Goal: Task Accomplishment & Management: Use online tool/utility

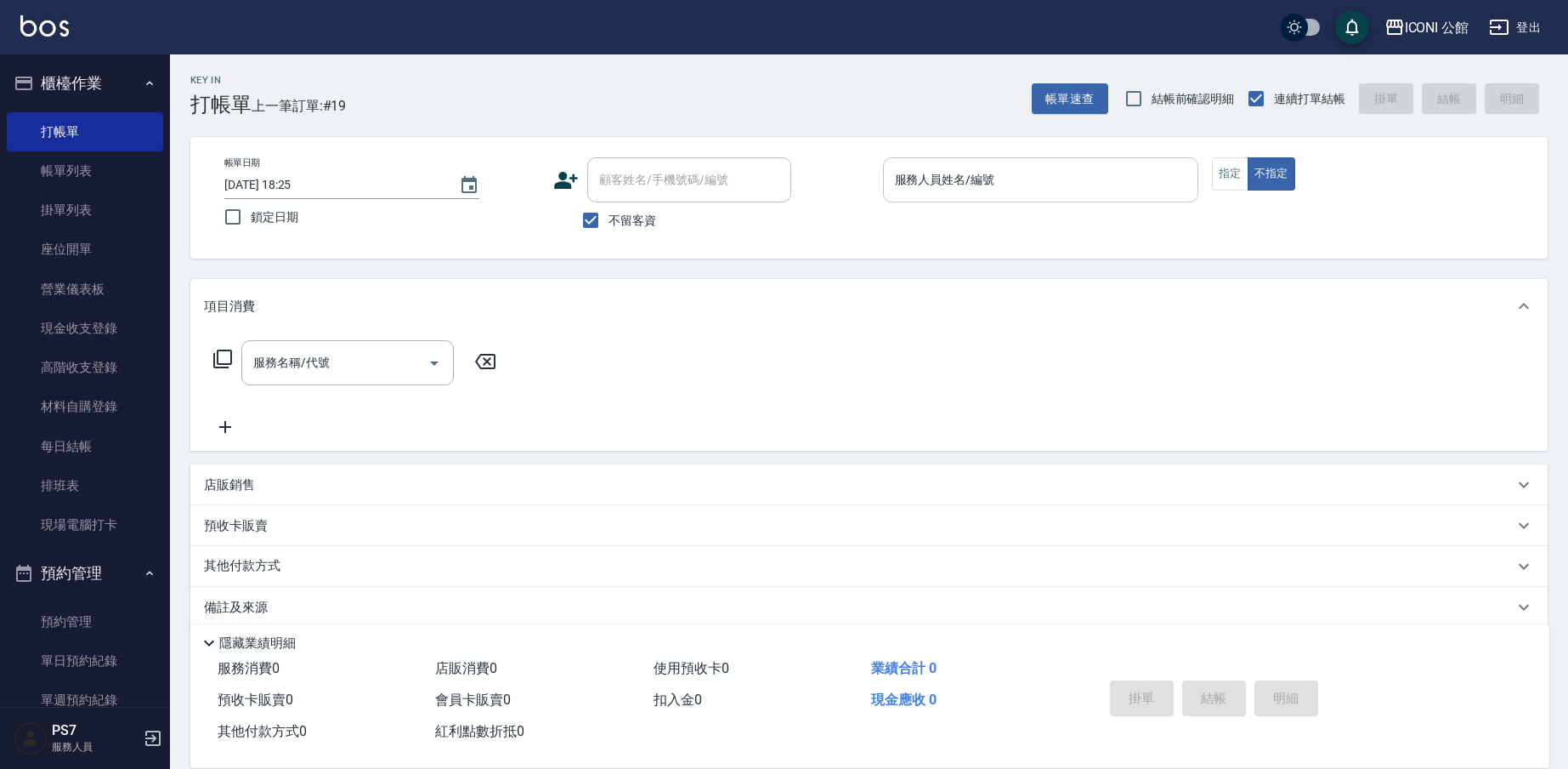
click at [1081, 195] on input "服務人員姓名/編號" at bounding box center [1040, 180] width 300 height 30
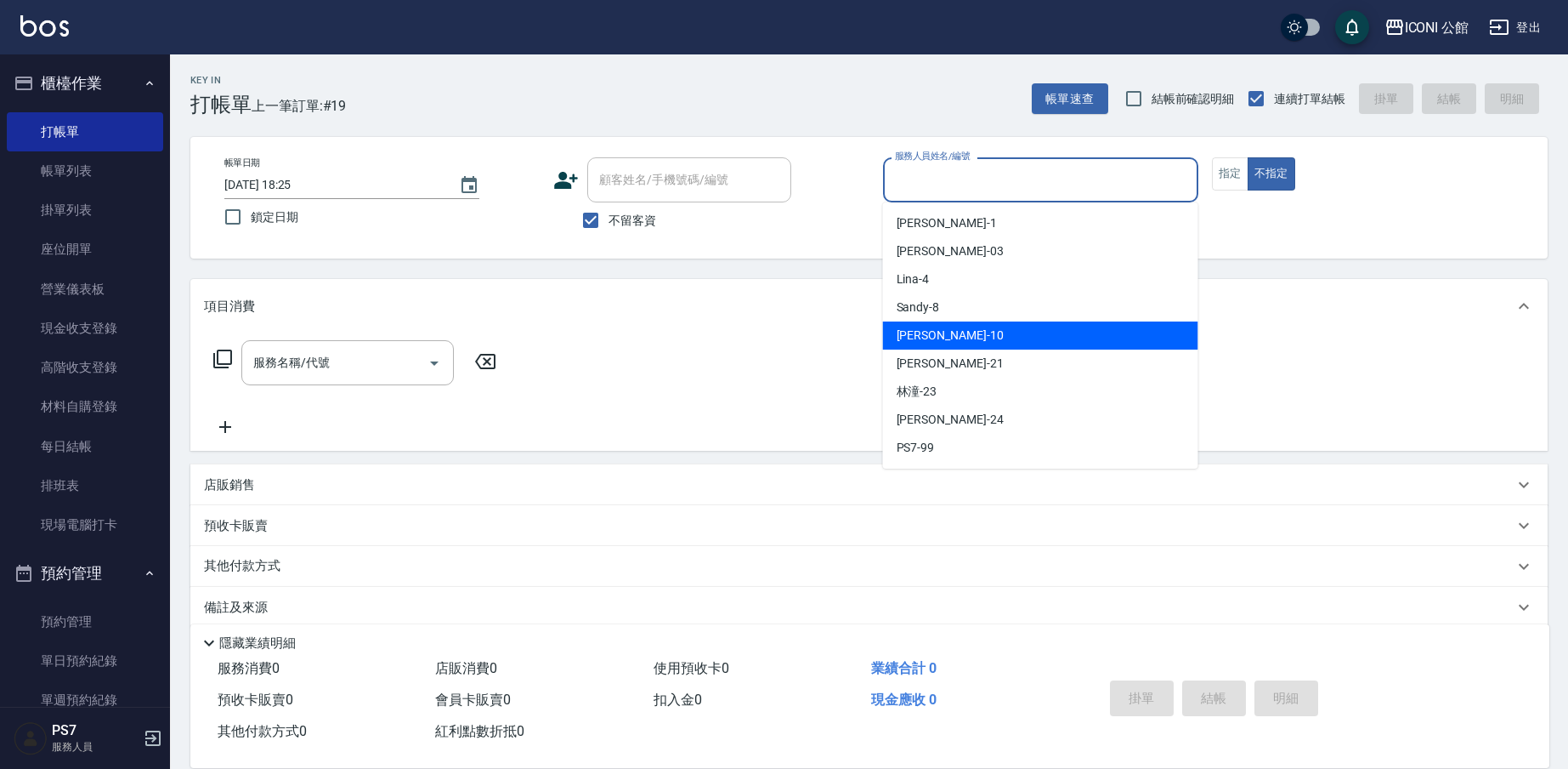
click at [1009, 327] on div "[PERSON_NAME] -10" at bounding box center [1041, 335] width 316 height 28
type input "[PERSON_NAME]-10"
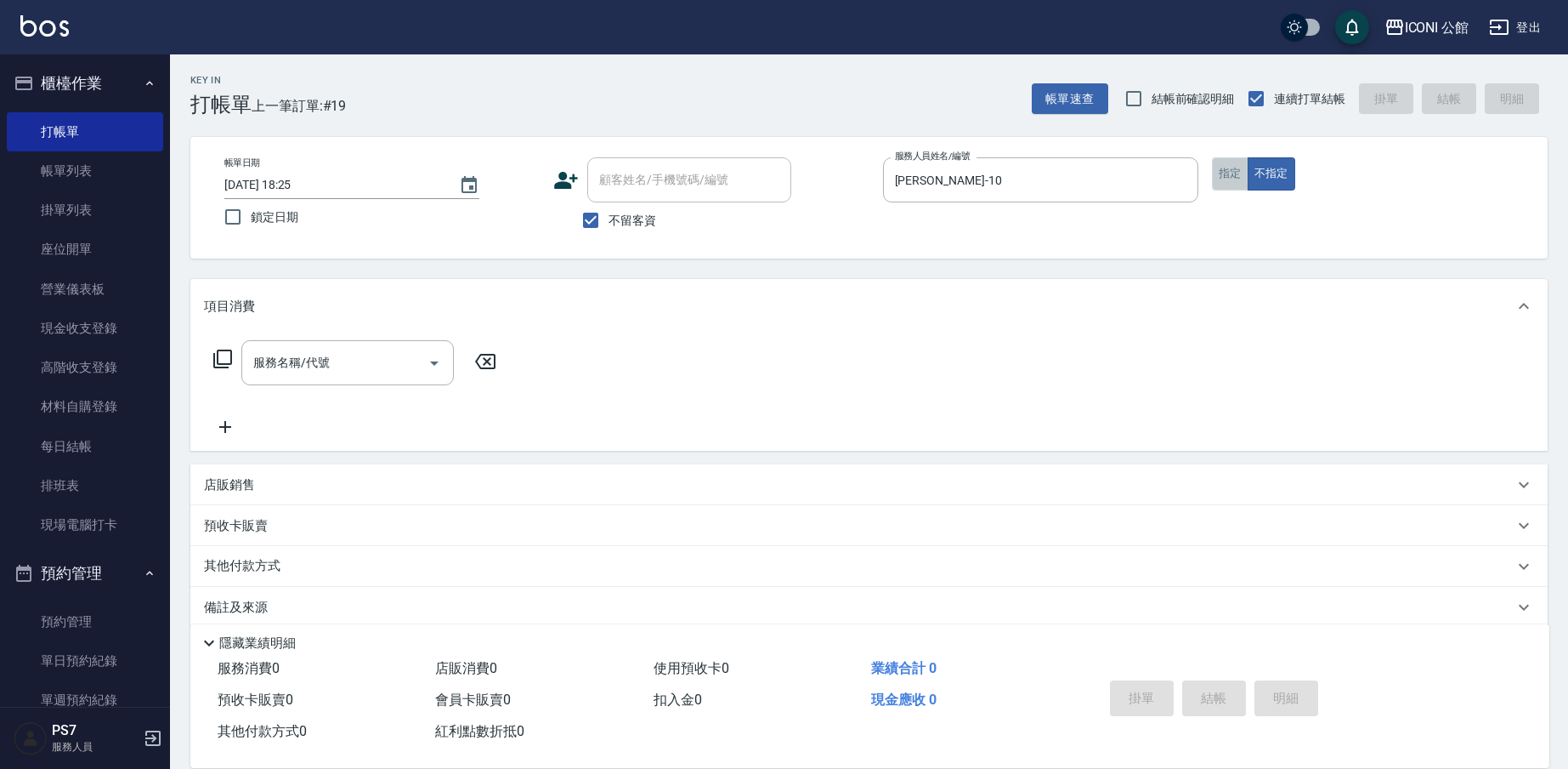
click at [1231, 168] on button "指定" at bounding box center [1230, 174] width 36 height 34
click at [225, 359] on icon at bounding box center [222, 358] width 20 height 20
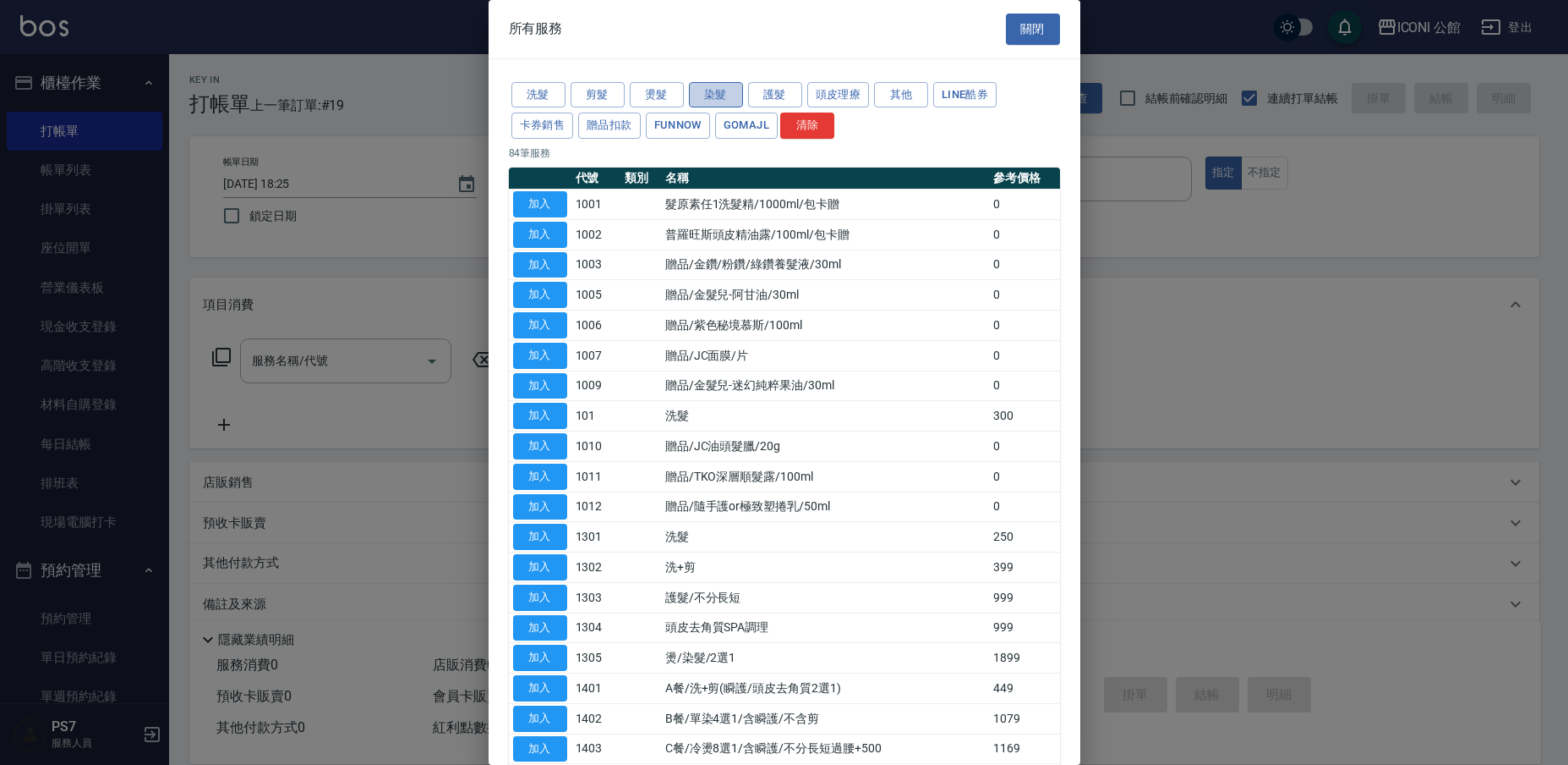
click at [718, 96] on button "染髮" at bounding box center [716, 96] width 54 height 26
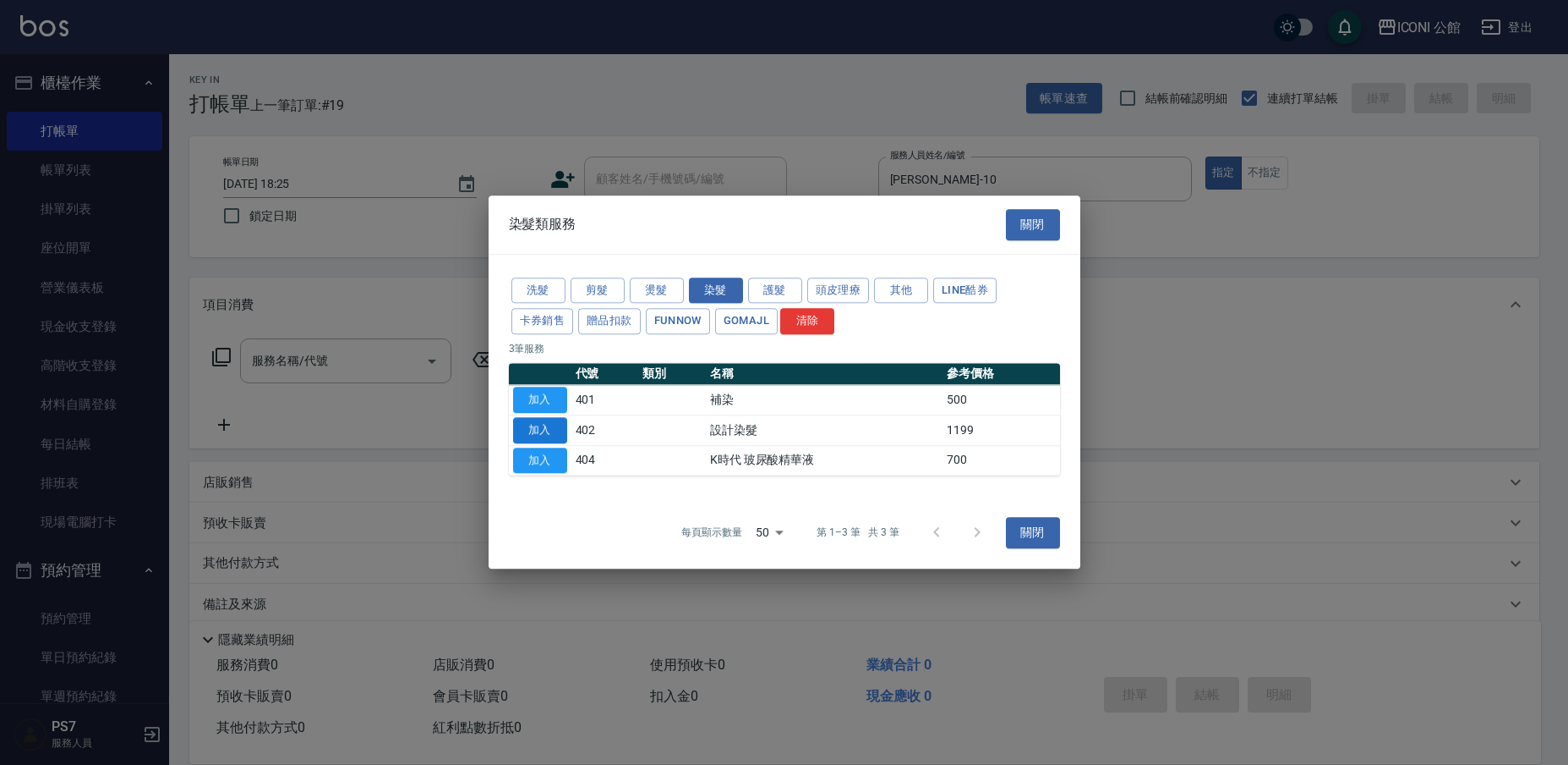
click at [549, 432] on button "加入" at bounding box center [540, 430] width 54 height 26
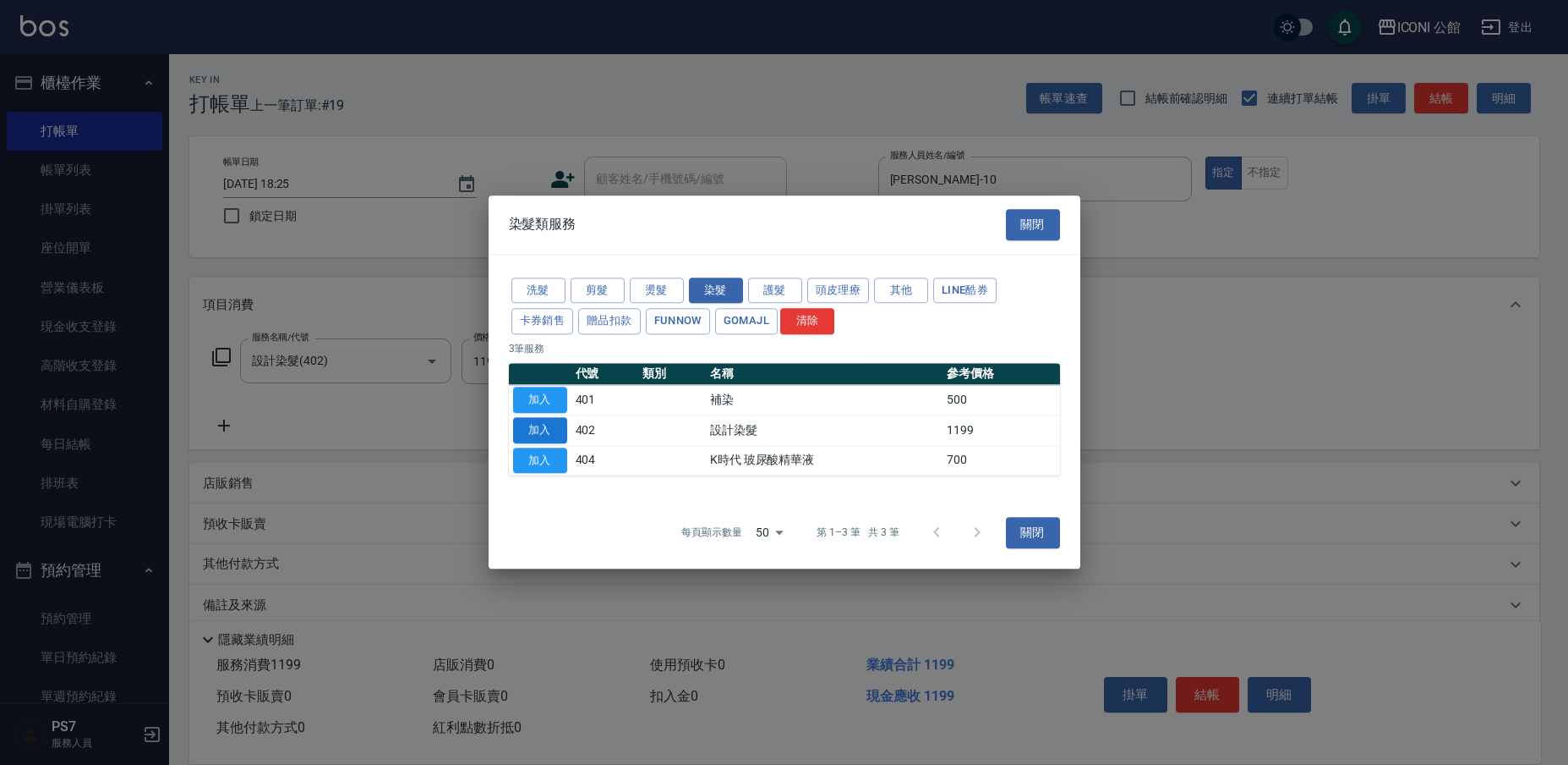
type input "設計染髮(402)"
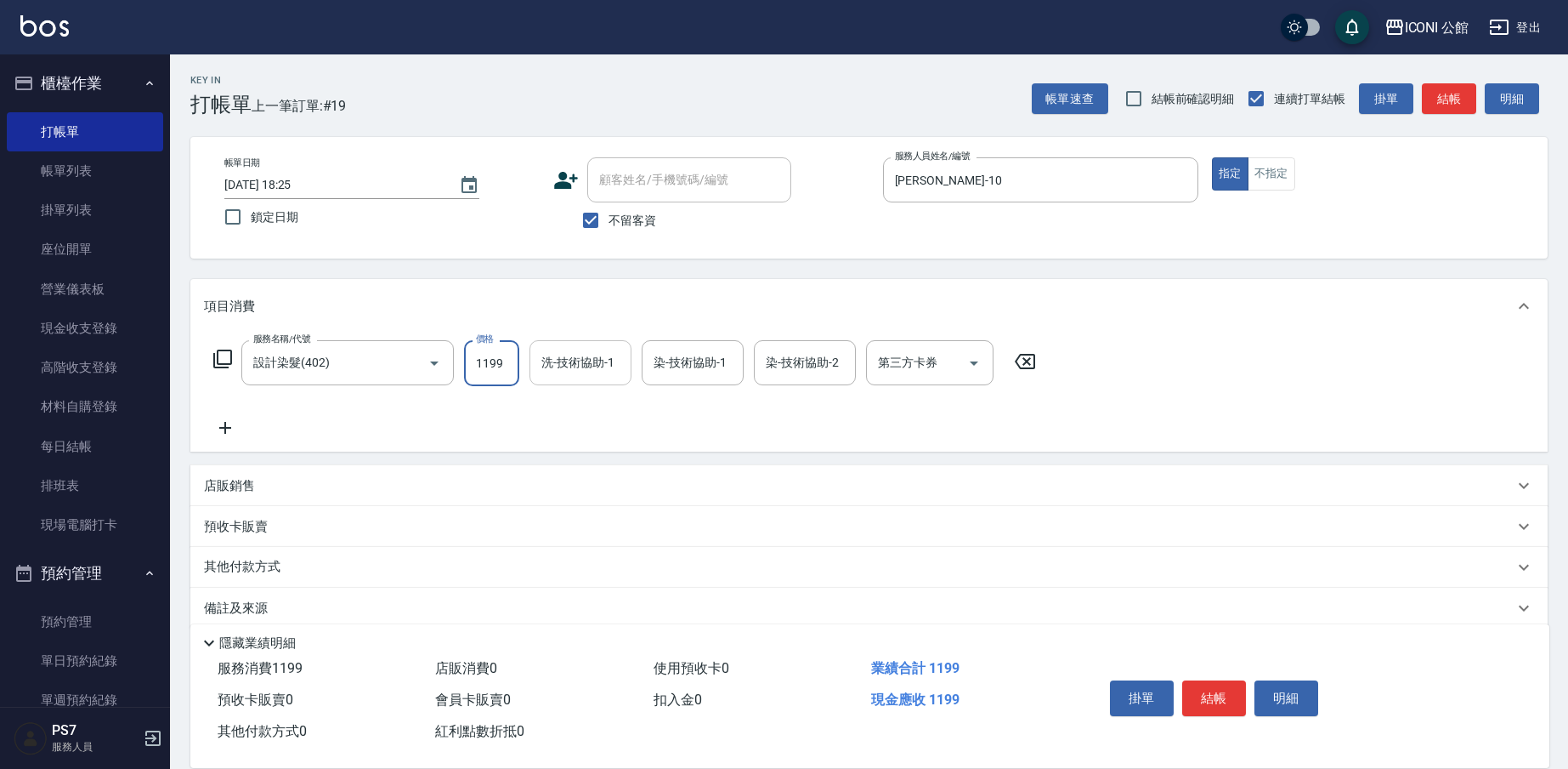
drag, startPoint x: 472, startPoint y: 361, endPoint x: 564, endPoint y: 371, distance: 92.5
click at [564, 371] on div "服務名稱/代號 設計染髮(402) 服務名稱/代號 價格 1199 價格 洗-技術協助-1 洗-技術協助-1 染-技術協助-1 染-技術協助-1 染-技術協助…" at bounding box center [624, 363] width 842 height 46
type input "1499"
type input "[PERSON_NAME]-21"
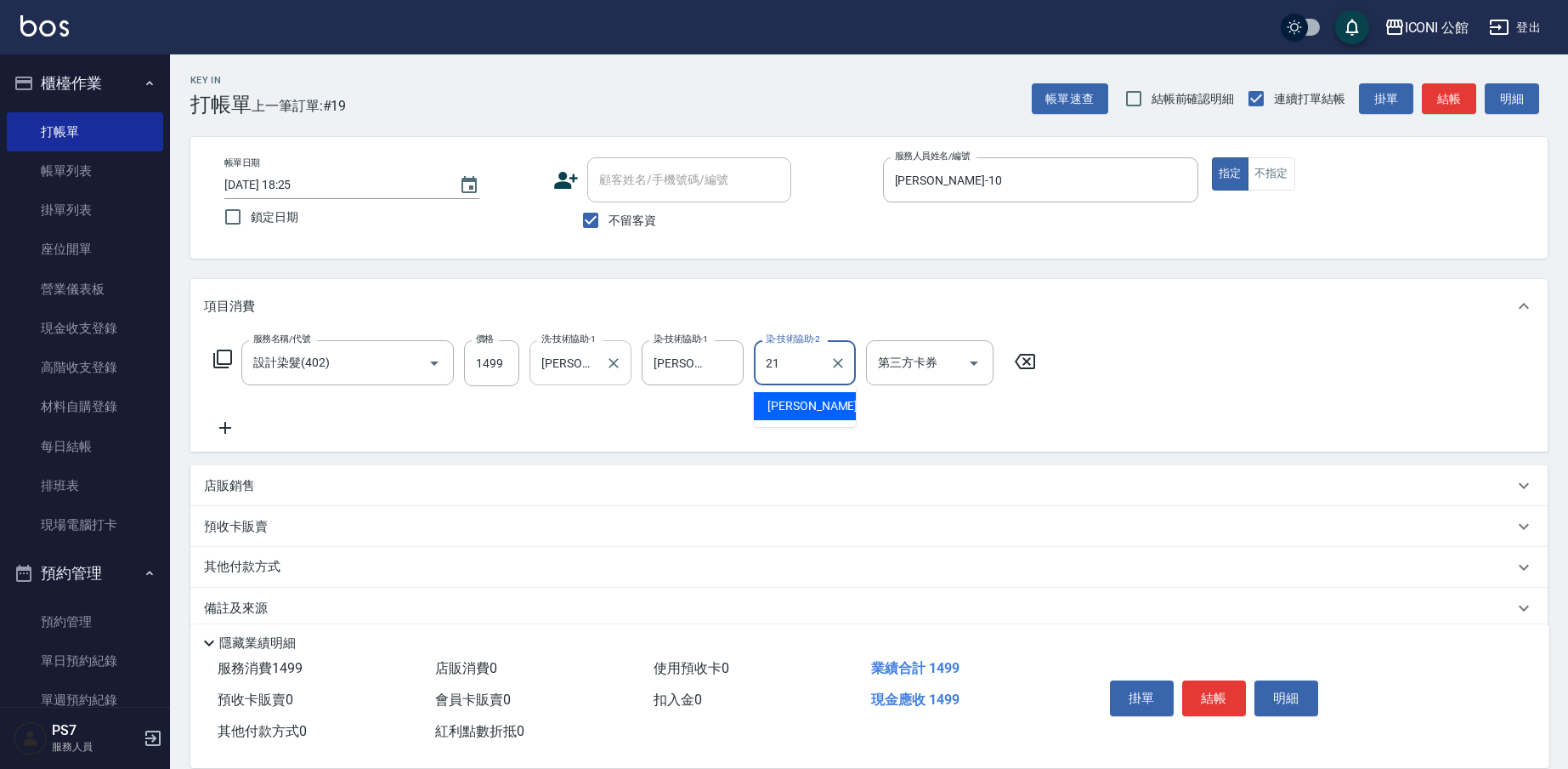
type input "[PERSON_NAME]-21"
click at [215, 354] on icon at bounding box center [222, 358] width 19 height 19
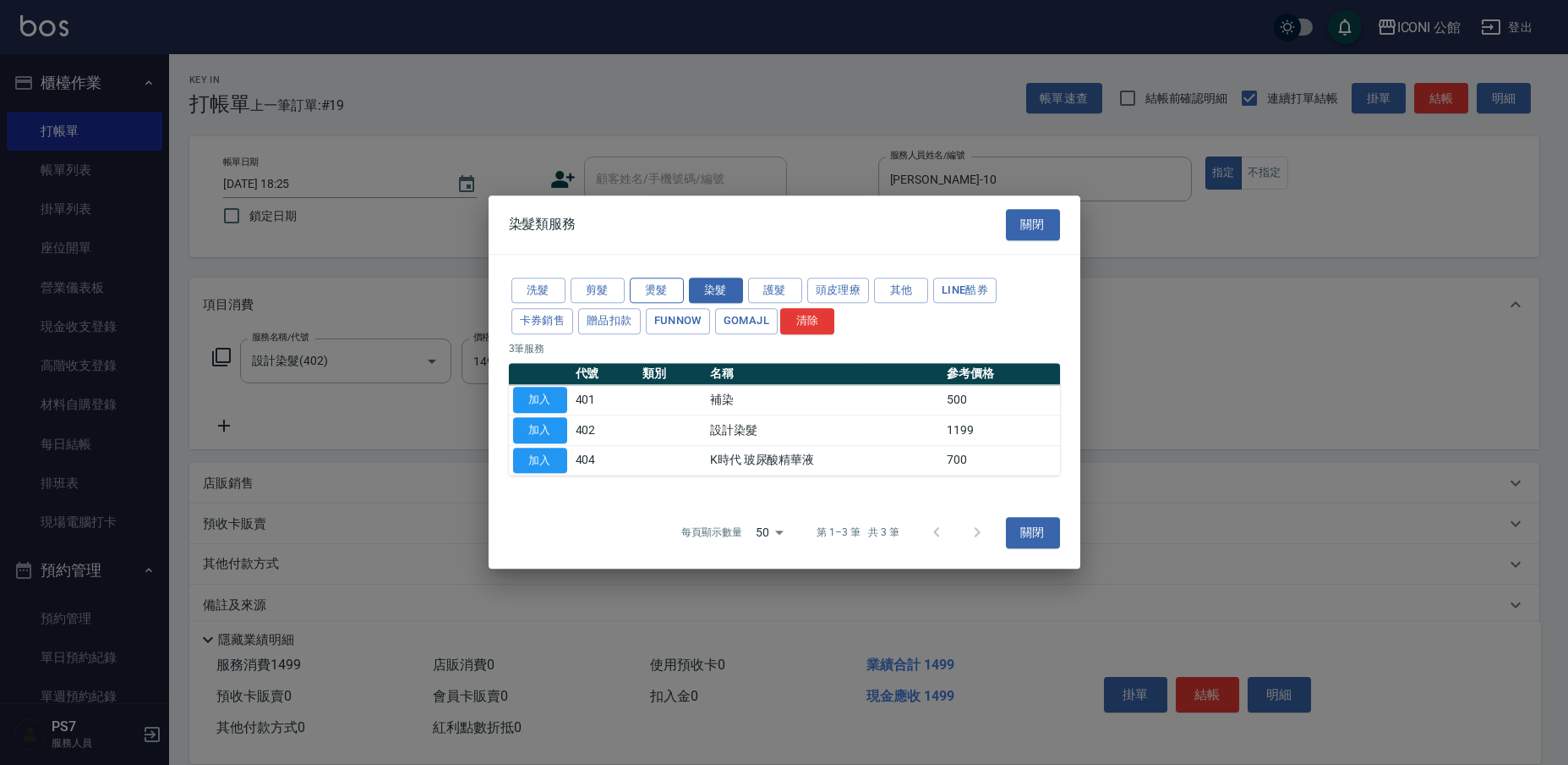
click at [646, 286] on button "燙髮" at bounding box center [657, 290] width 54 height 26
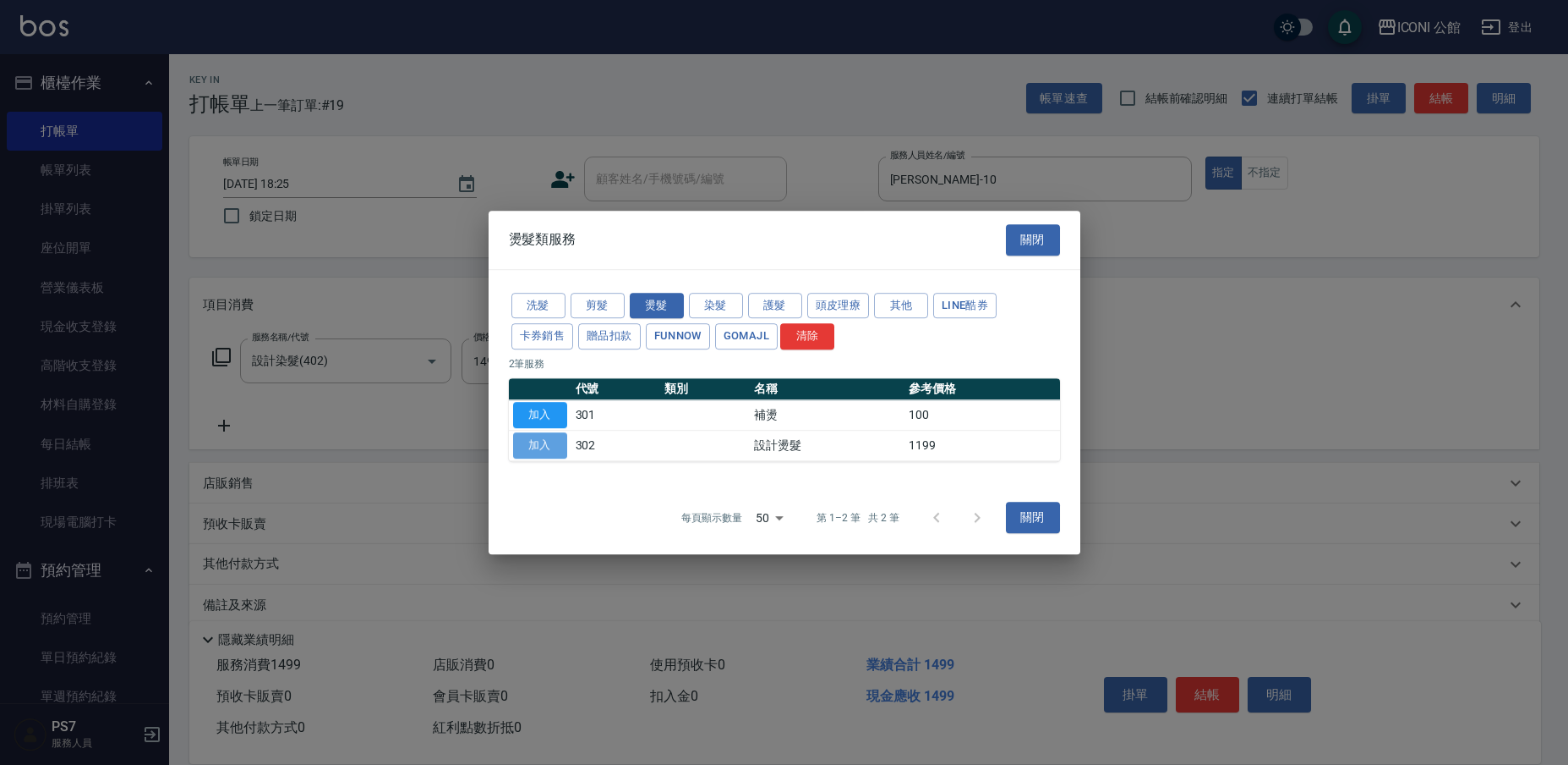
click at [553, 447] on button "加入" at bounding box center [540, 446] width 54 height 26
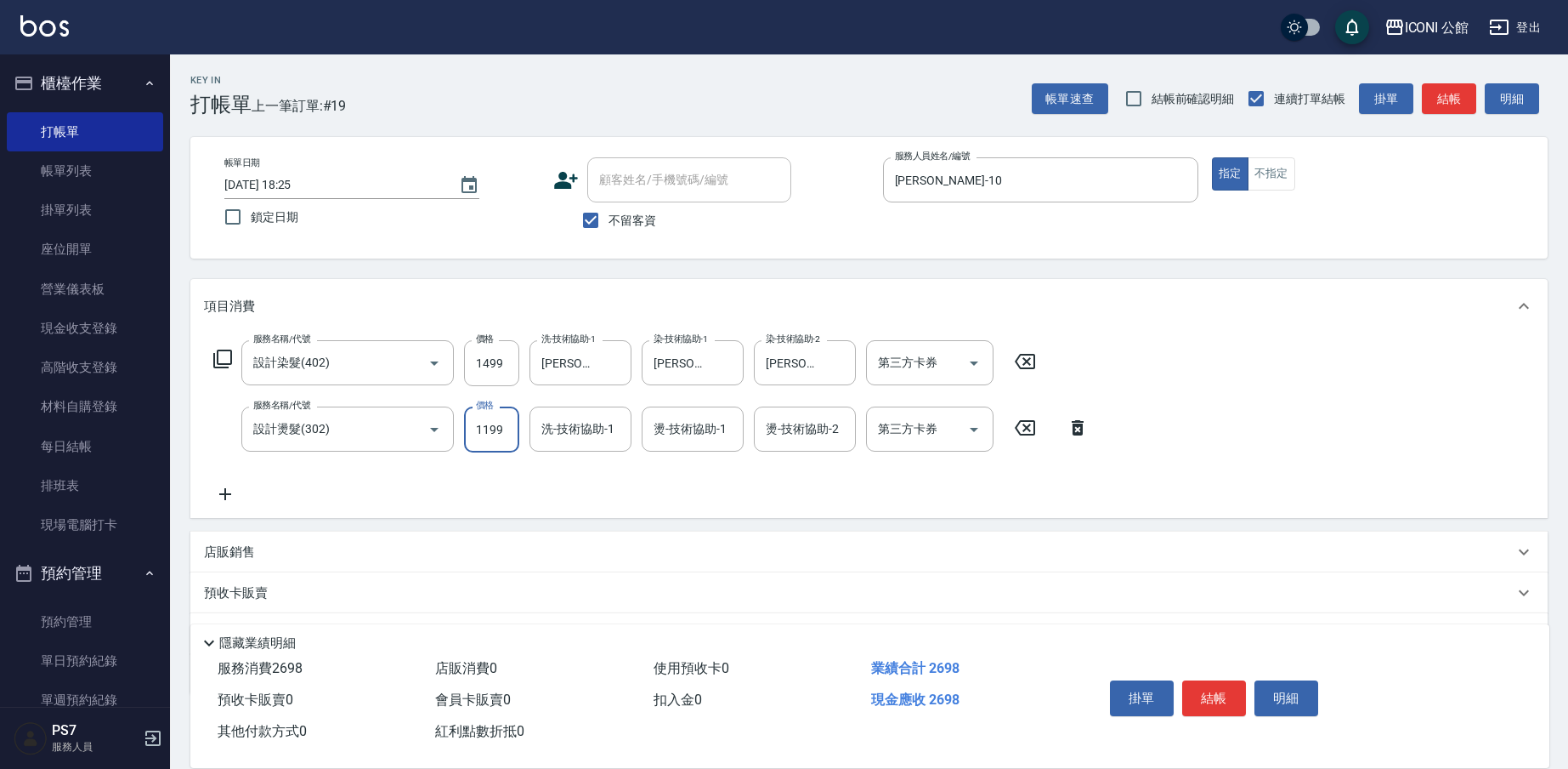
drag, startPoint x: 472, startPoint y: 429, endPoint x: 586, endPoint y: 458, distance: 117.6
click at [587, 458] on div "服務名稱/代號 設計染髮(402) 服務名稱/代號 價格 1499 價格 洗-技術協助-1 [PERSON_NAME]-21 洗-技術協助-1 染-技術協助-…" at bounding box center [650, 422] width 895 height 164
type input "1480"
type input "[PERSON_NAME]-21"
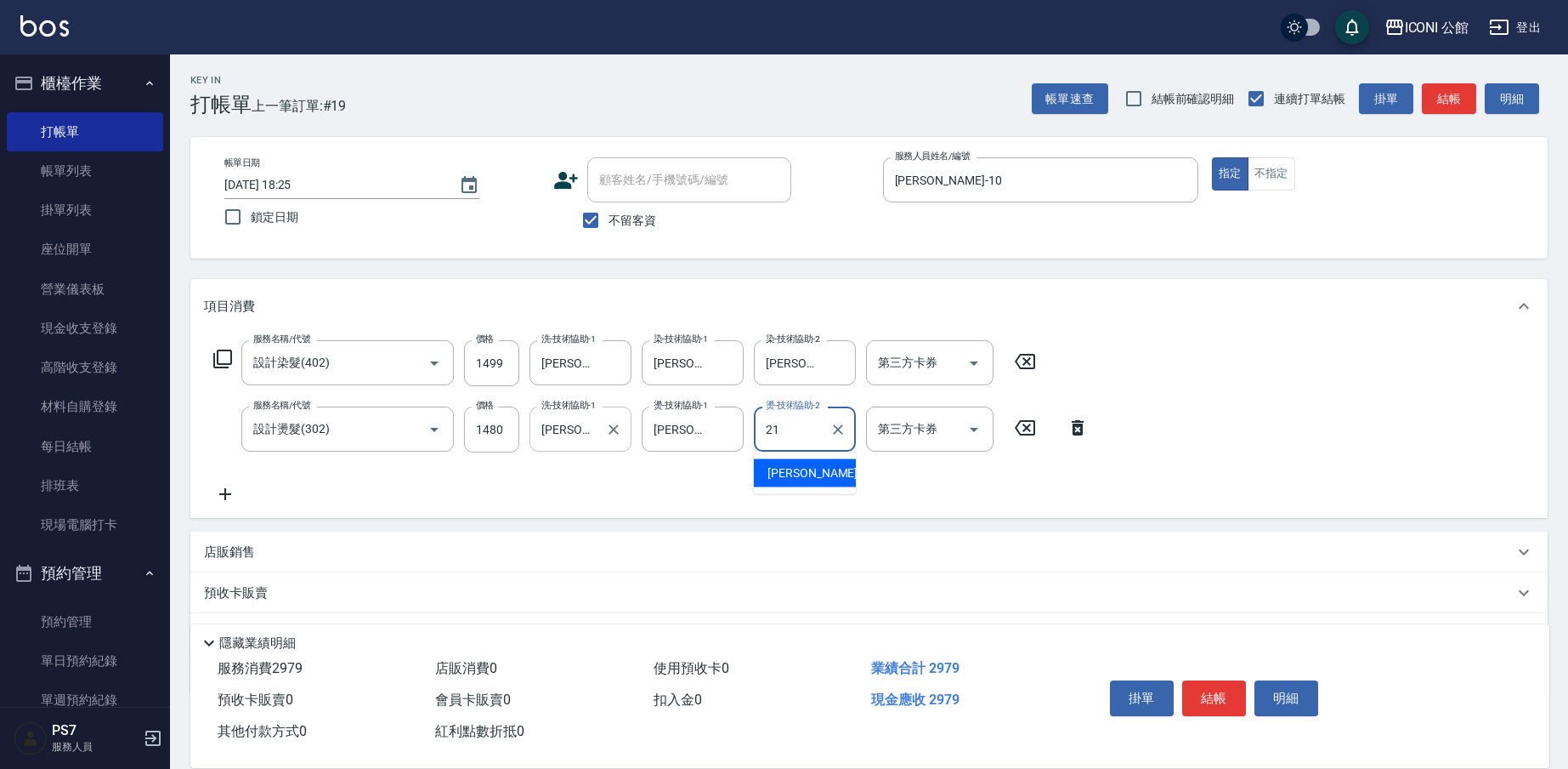
type input "[PERSON_NAME]-21"
click at [221, 362] on icon at bounding box center [222, 358] width 20 height 20
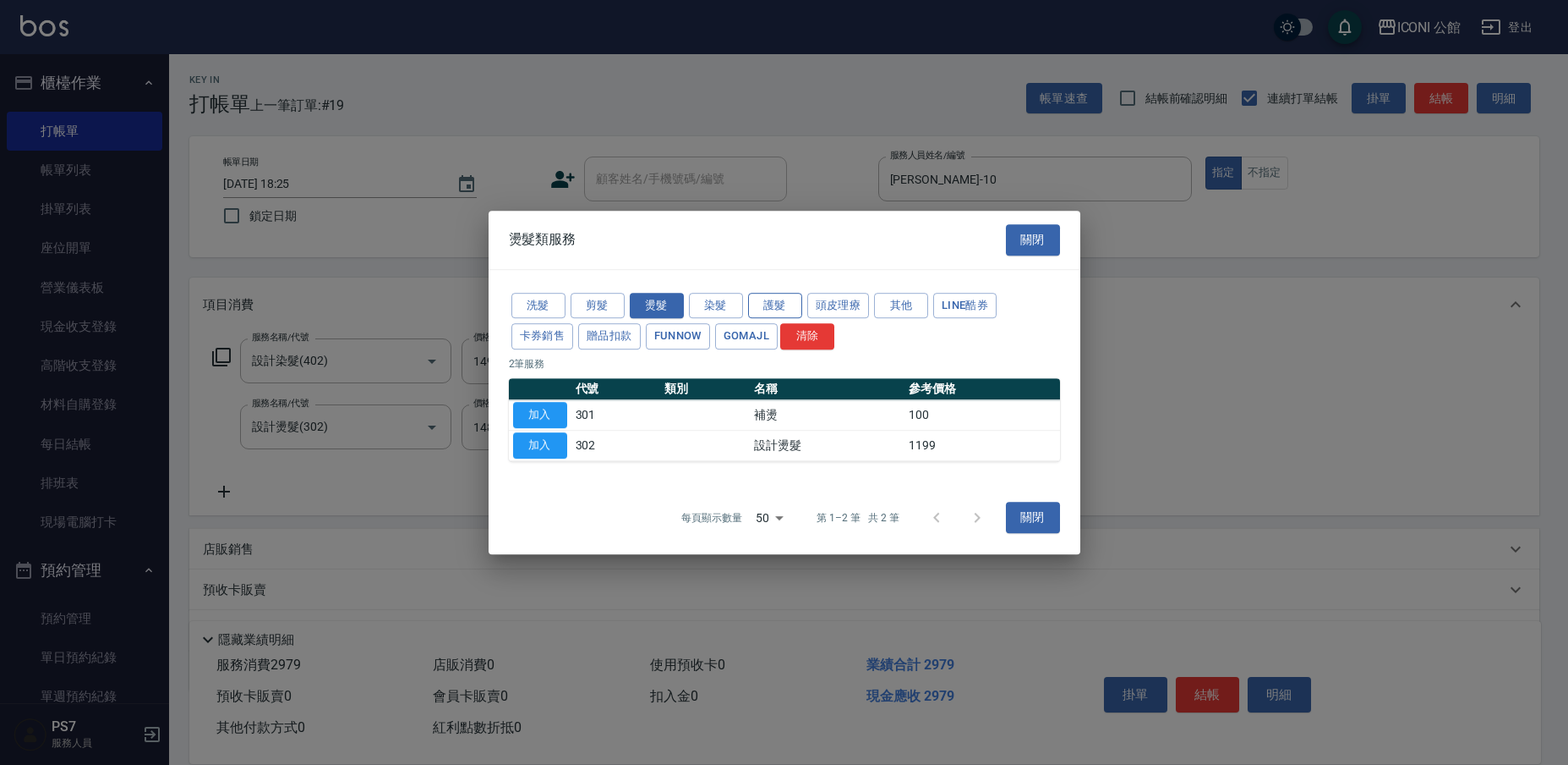
click at [774, 308] on button "護髮" at bounding box center [775, 306] width 54 height 26
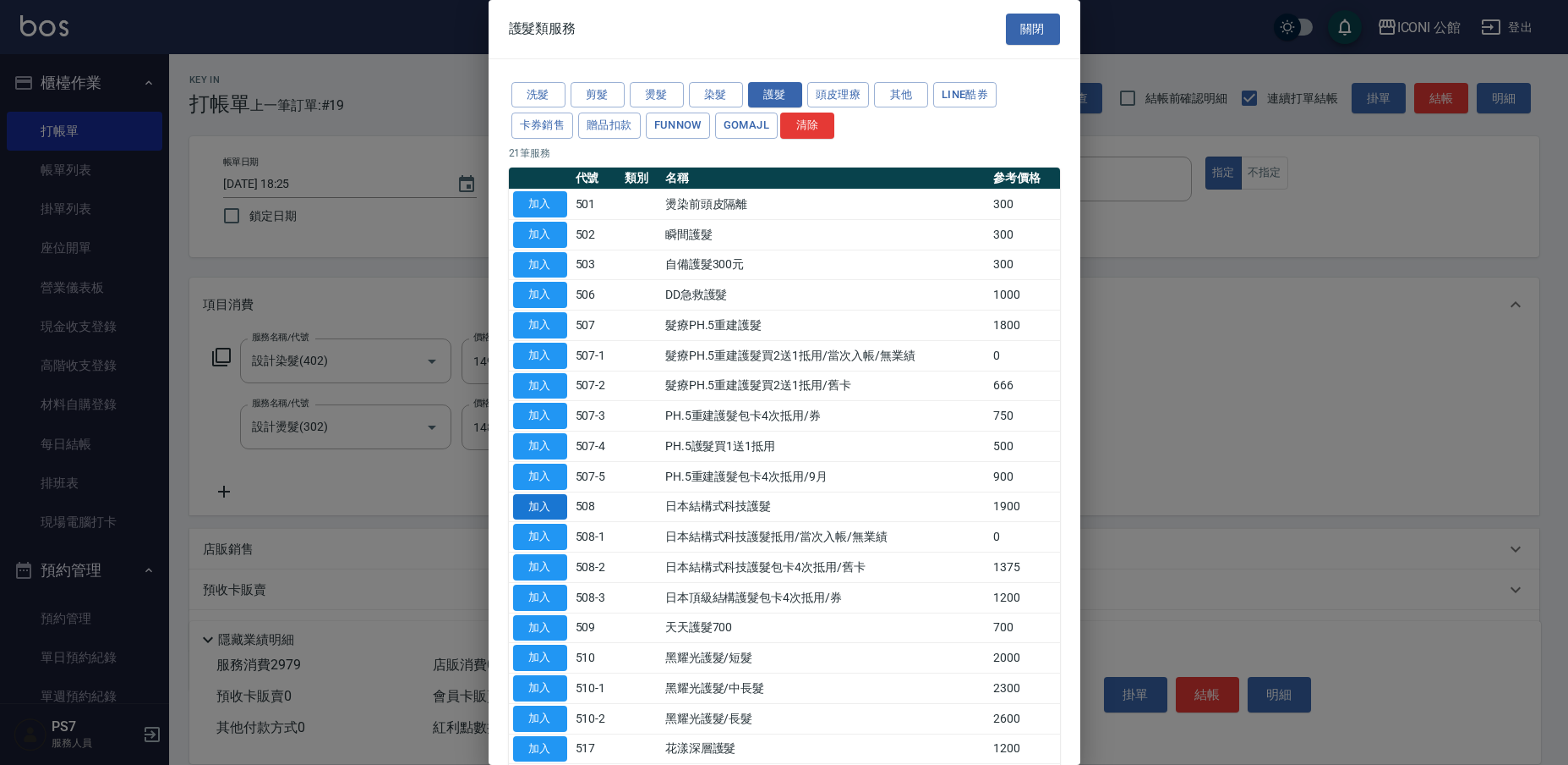
click at [542, 501] on button "加入" at bounding box center [540, 507] width 54 height 26
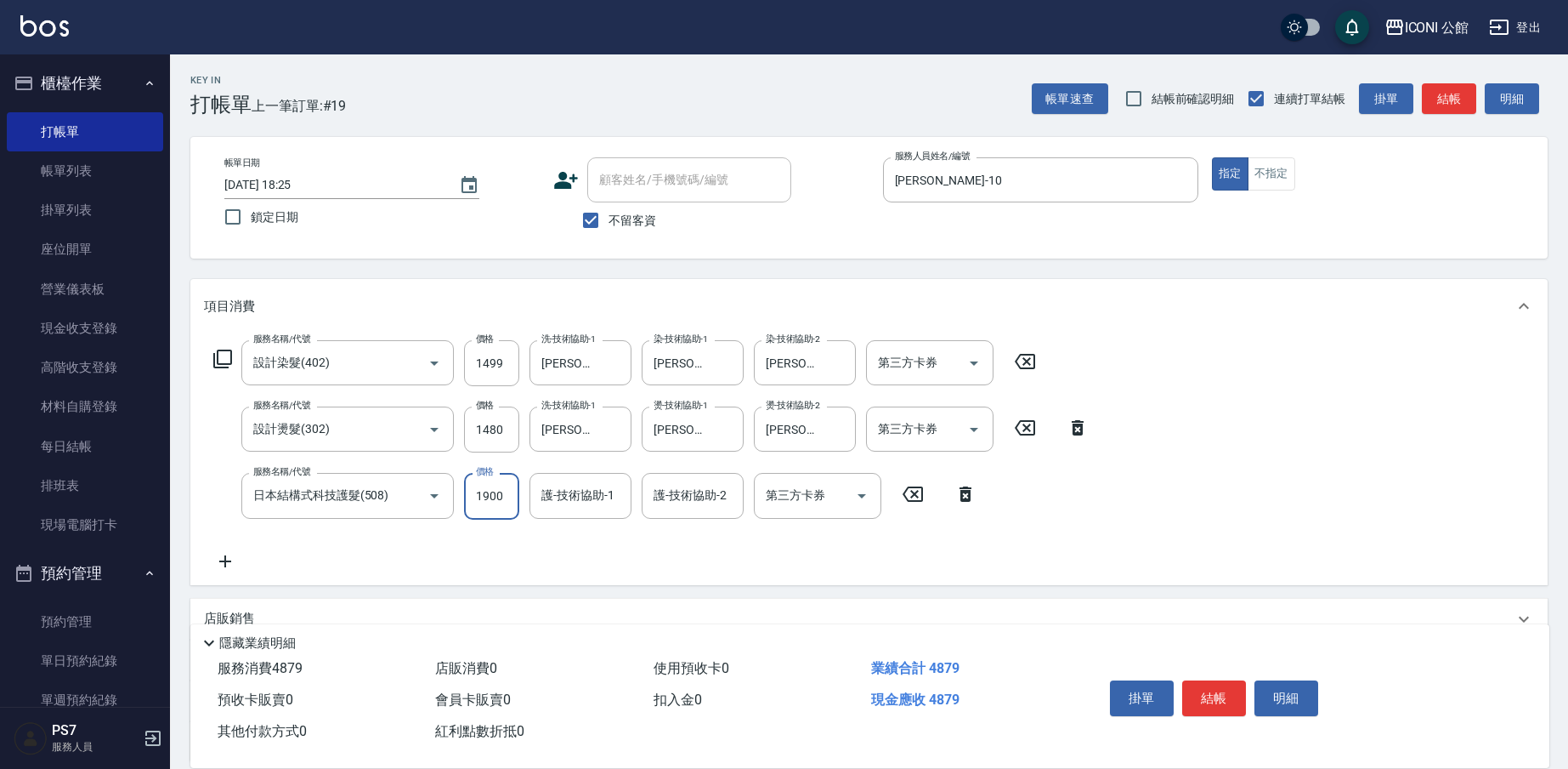
drag, startPoint x: 470, startPoint y: 499, endPoint x: 573, endPoint y: 530, distance: 107.6
click at [573, 530] on div "服務名稱/代號 設計染髮(402) 服務名稱/代號 價格 1499 價格 洗-技術協助-1 [PERSON_NAME]-21 洗-技術協助-1 染-技術協助-…" at bounding box center [650, 455] width 895 height 230
type input "1520"
type input "[PERSON_NAME]-21"
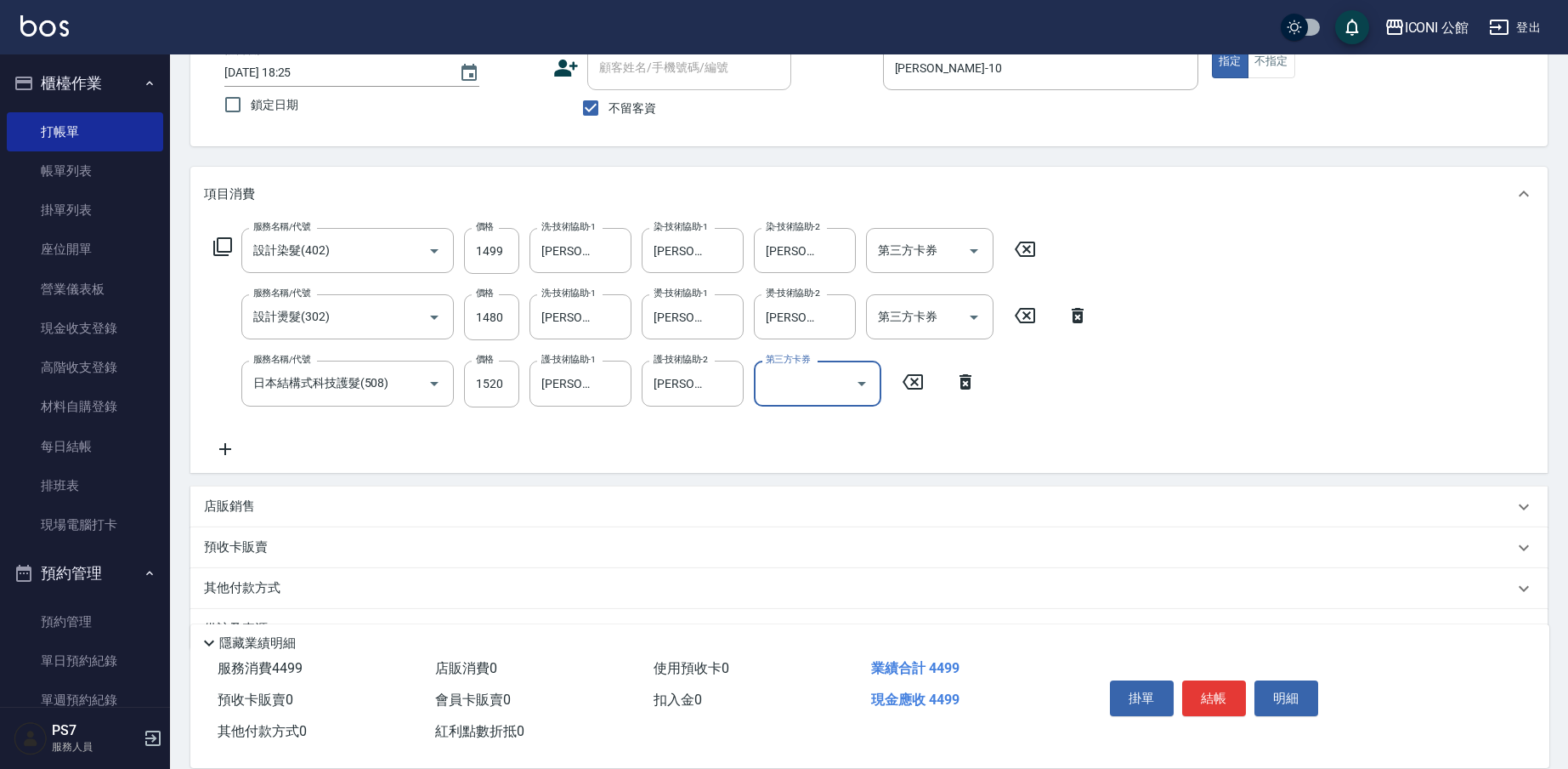
scroll to position [155, 0]
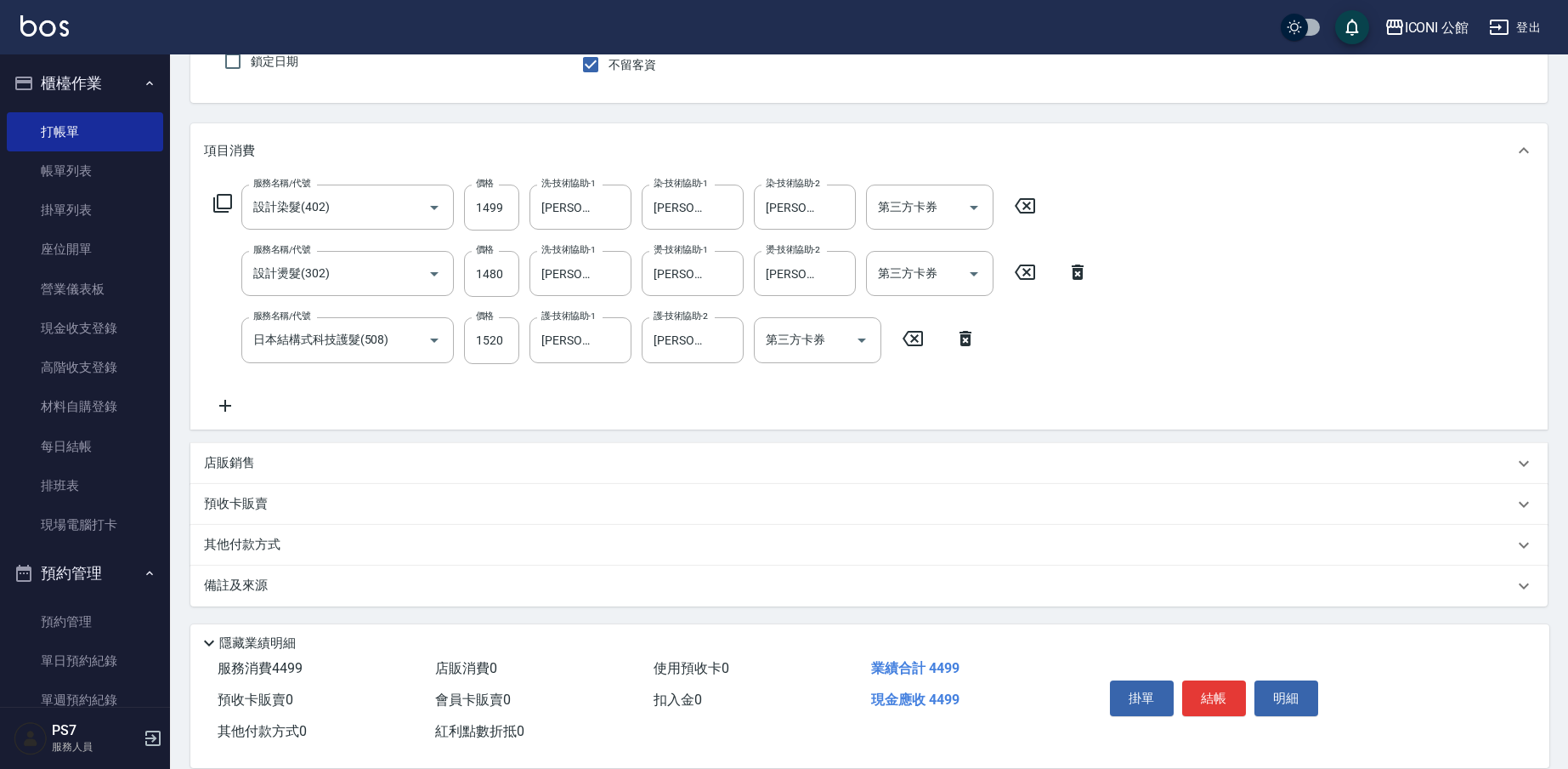
click at [218, 539] on p "其他付款方式" at bounding box center [246, 544] width 85 height 19
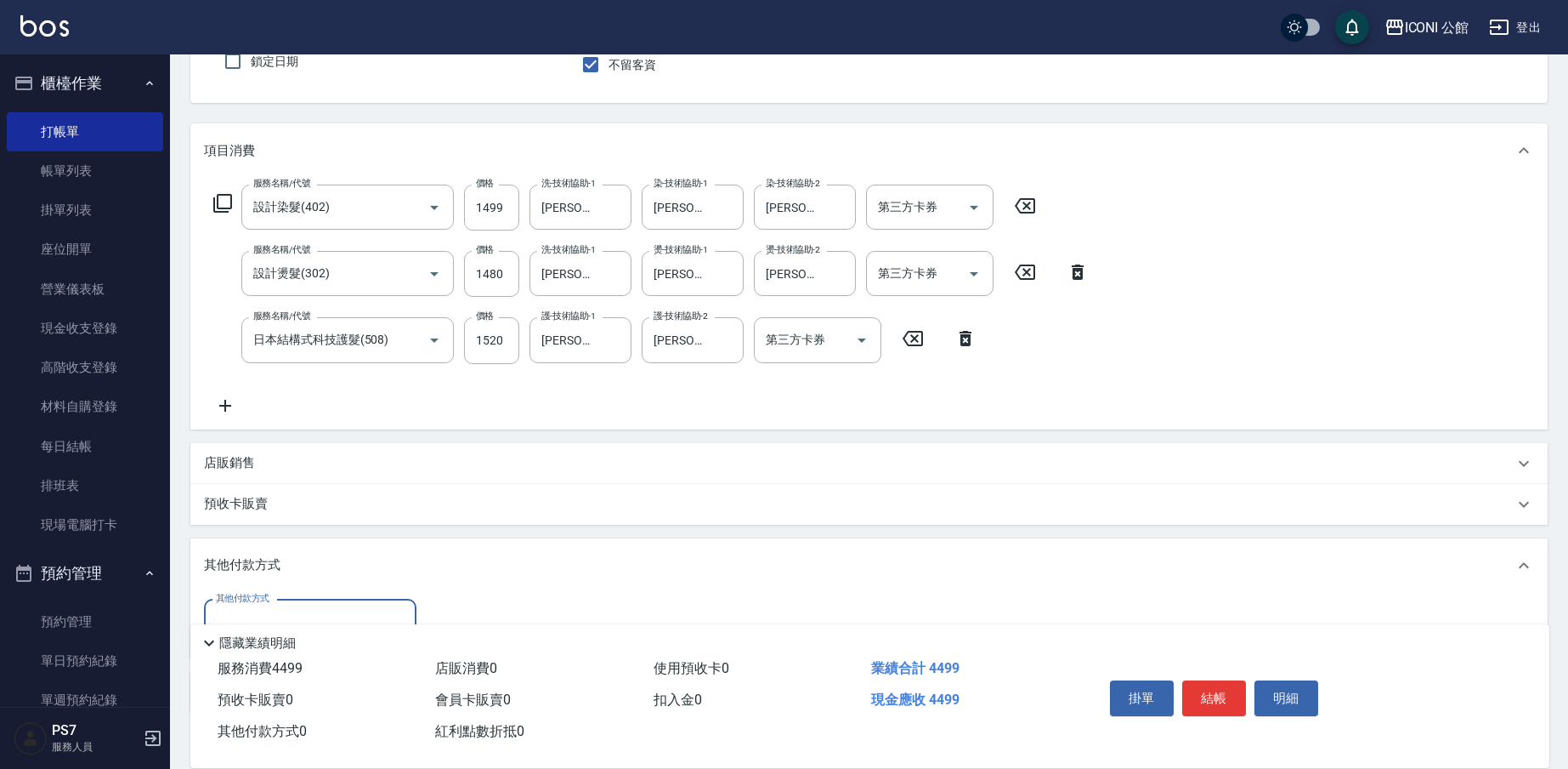
scroll to position [0, 0]
click at [297, 603] on div "其他付款方式" at bounding box center [309, 622] width 212 height 45
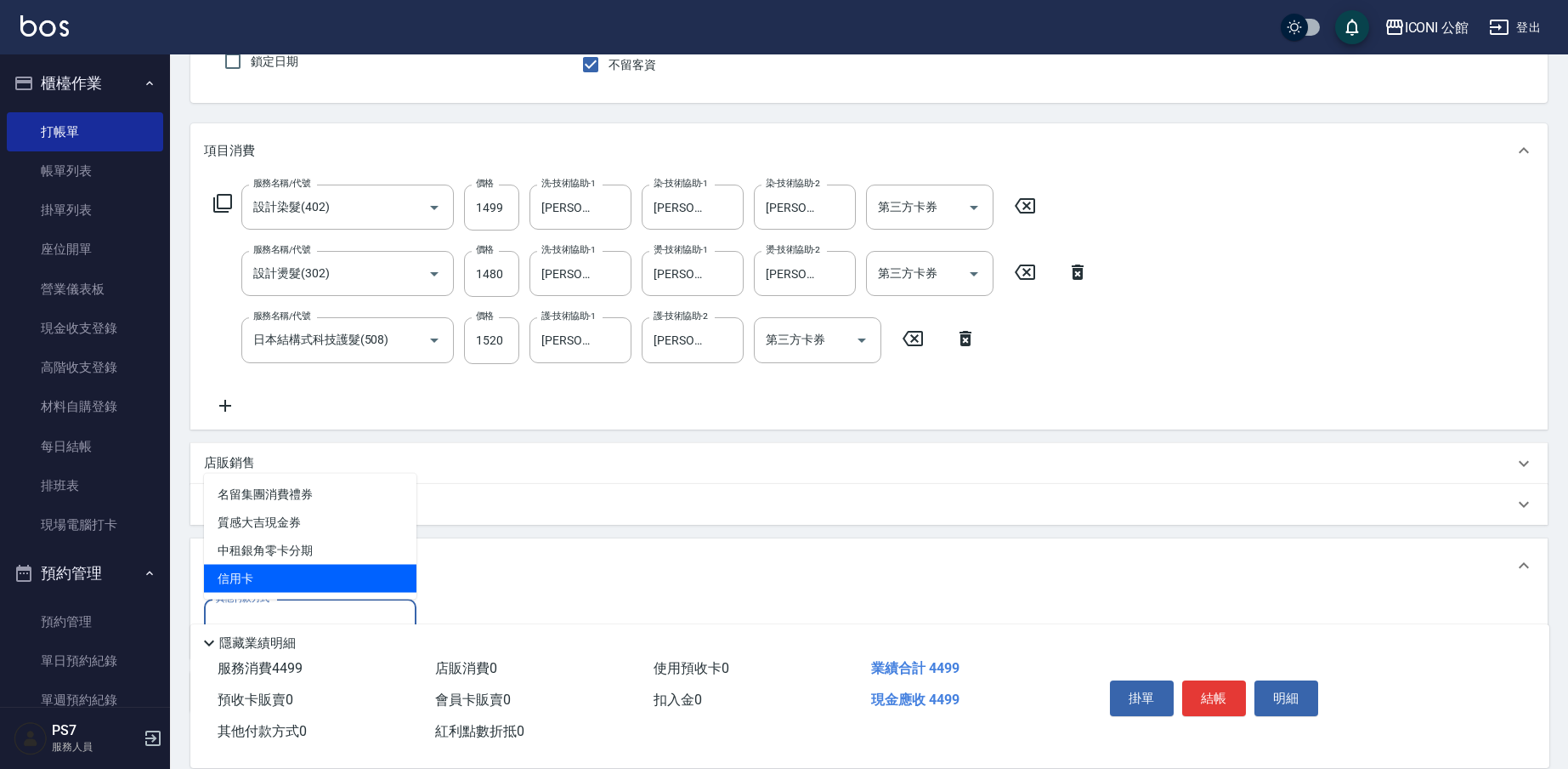
click at [301, 583] on span "信用卡" at bounding box center [309, 579] width 212 height 28
type input "信用卡"
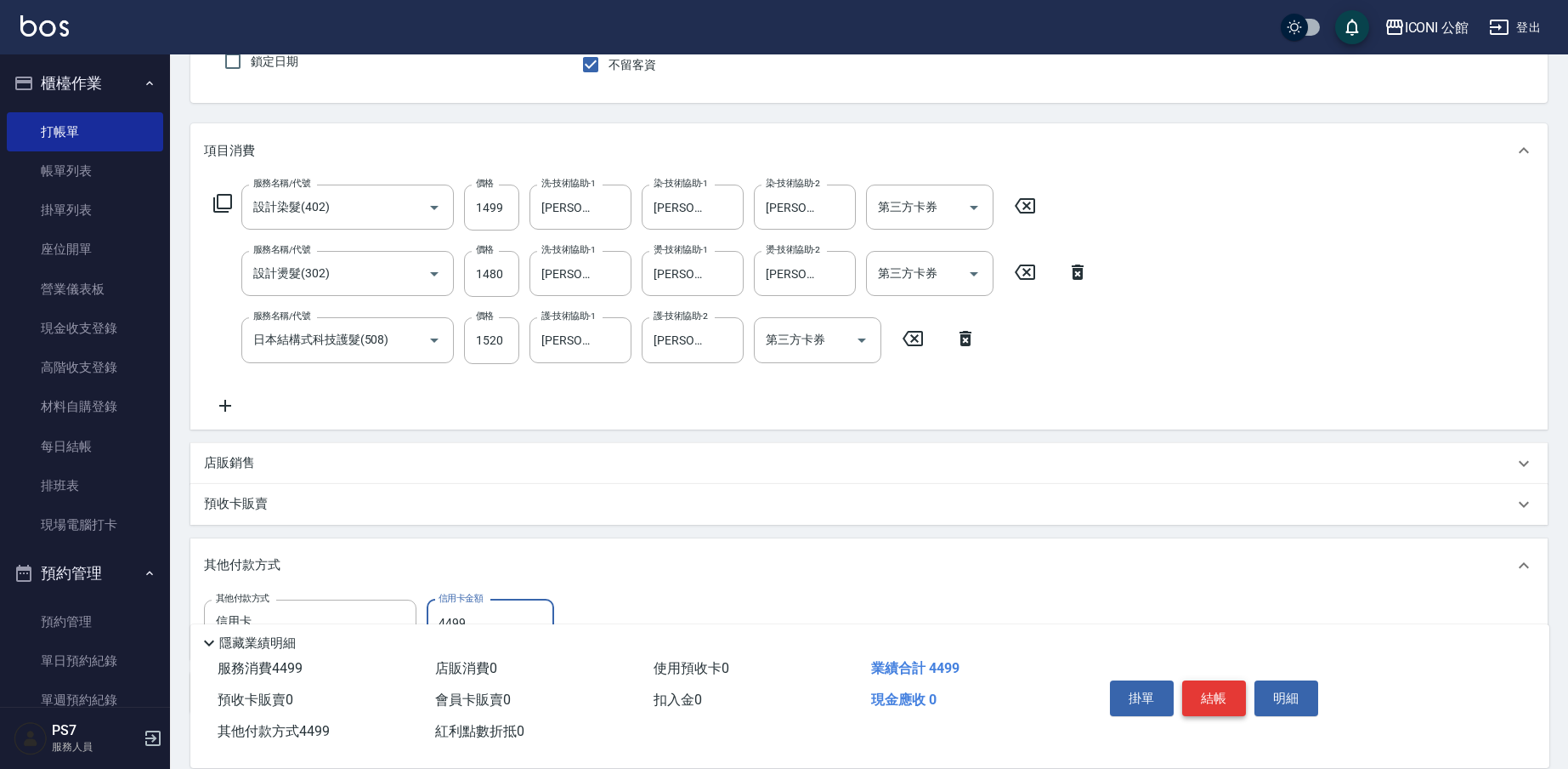
type input "4499"
click at [1225, 698] on button "結帳" at bounding box center [1214, 698] width 63 height 35
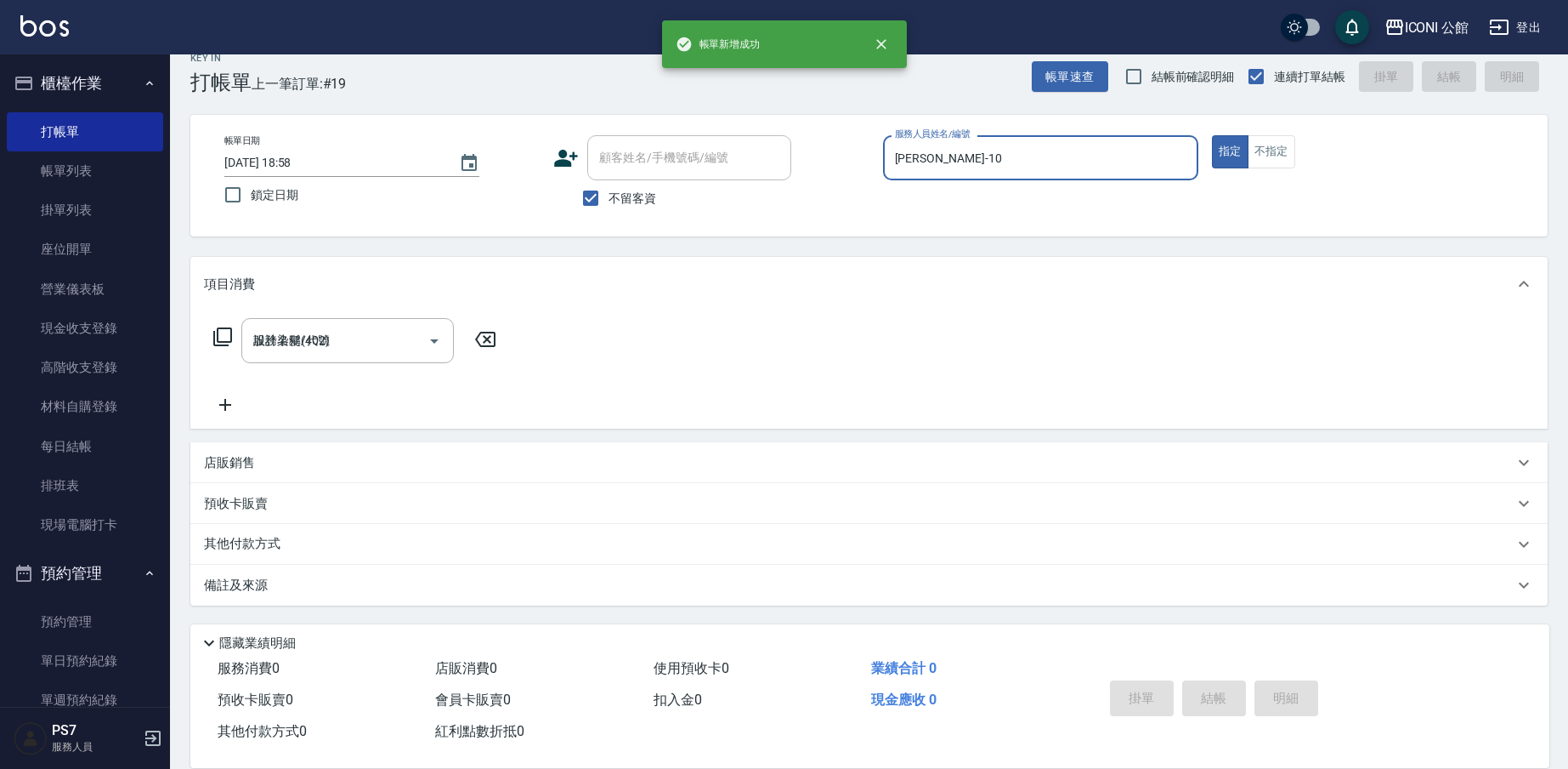
type input "[DATE] 18:58"
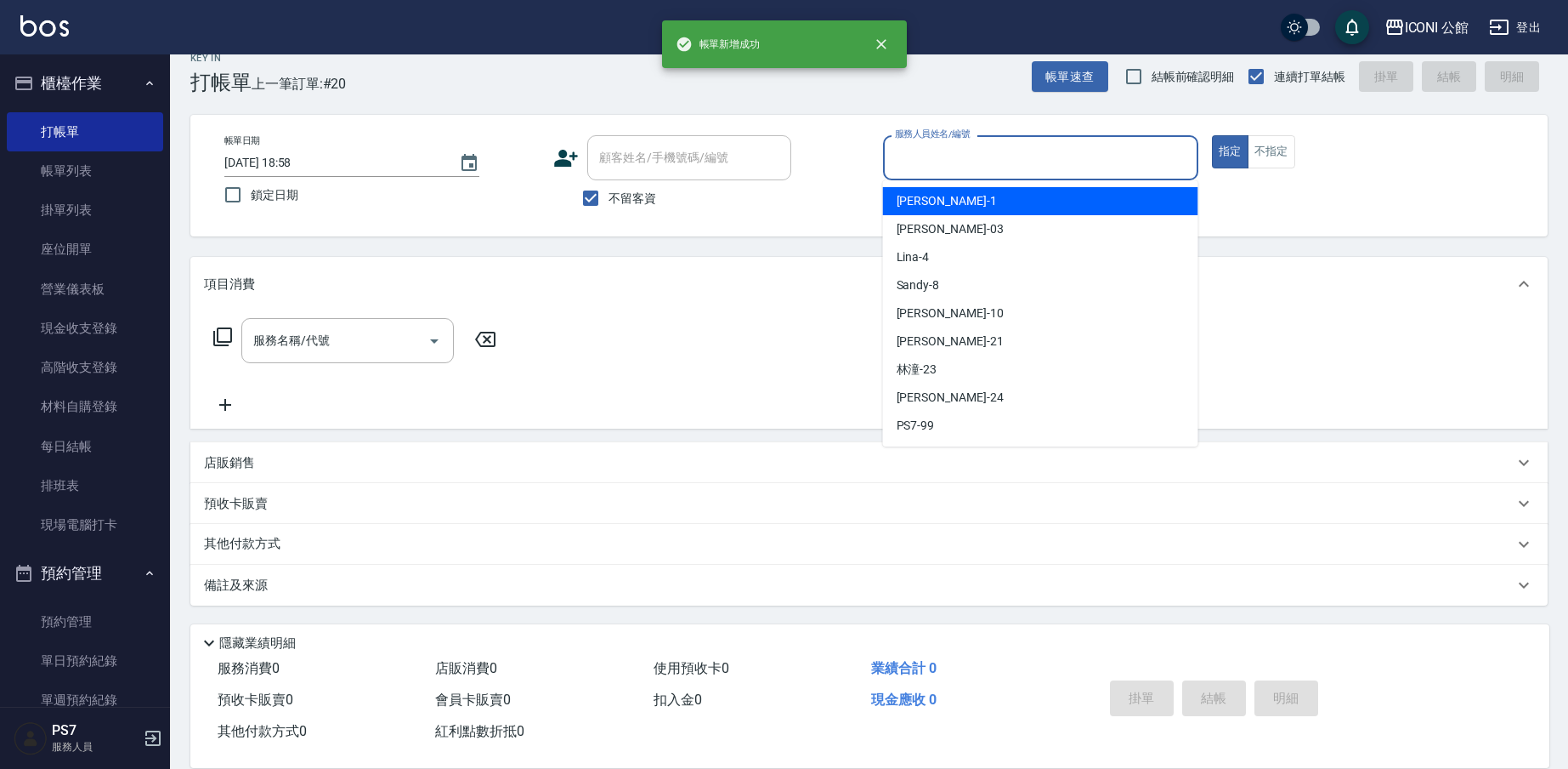
click at [940, 171] on input "服務人員姓名/編號" at bounding box center [1040, 158] width 300 height 30
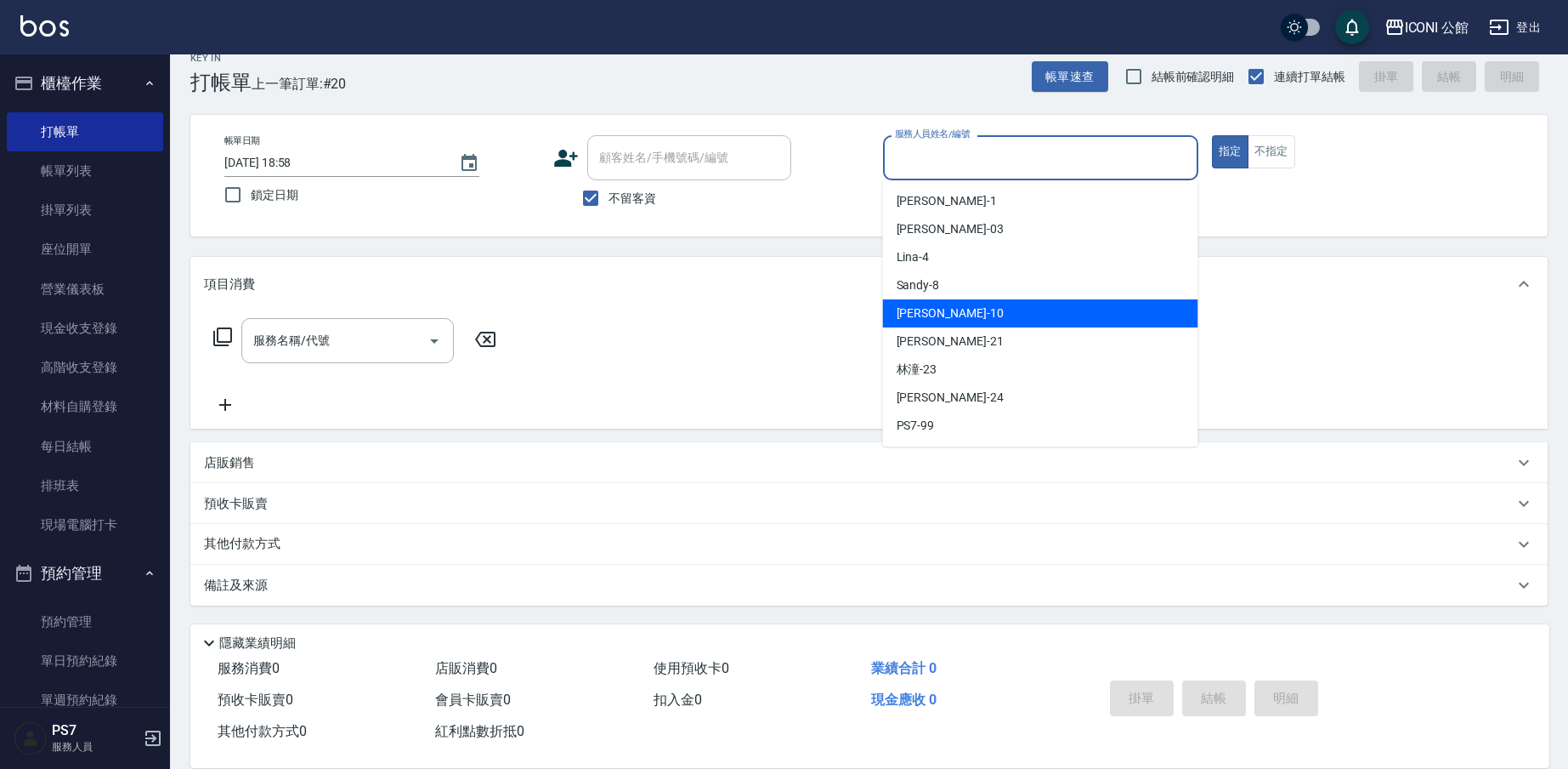
click at [971, 312] on div "[PERSON_NAME] -10" at bounding box center [1041, 313] width 316 height 28
type input "[PERSON_NAME]-10"
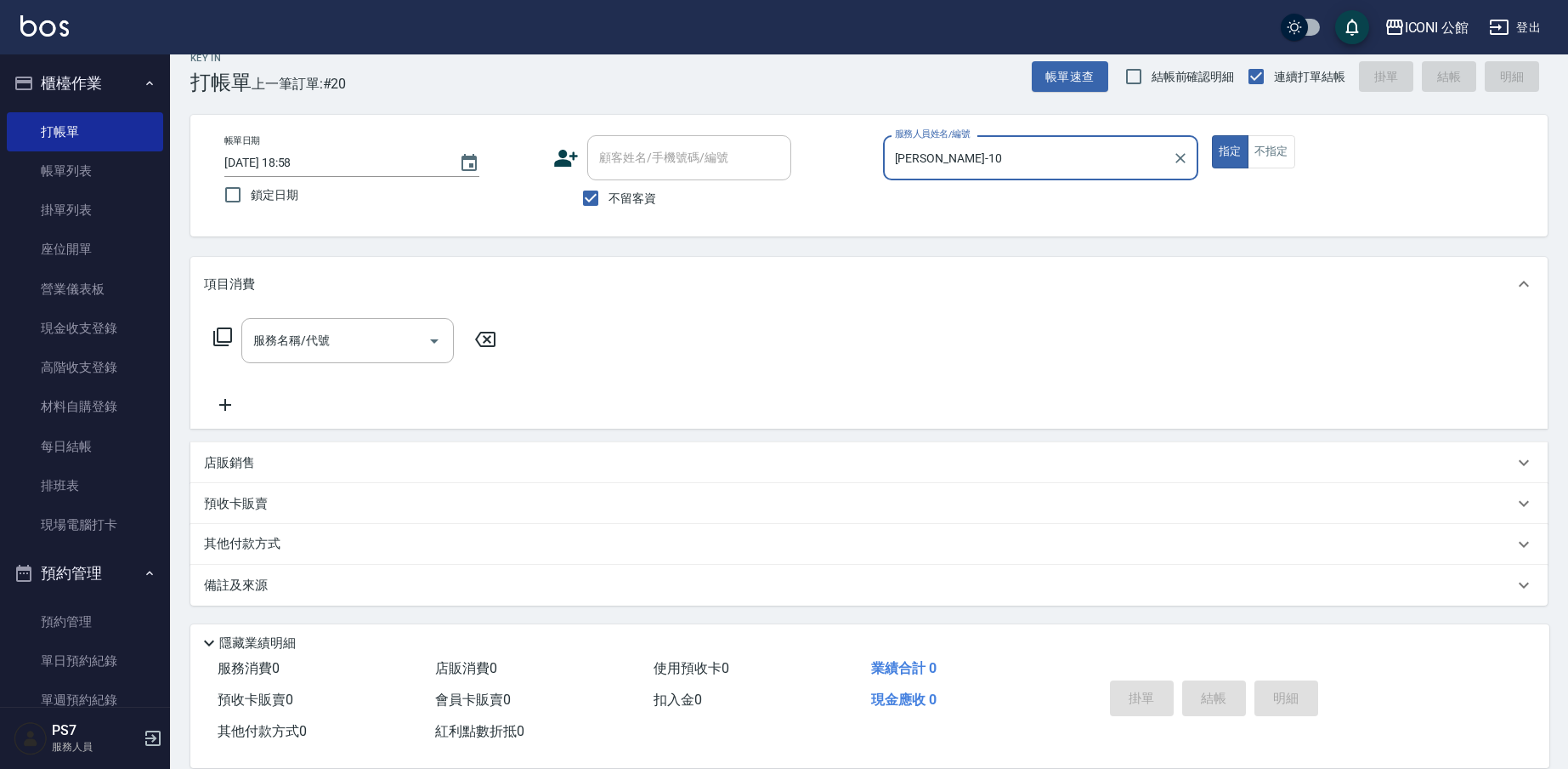
click at [226, 335] on icon at bounding box center [222, 336] width 20 height 20
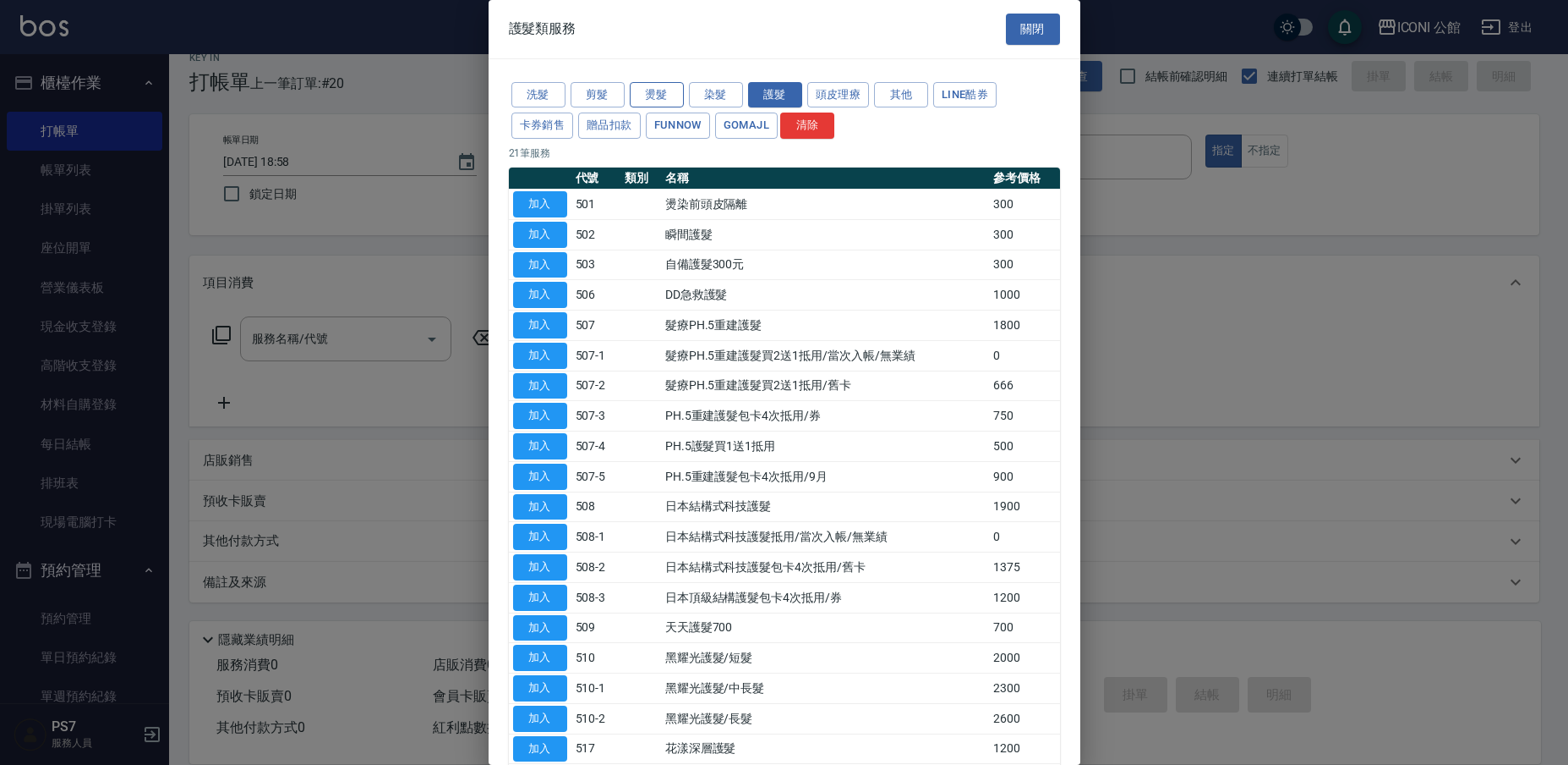
click at [669, 96] on button "燙髮" at bounding box center [657, 96] width 54 height 26
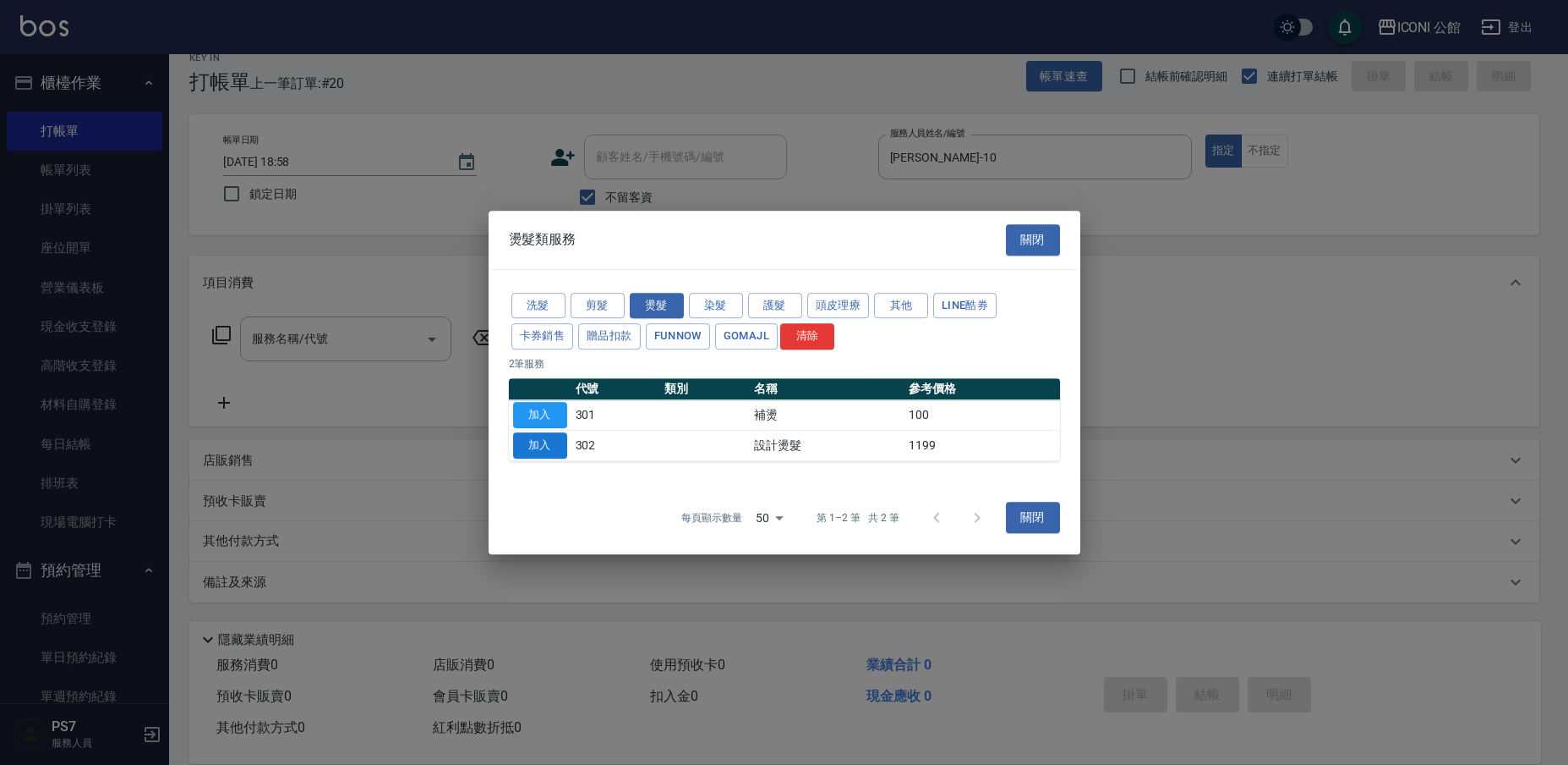
click at [553, 440] on button "加入" at bounding box center [540, 446] width 54 height 26
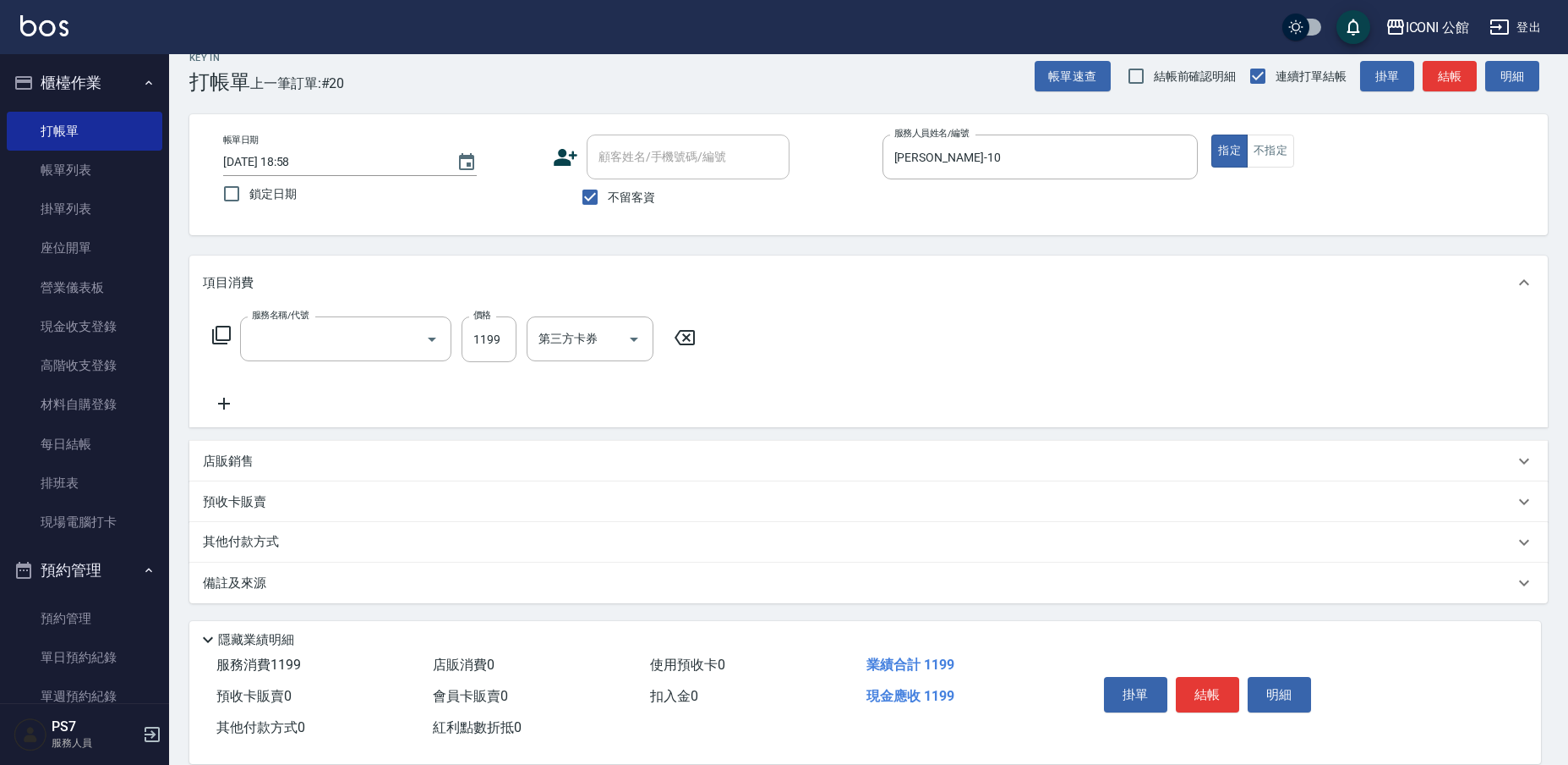
type input "設計燙髮(302)"
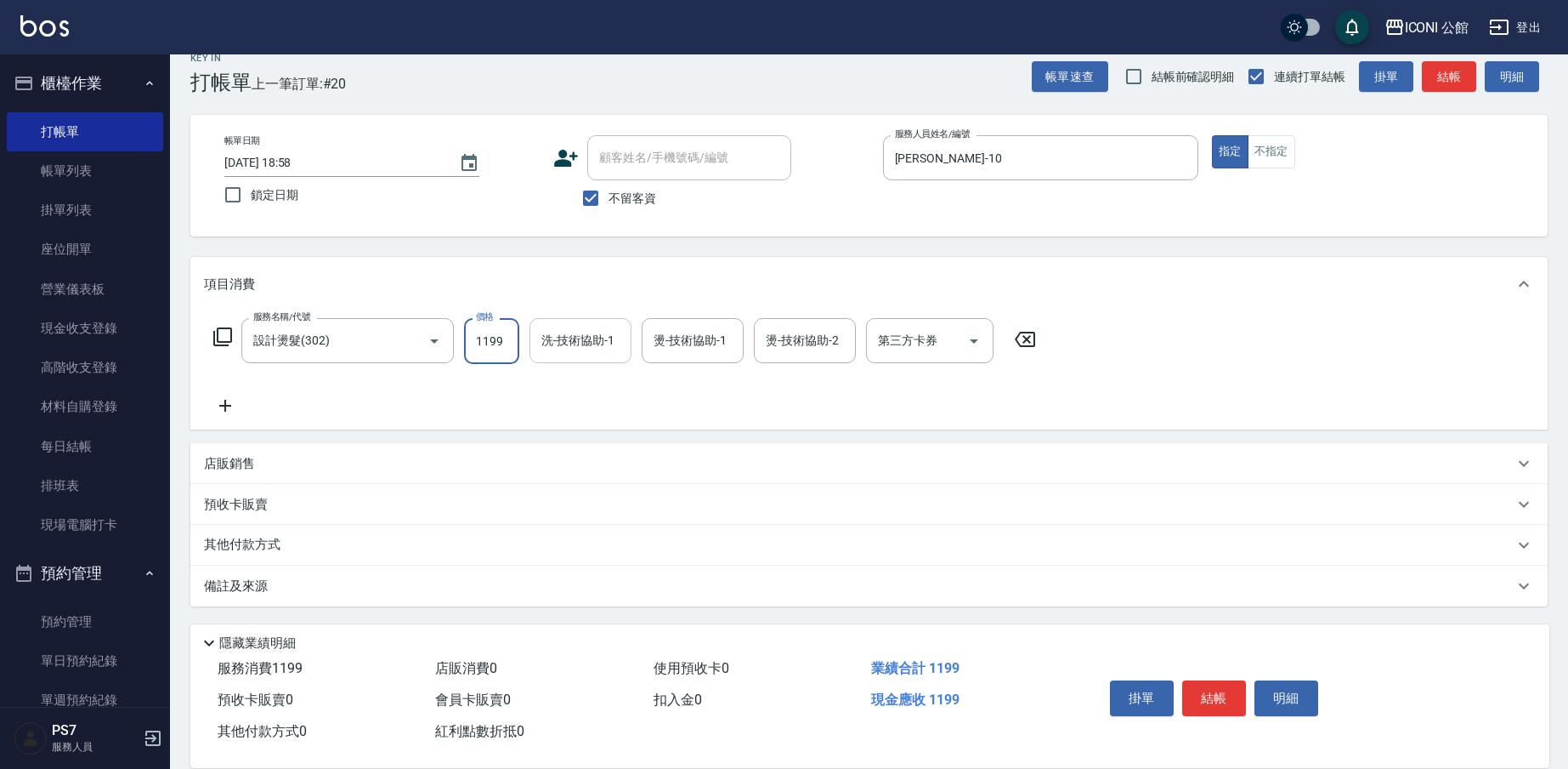
drag, startPoint x: 466, startPoint y: 346, endPoint x: 534, endPoint y: 351, distance: 68.2
click at [534, 351] on div "服務名稱/代號 設計燙髮(302) 服務名稱/代號 價格 1199 價格 洗-技術協助-1 洗-技術協助-1 燙-技術協助-1 燙-技術協助-1 燙-技術協助…" at bounding box center [624, 341] width 842 height 46
type input "1600"
type input "[PERSON_NAME]-21"
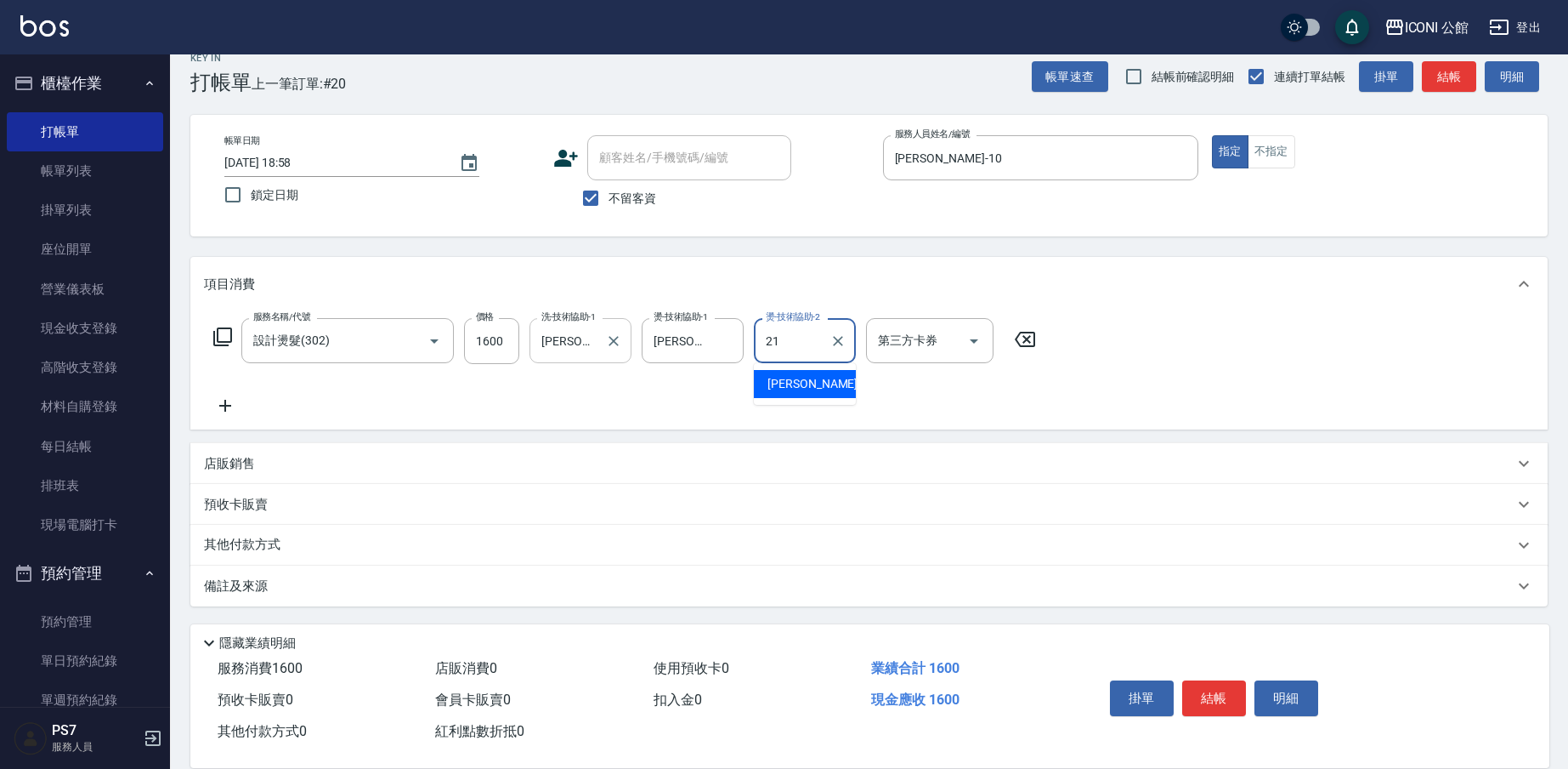
type input "[PERSON_NAME]-21"
click at [1208, 697] on button "結帳" at bounding box center [1214, 698] width 63 height 35
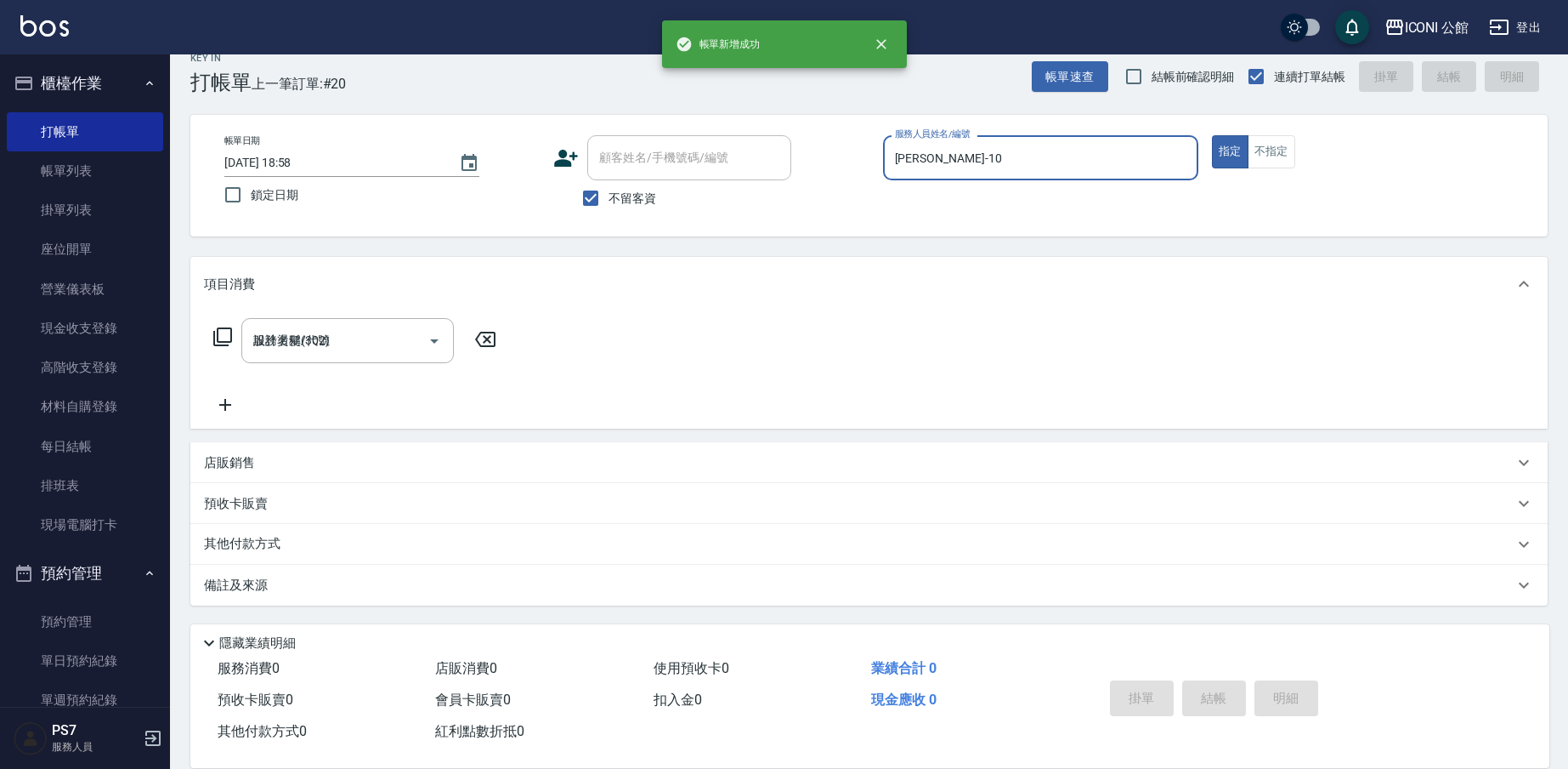
type input "[DATE] 18:59"
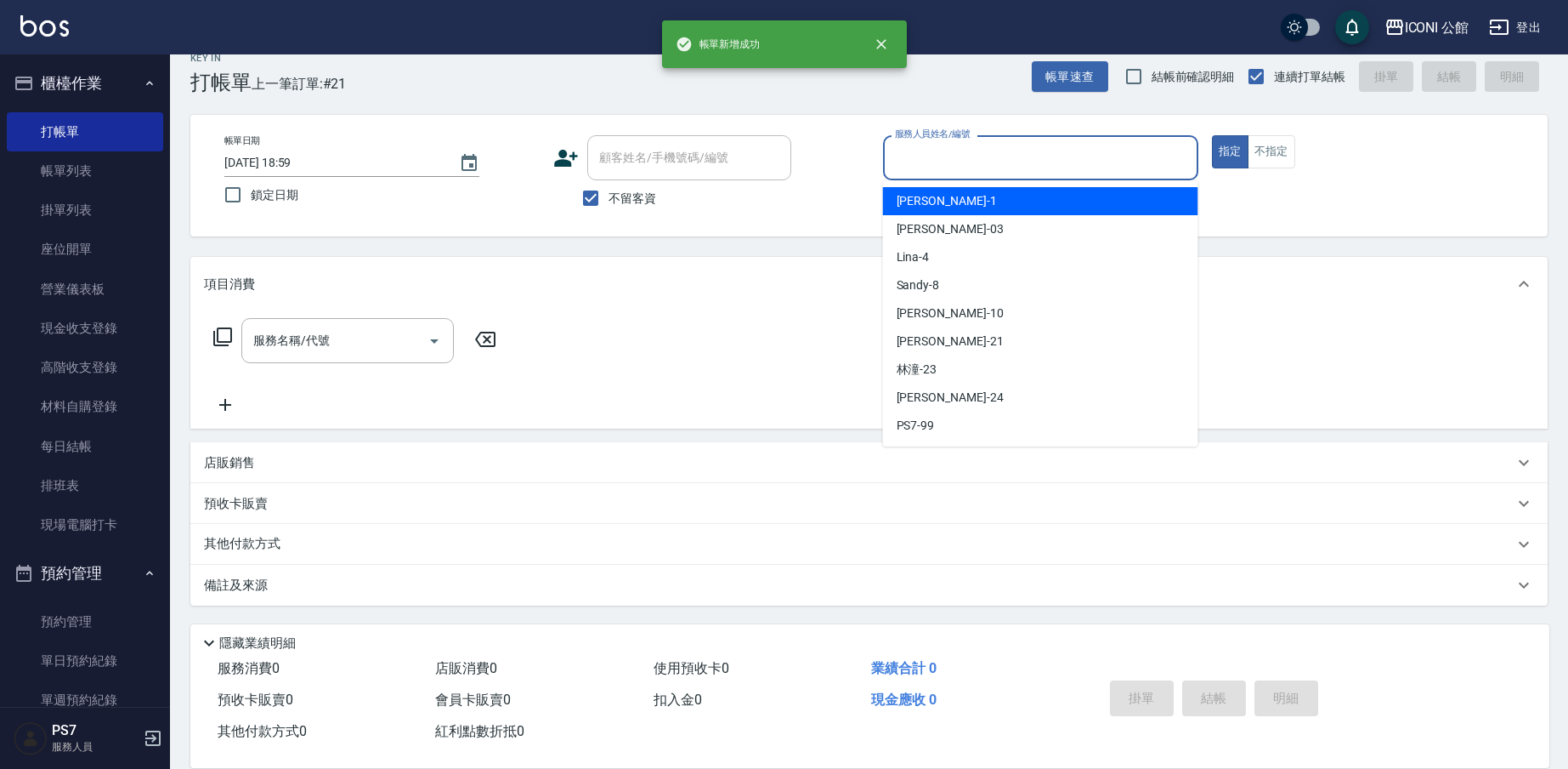
click at [961, 159] on input "服務人員姓名/編號" at bounding box center [1040, 158] width 300 height 30
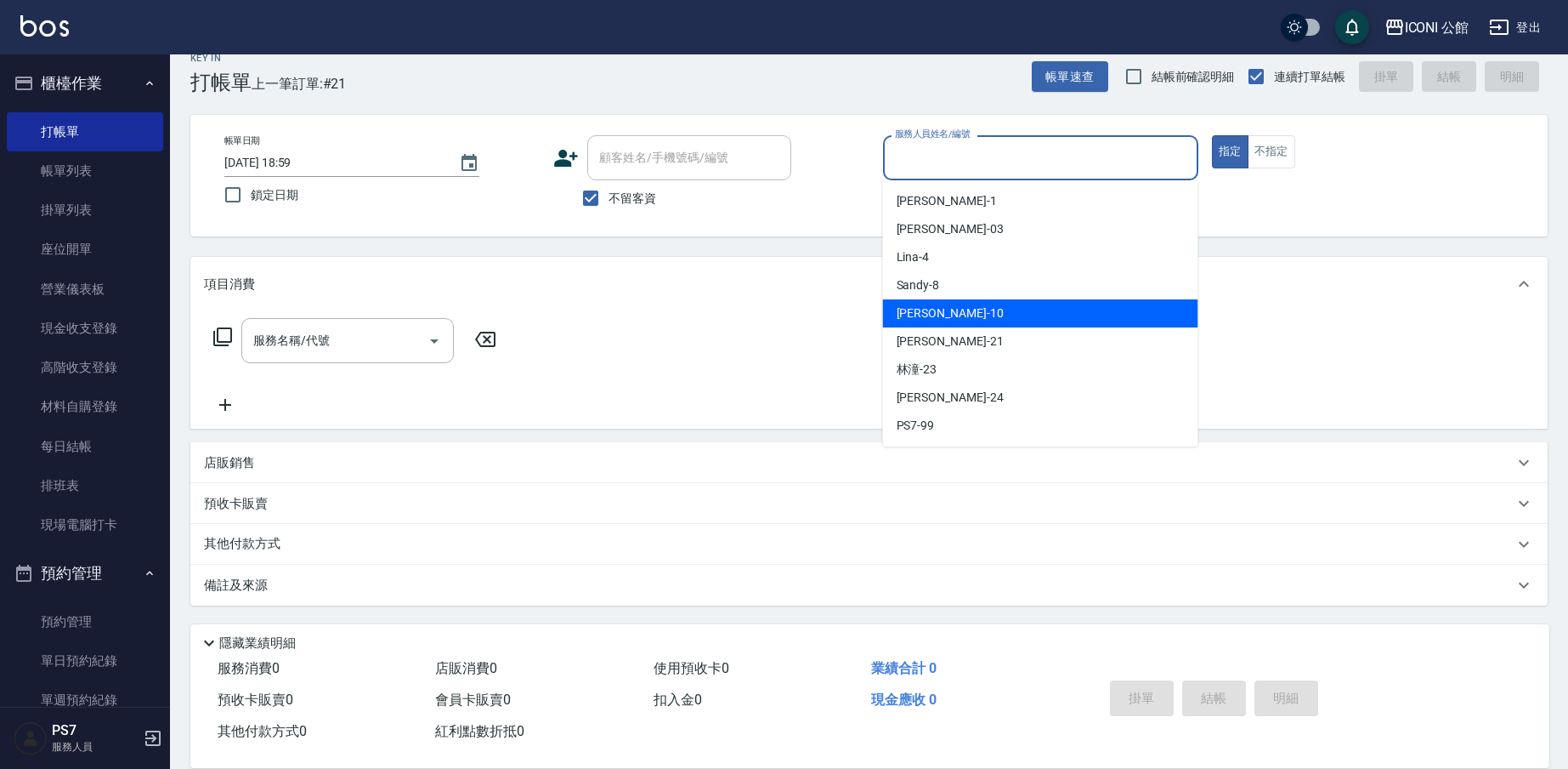
click at [958, 308] on div "[PERSON_NAME] -10" at bounding box center [1041, 313] width 316 height 28
type input "[PERSON_NAME]-10"
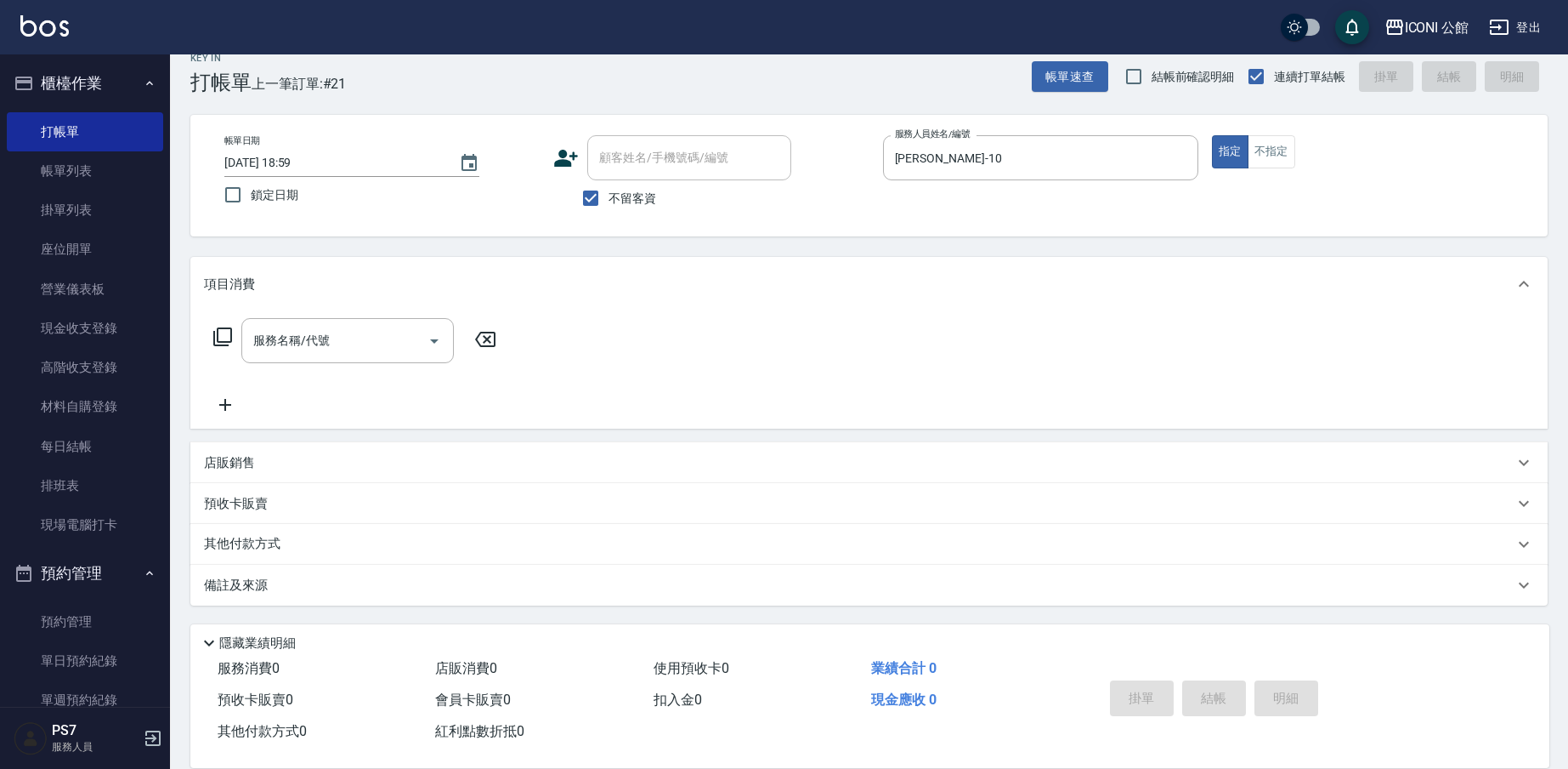
click at [216, 335] on icon at bounding box center [222, 336] width 20 height 20
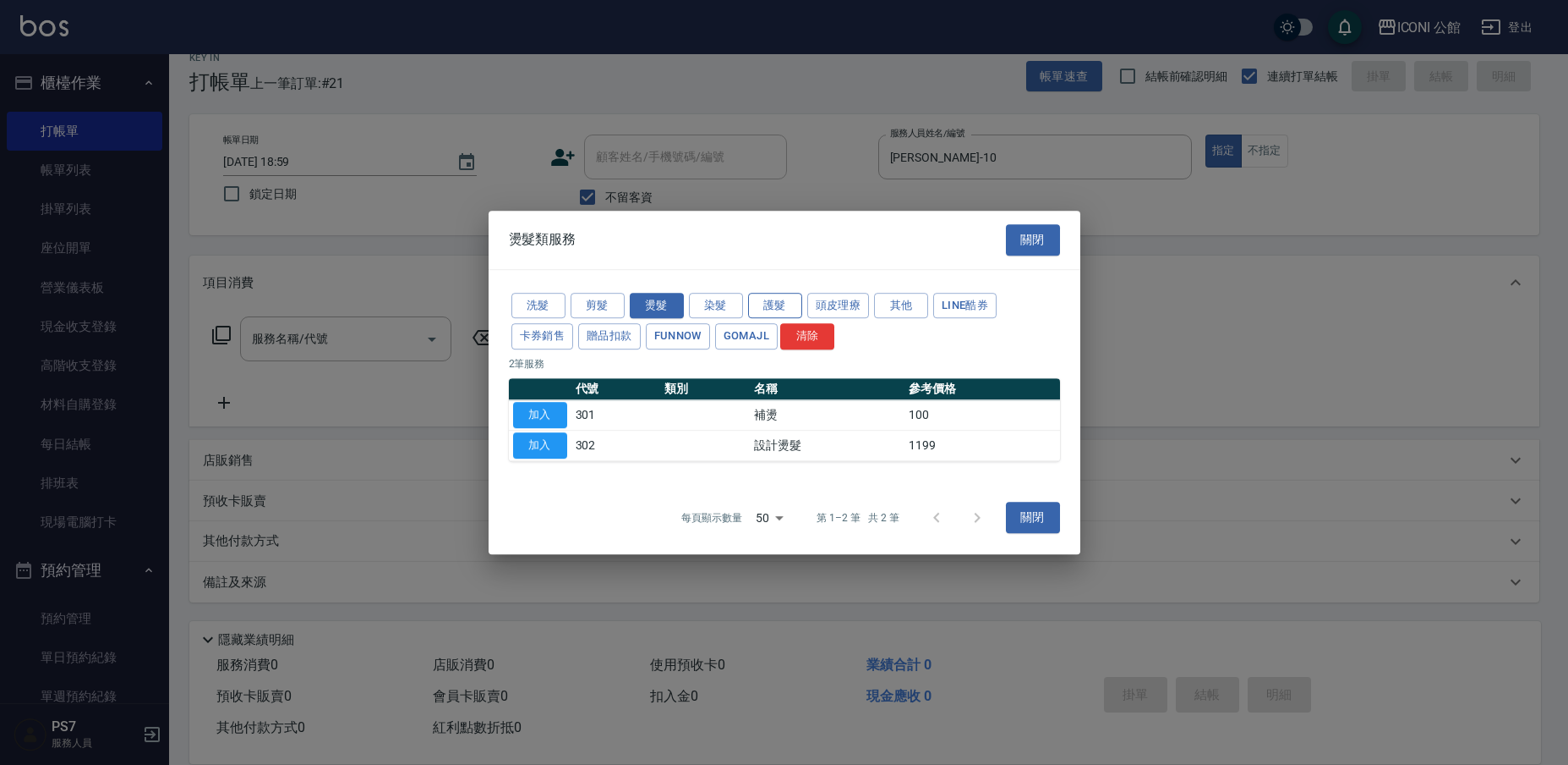
click at [774, 303] on button "護髮" at bounding box center [775, 306] width 54 height 26
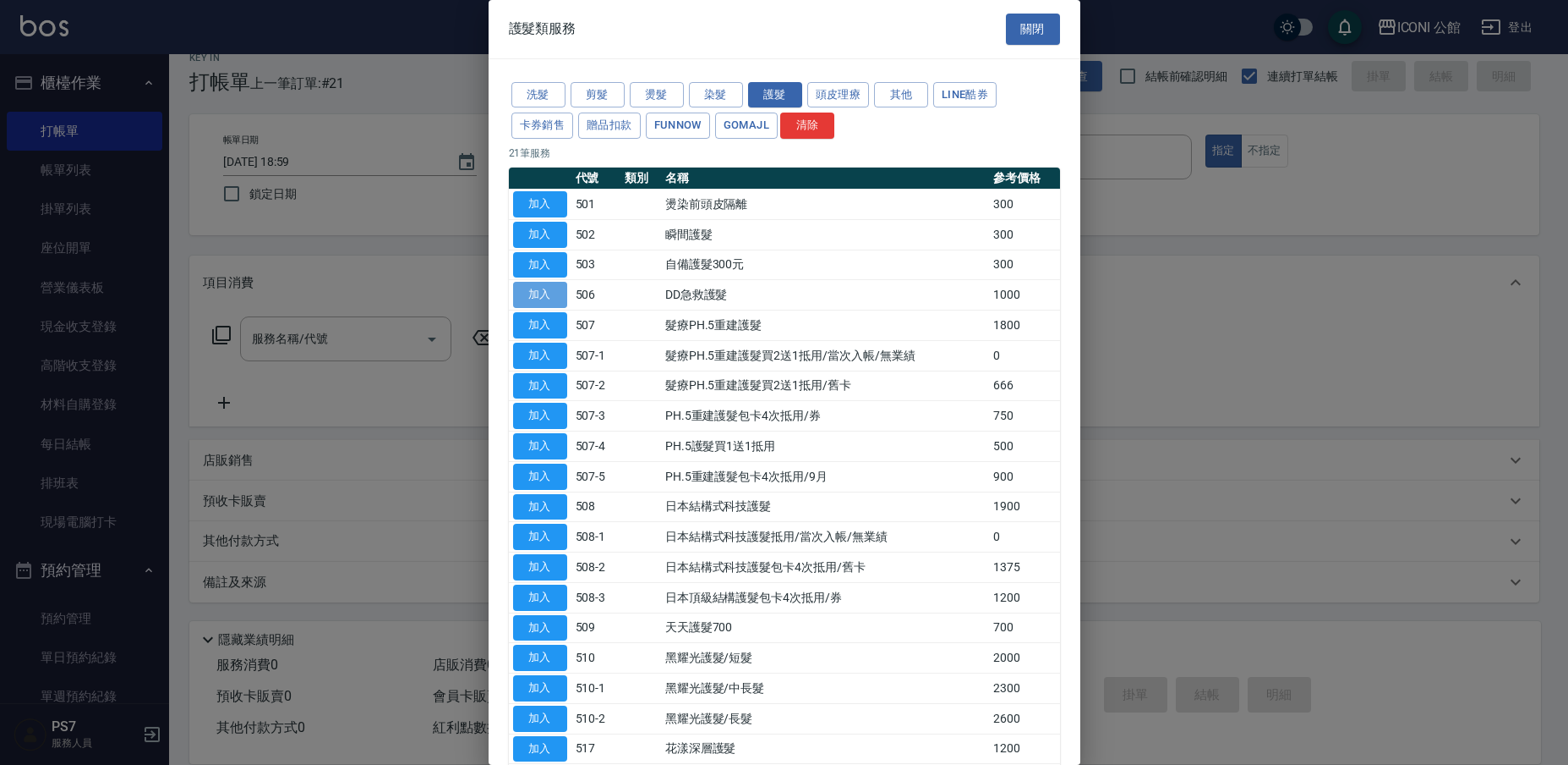
click at [546, 297] on button "加入" at bounding box center [540, 295] width 54 height 26
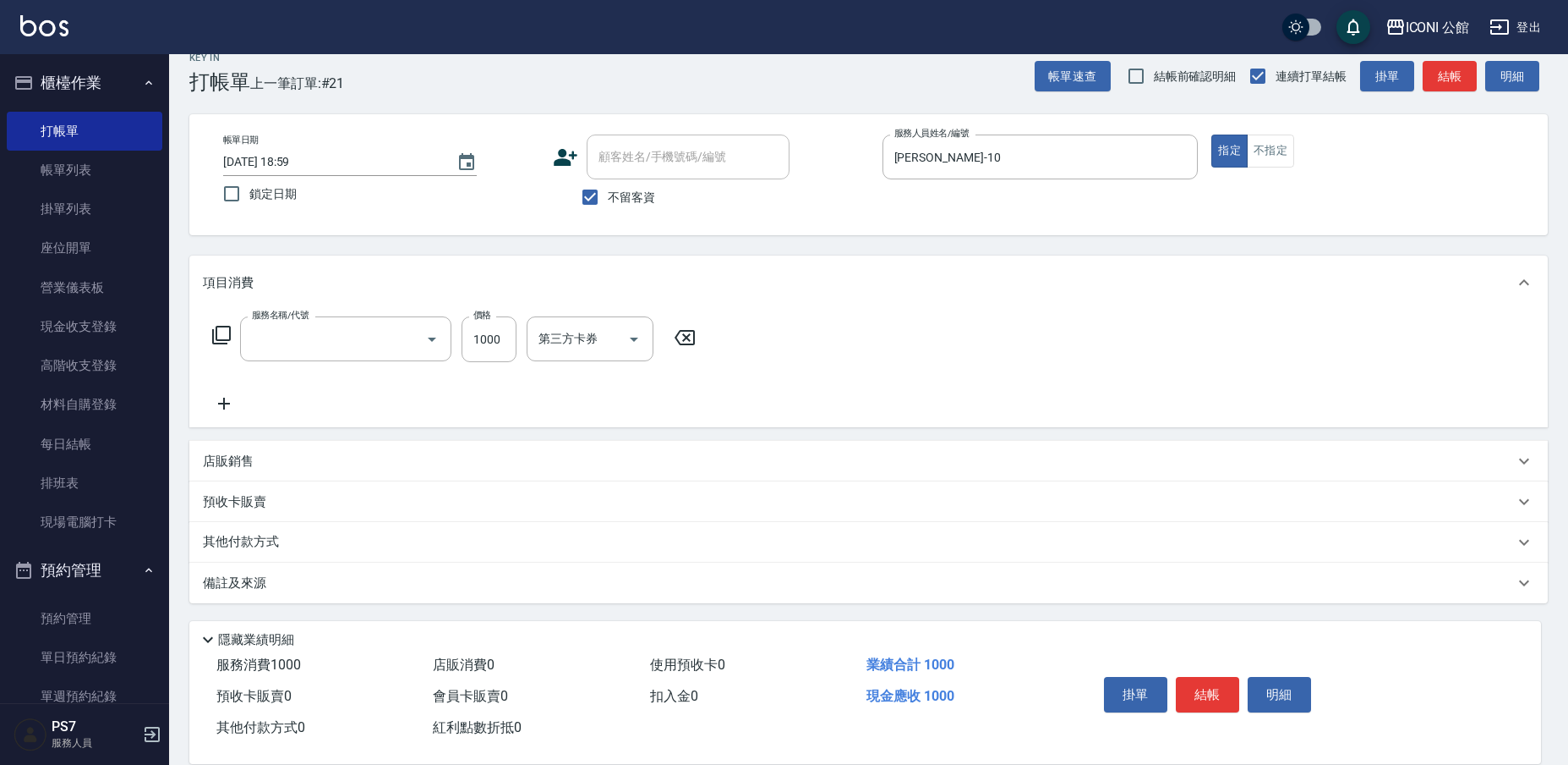
type input "DD急救護髮(506)"
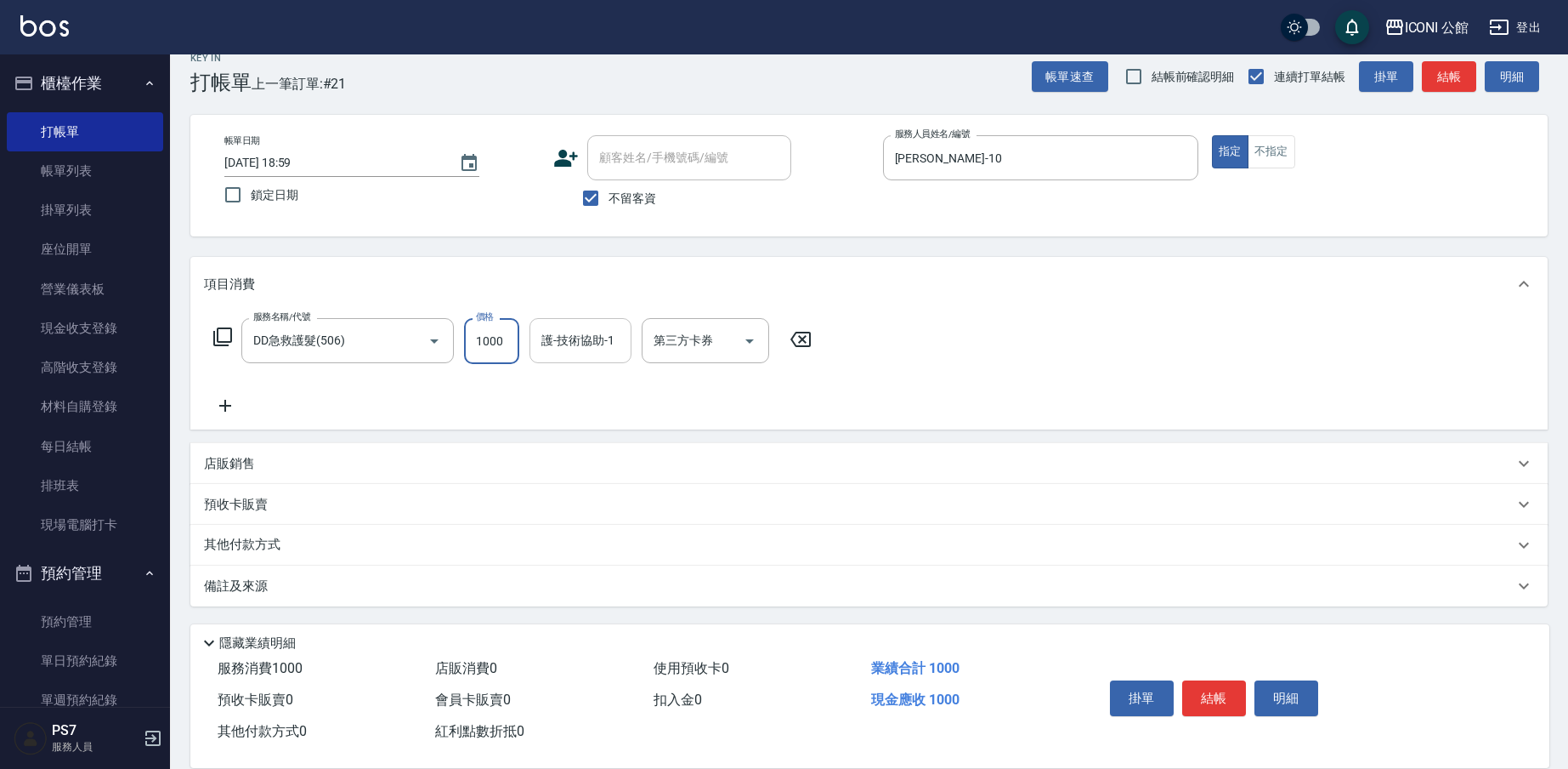
drag, startPoint x: 474, startPoint y: 341, endPoint x: 575, endPoint y: 347, distance: 101.2
click at [575, 347] on div "服務名稱/代號 DD急救護髮(506) 服務名稱/代號 價格 1000 價格 護-技術協助-1 護-技術協助-1 第三方卡券 第三方卡券" at bounding box center [512, 341] width 618 height 46
type input "800"
type input "[PERSON_NAME]-21"
click at [221, 339] on icon at bounding box center [222, 336] width 20 height 20
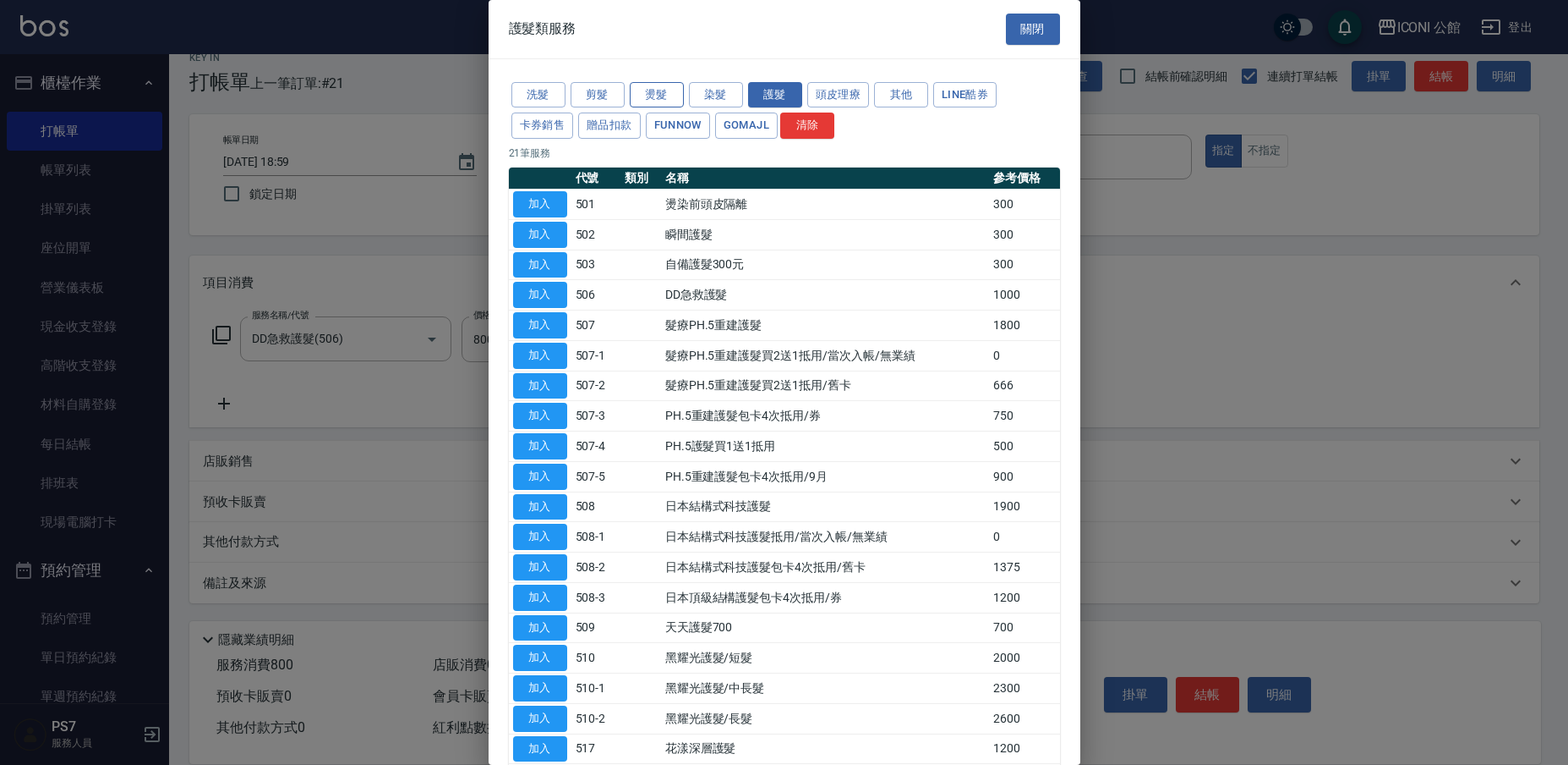
click at [661, 96] on button "燙髮" at bounding box center [657, 96] width 54 height 26
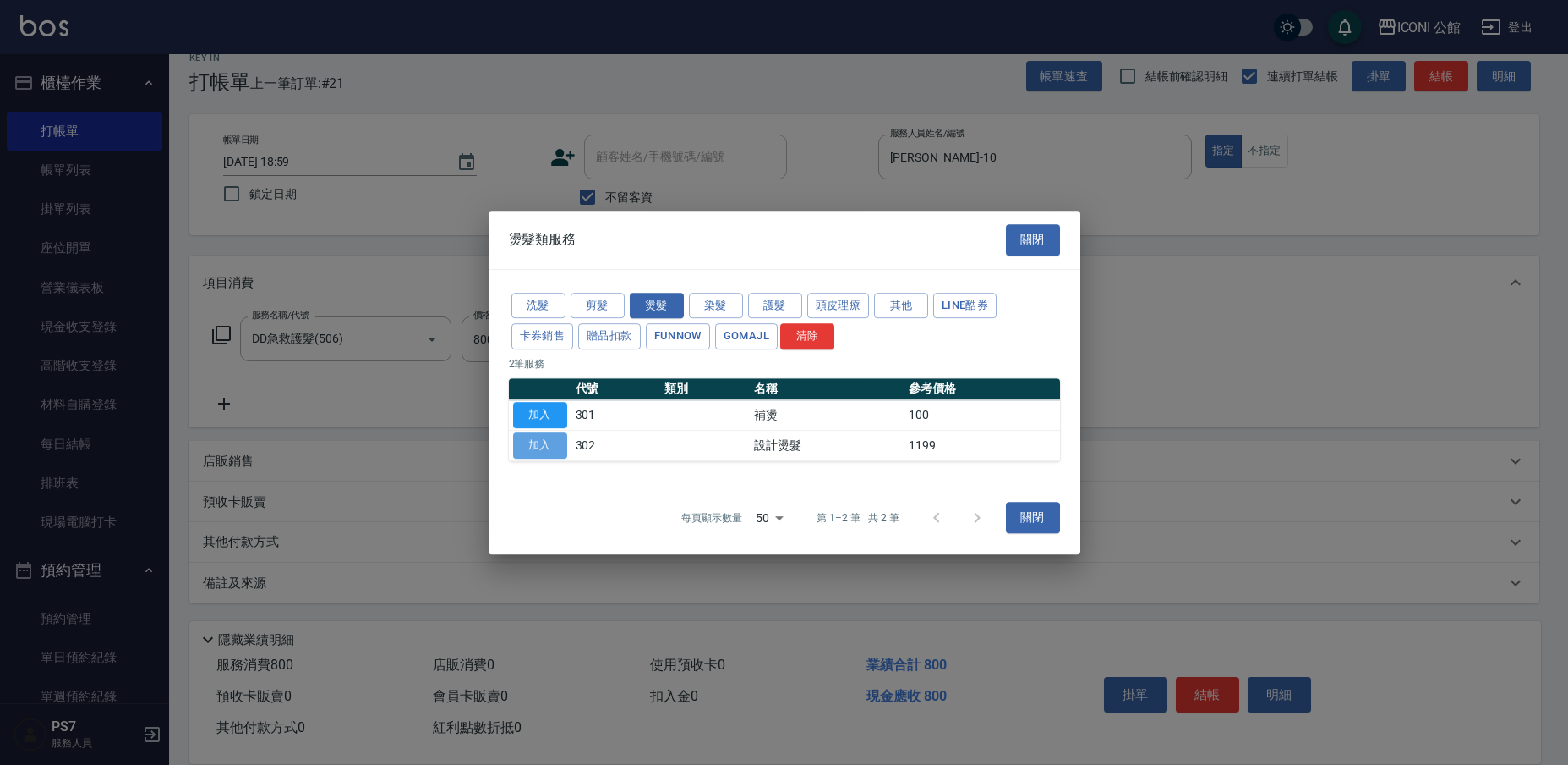
click at [553, 440] on button "加入" at bounding box center [540, 446] width 54 height 26
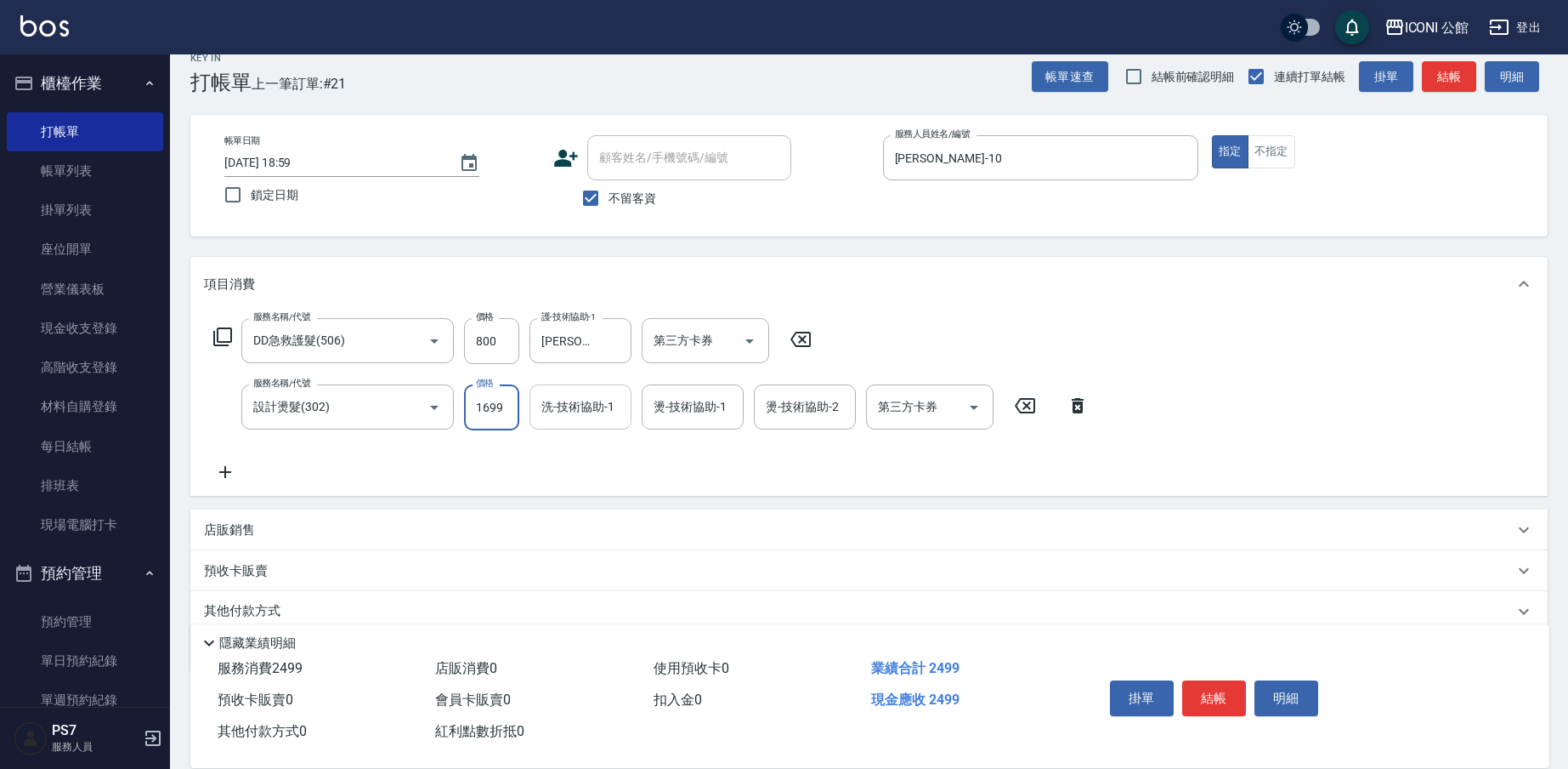
type input "1699"
type input "[PERSON_NAME]-21"
click at [272, 606] on p "其他付款方式" at bounding box center [246, 611] width 85 height 19
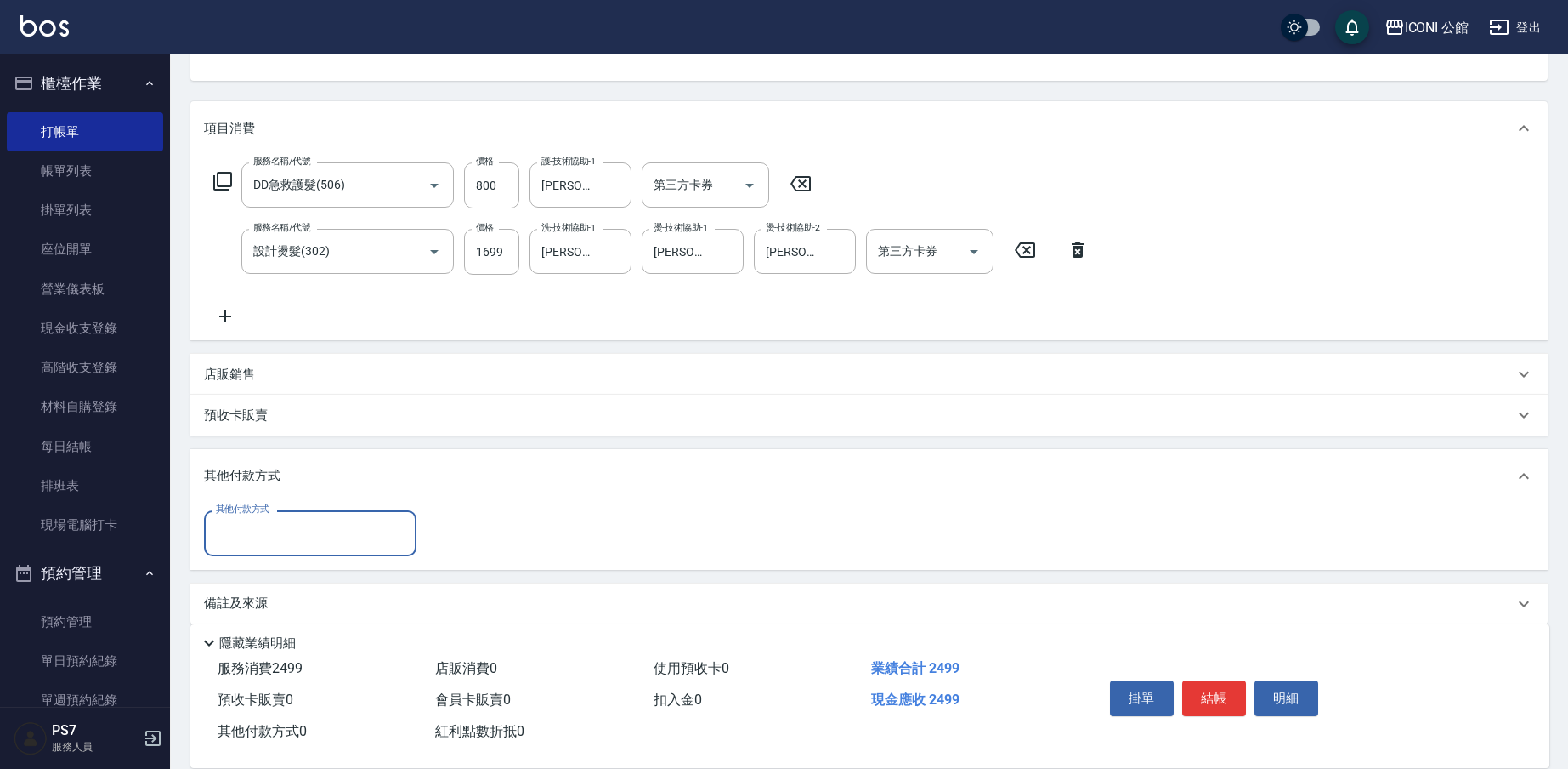
scroll to position [196, 0]
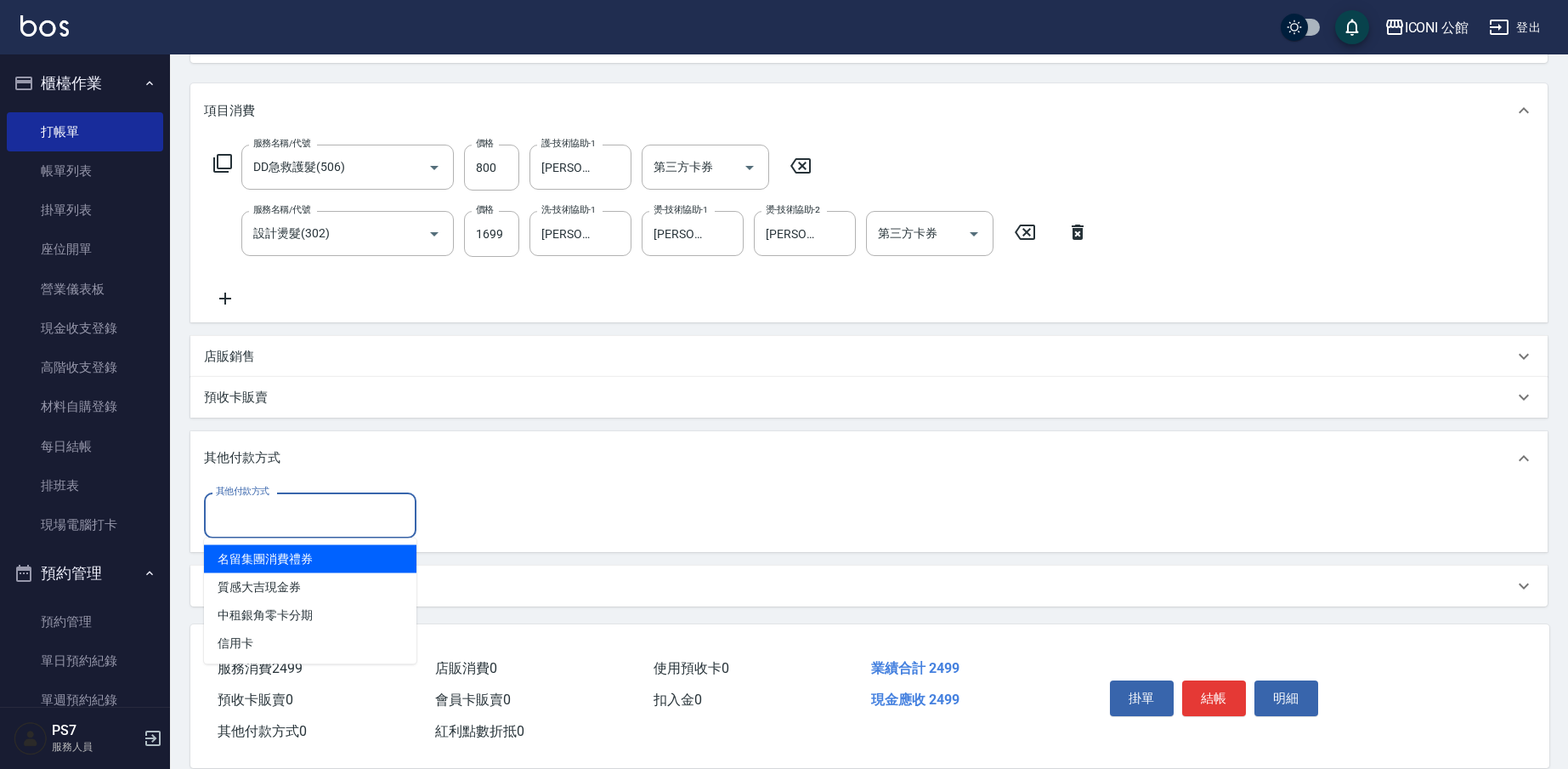
click at [268, 504] on input "其他付款方式" at bounding box center [310, 515] width 197 height 30
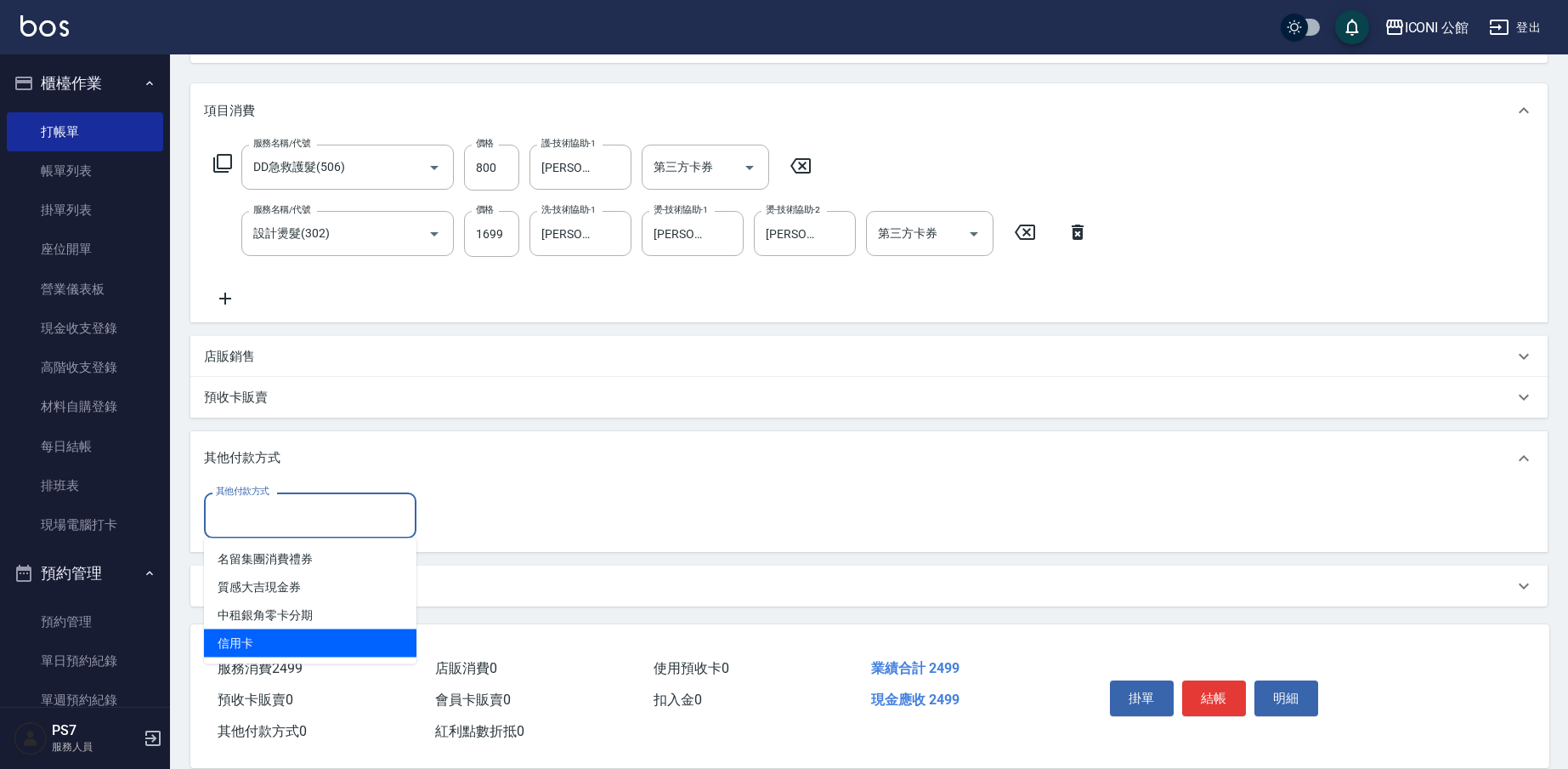
click at [269, 644] on span "信用卡" at bounding box center [309, 643] width 212 height 28
type input "信用卡"
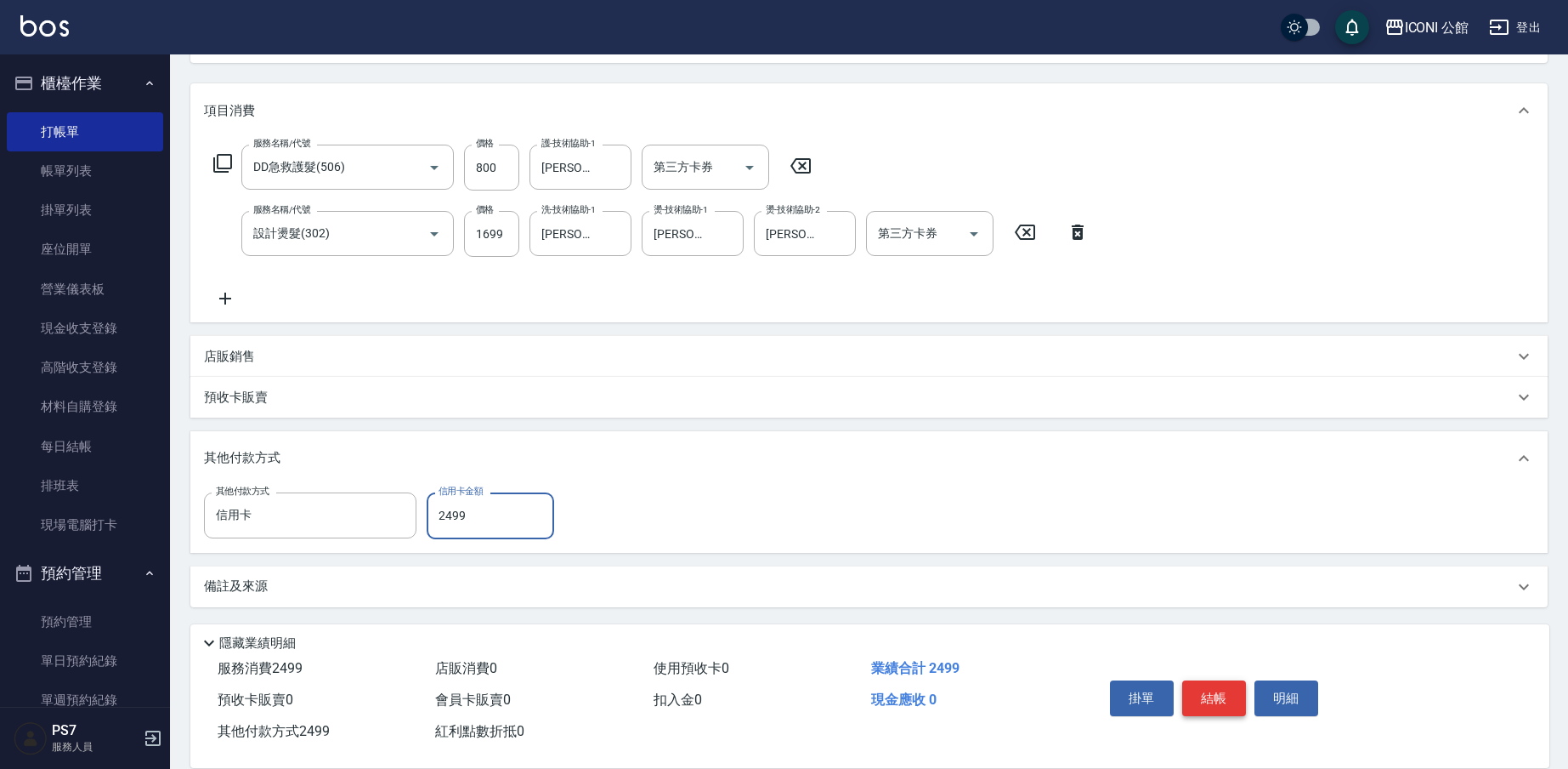
type input "2499"
click at [1221, 681] on button "結帳" at bounding box center [1214, 698] width 63 height 35
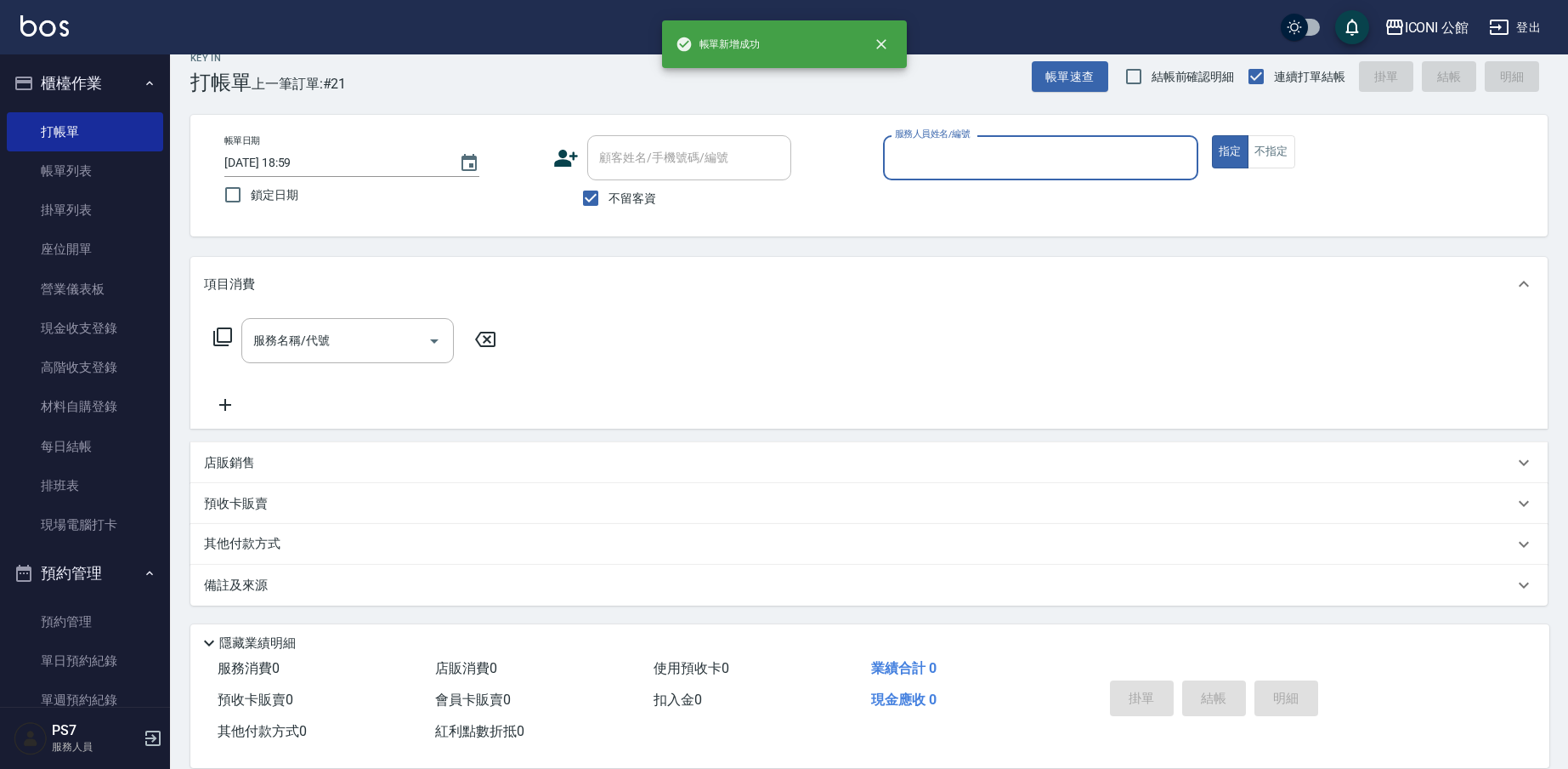
scroll to position [22, 0]
click at [964, 166] on input "服務人員姓名/編號" at bounding box center [1040, 158] width 300 height 30
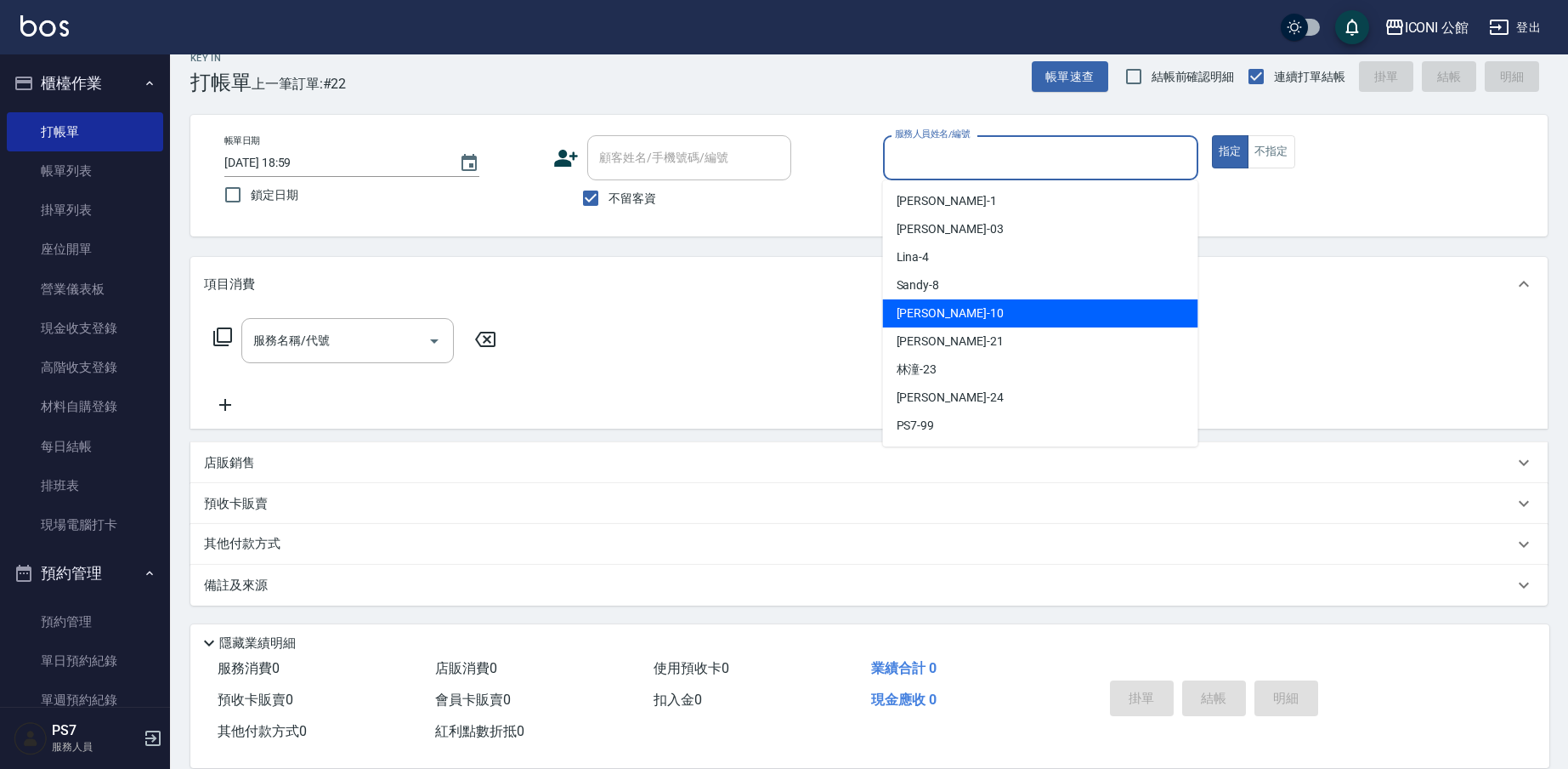
click at [1006, 323] on div "[PERSON_NAME] -10" at bounding box center [1041, 313] width 316 height 28
type input "[PERSON_NAME]-10"
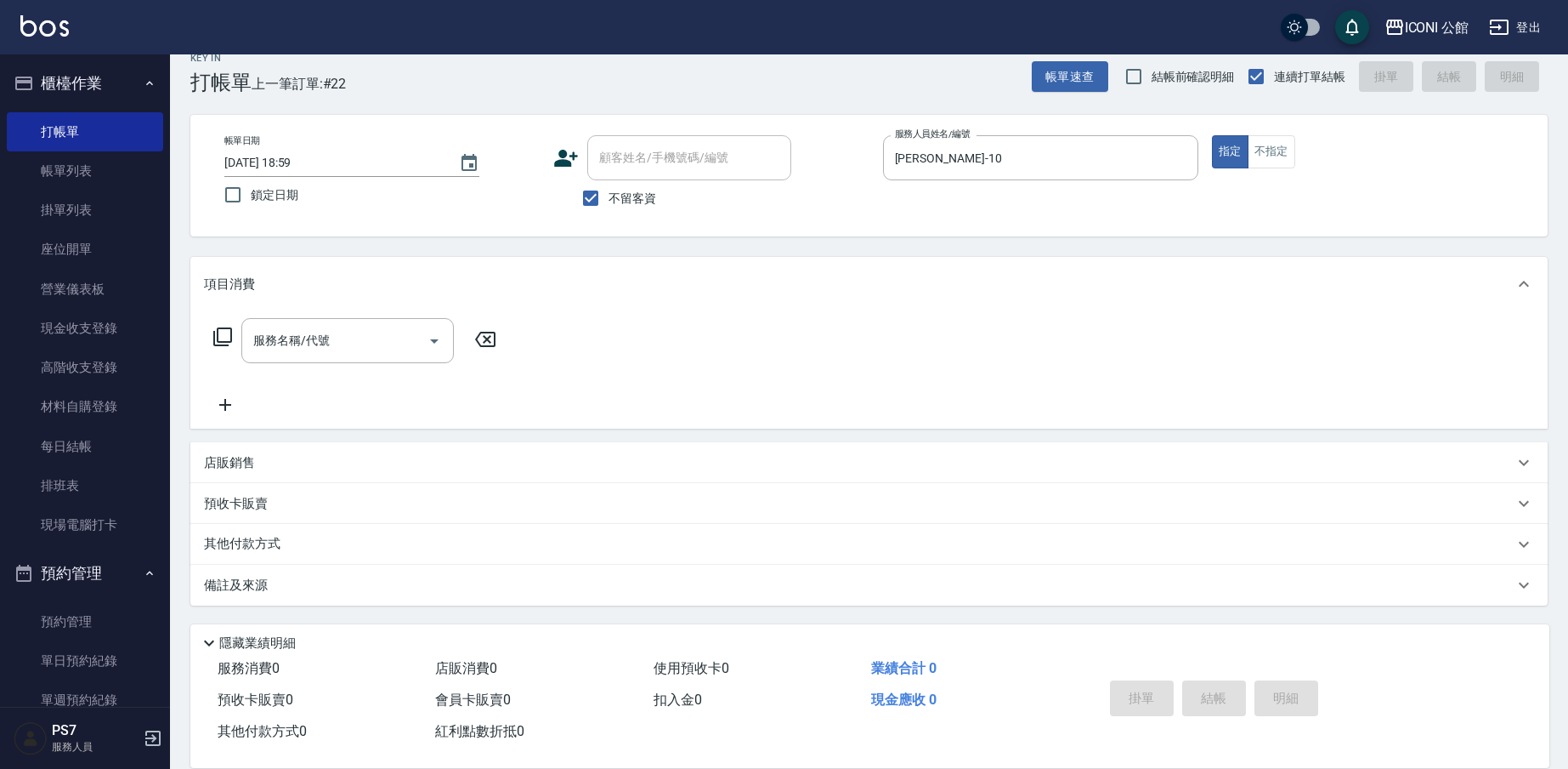
click at [227, 342] on icon at bounding box center [222, 336] width 19 height 19
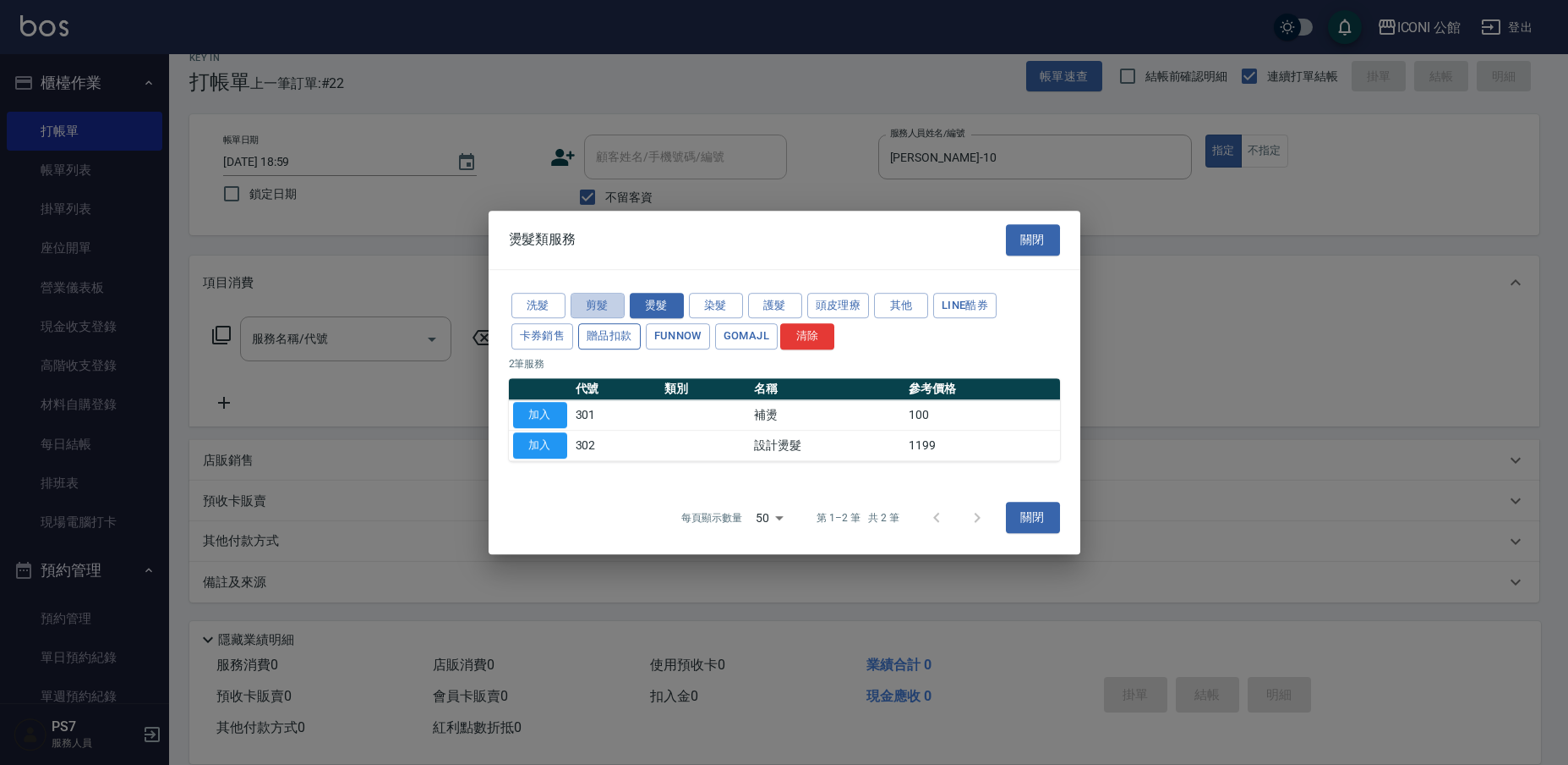
drag, startPoint x: 614, startPoint y: 304, endPoint x: 597, endPoint y: 332, distance: 32.8
click at [614, 305] on button "剪髮" at bounding box center [598, 306] width 54 height 26
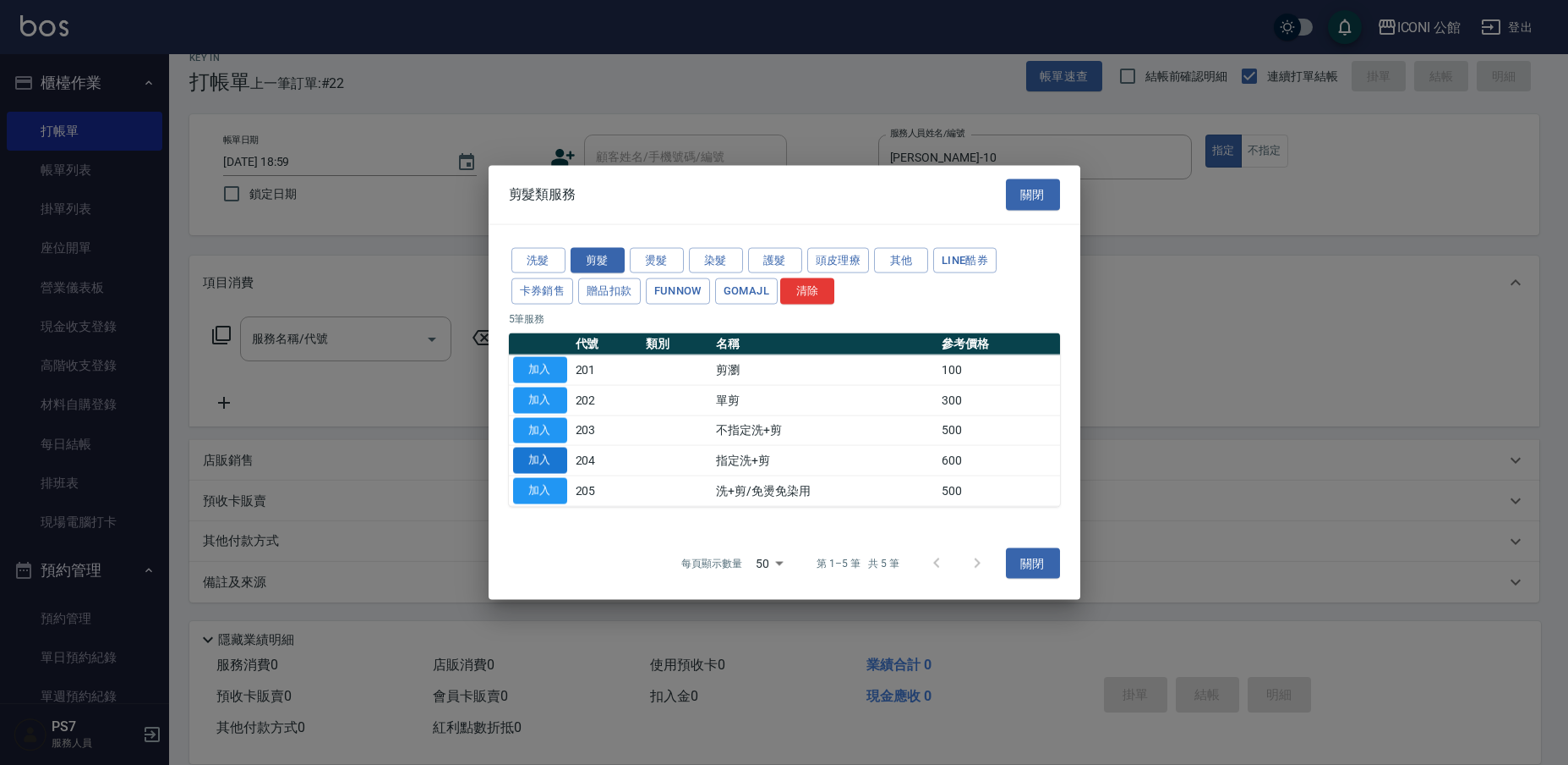
click at [538, 461] on button "加入" at bounding box center [540, 461] width 54 height 26
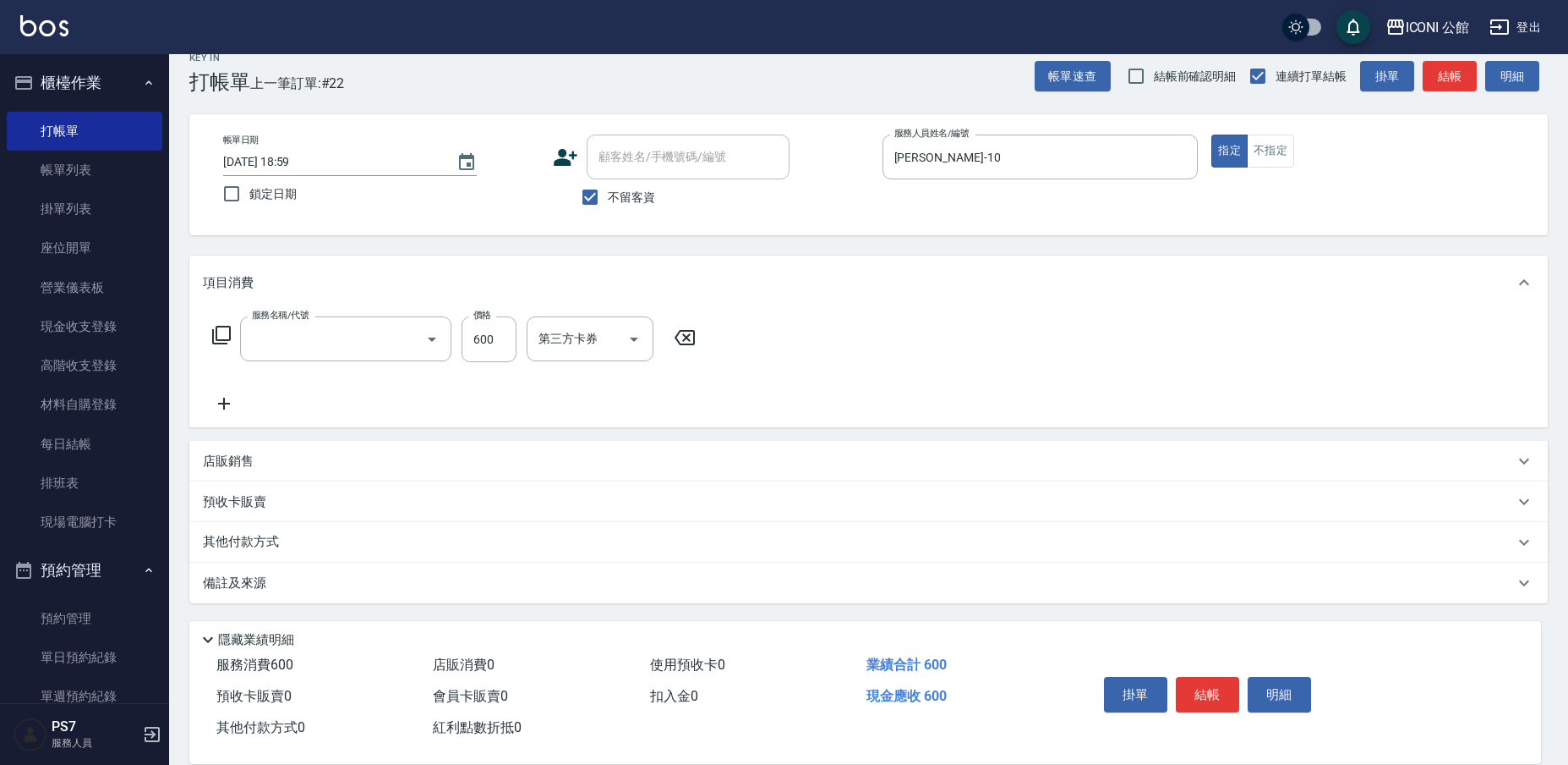
type input "指定洗+剪(204)"
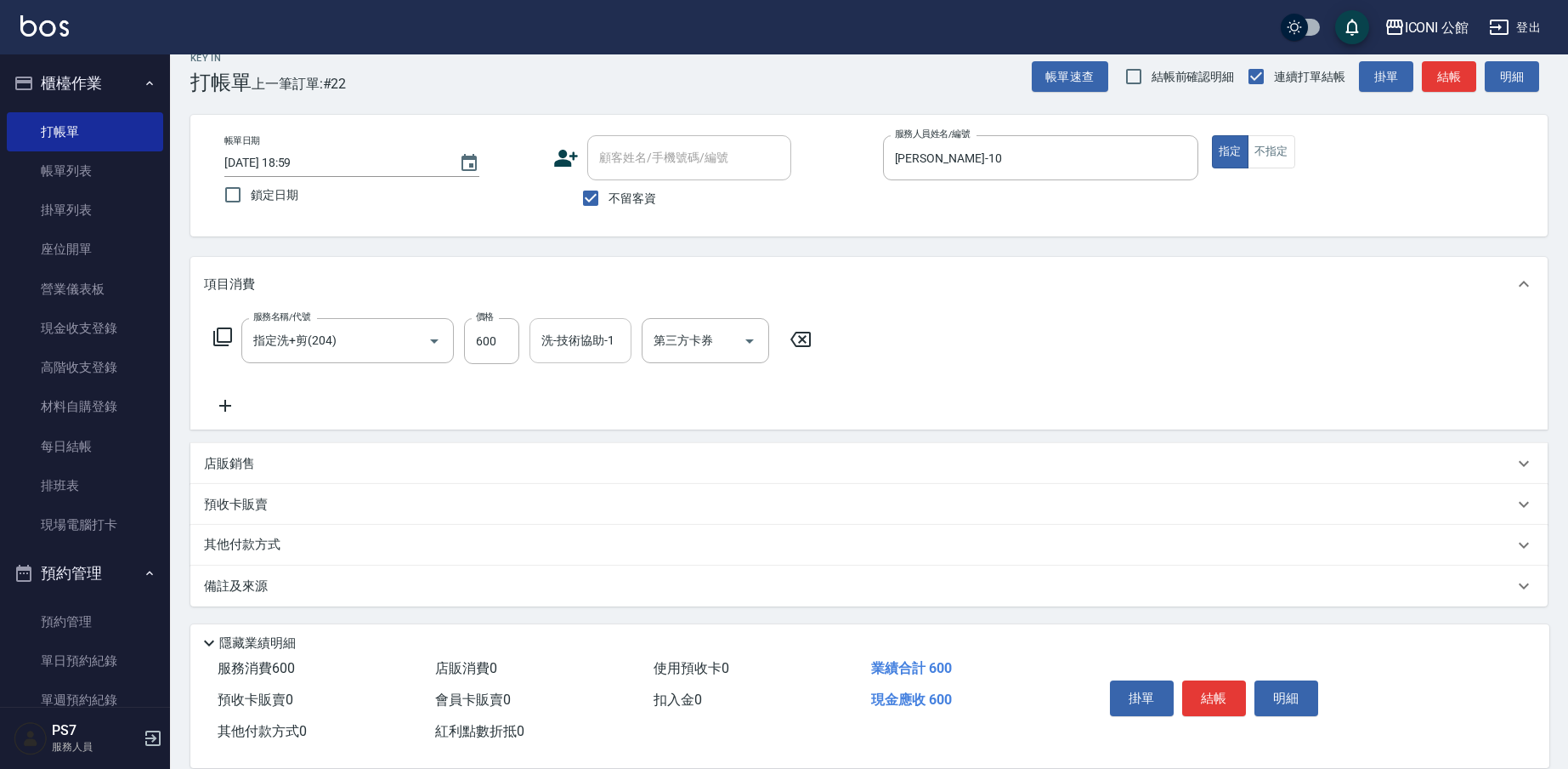
click at [571, 332] on input "洗-技術協助-1" at bounding box center [580, 340] width 86 height 30
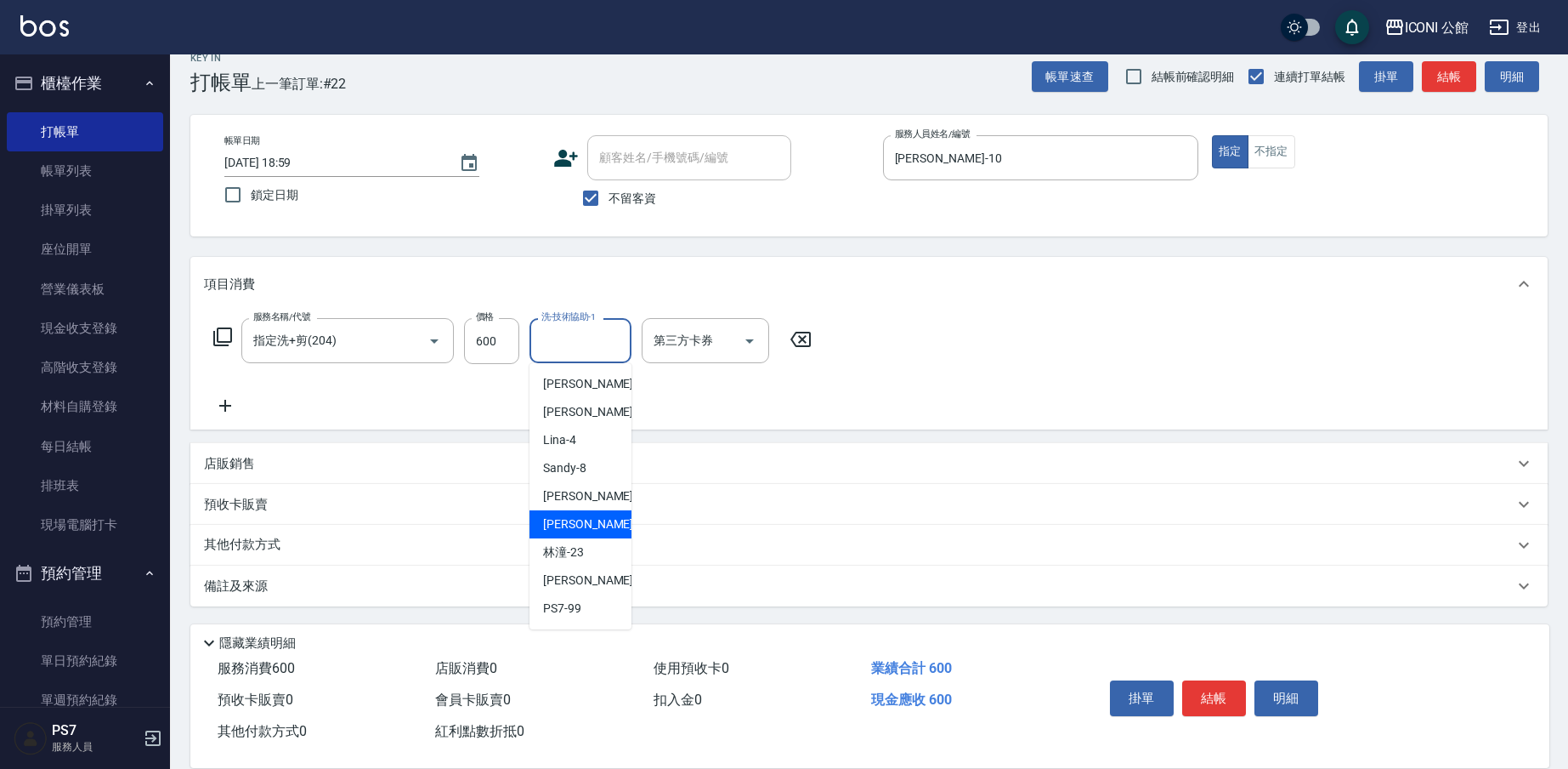
drag, startPoint x: 591, startPoint y: 513, endPoint x: 601, endPoint y: 512, distance: 10.0
click at [591, 512] on div "[PERSON_NAME] -21" at bounding box center [581, 524] width 102 height 28
type input "[PERSON_NAME]-21"
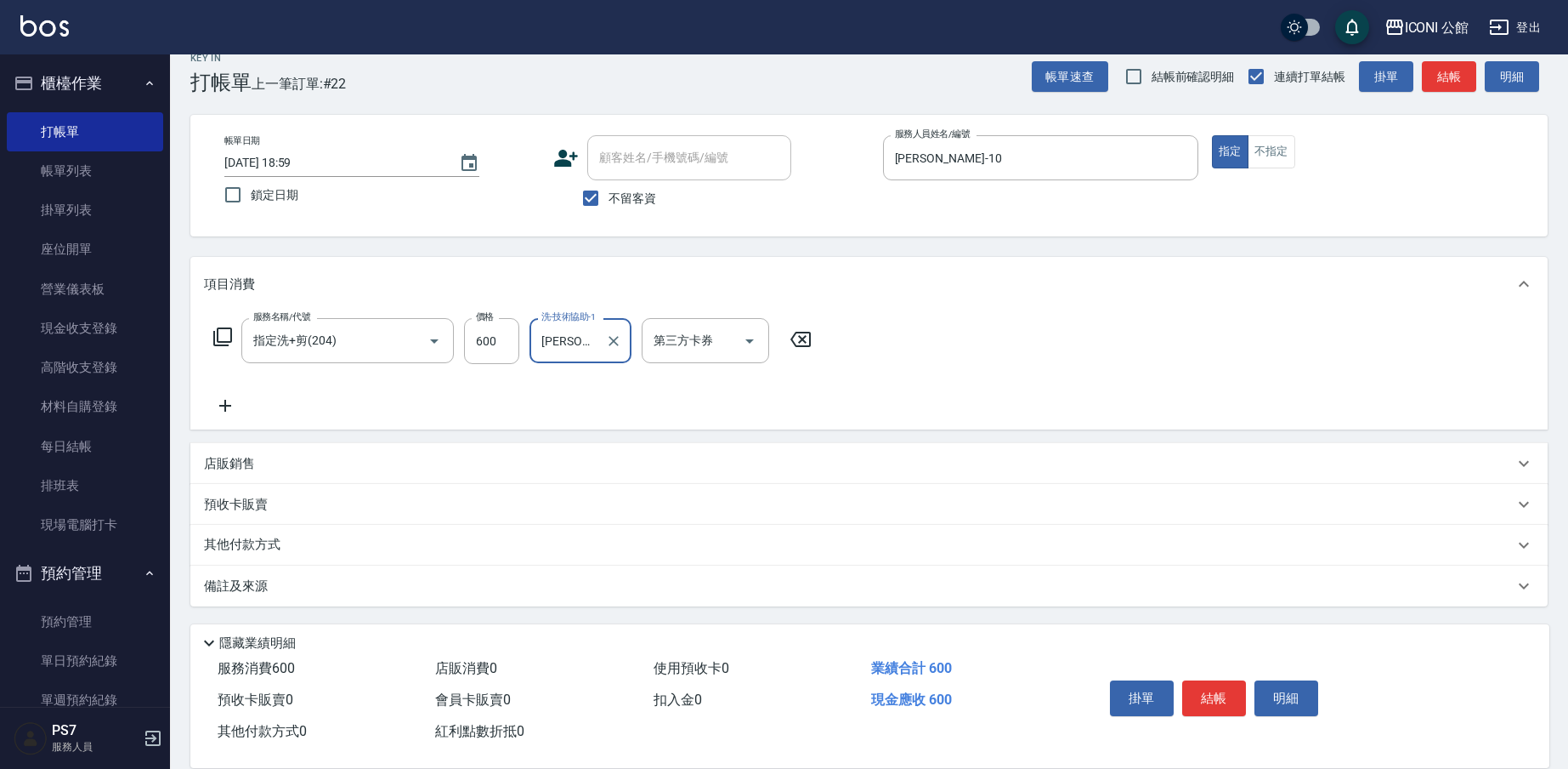
click at [1223, 682] on button "結帳" at bounding box center [1214, 698] width 63 height 35
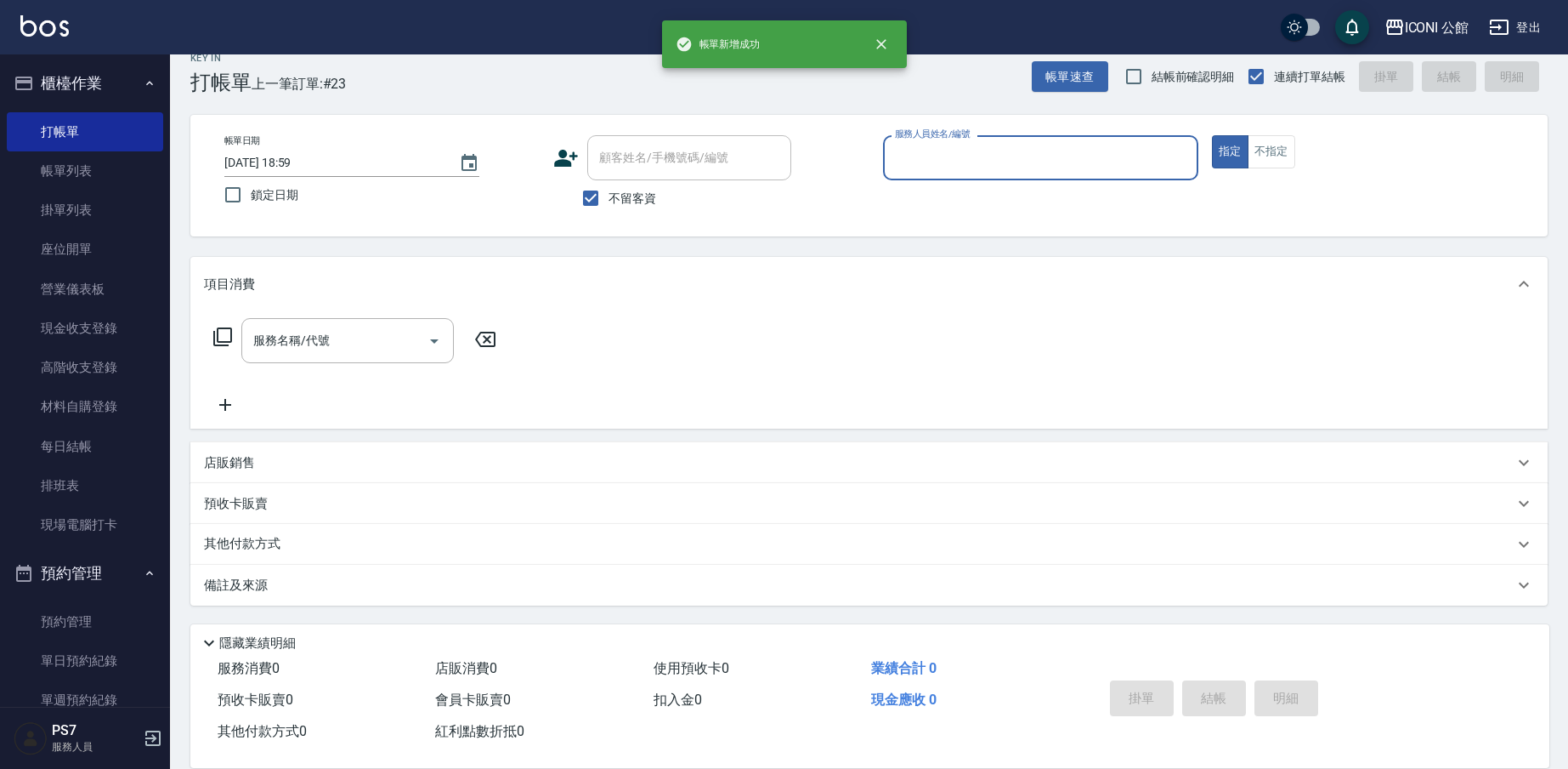
drag, startPoint x: 1027, startPoint y: 156, endPoint x: 1025, endPoint y: 171, distance: 15.1
click at [1027, 156] on input "服務人員姓名/編號" at bounding box center [1040, 158] width 300 height 30
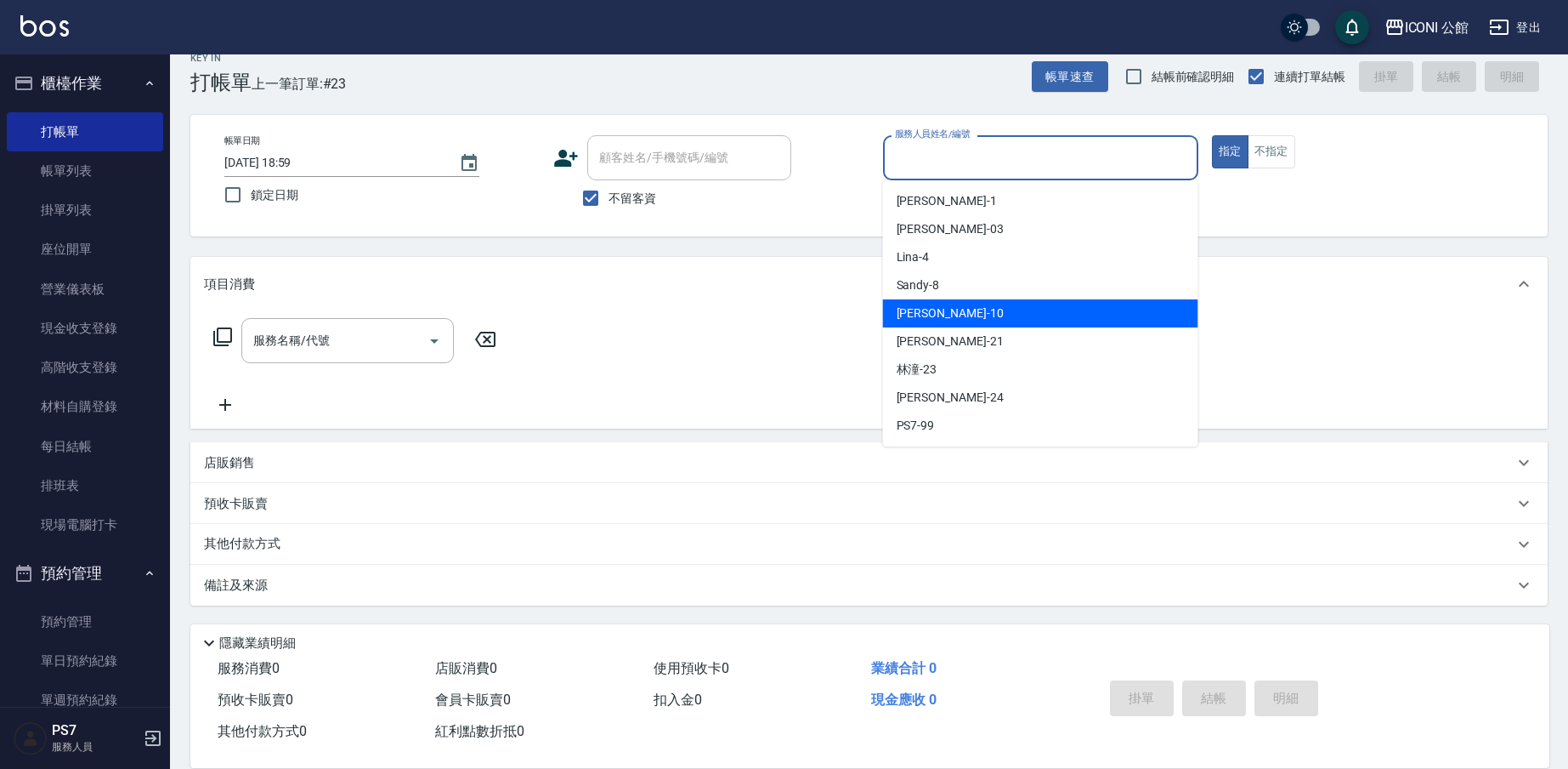
click at [1005, 314] on div "[PERSON_NAME] -10" at bounding box center [1041, 313] width 316 height 28
type input "[PERSON_NAME]-10"
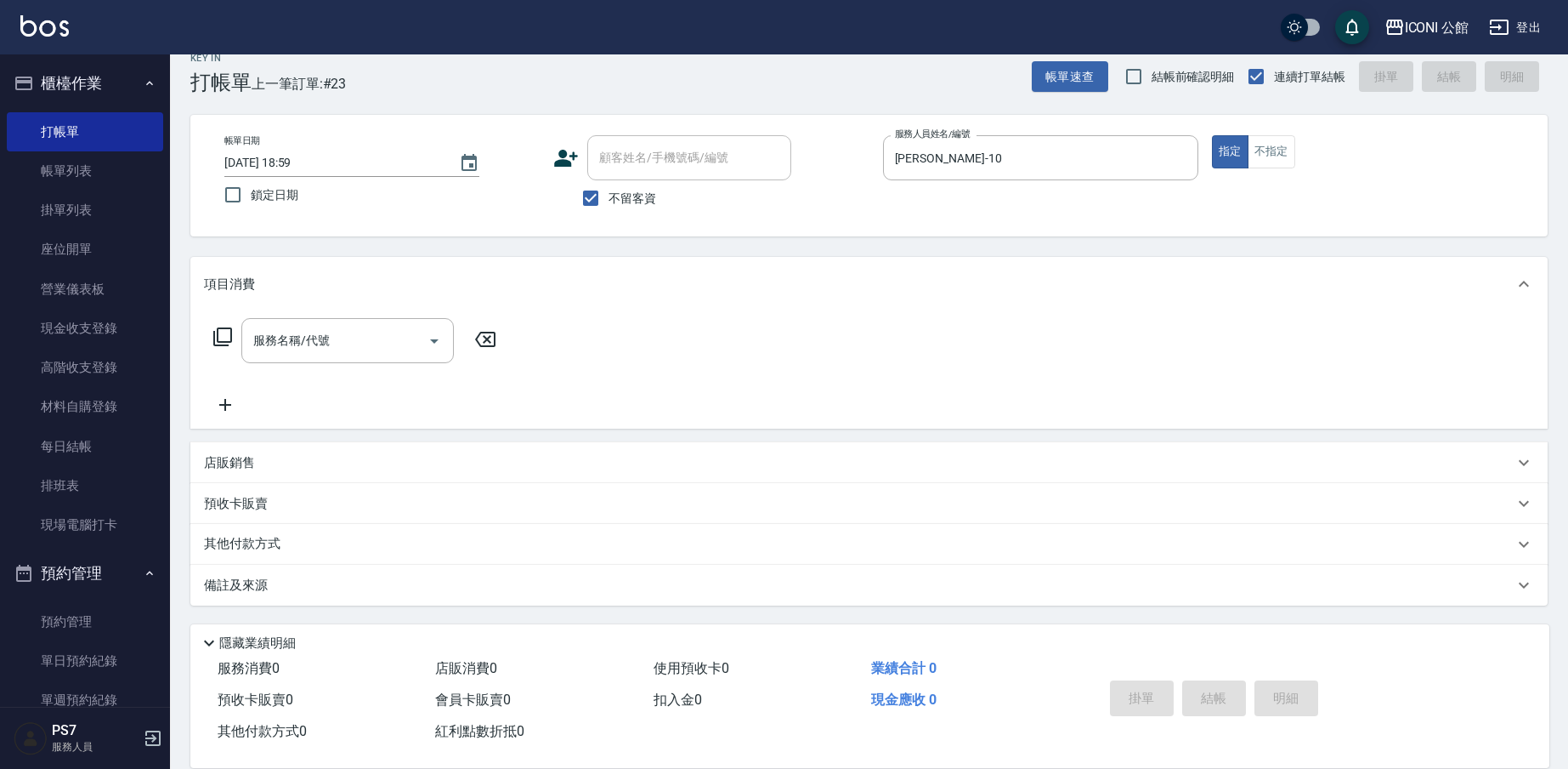
click at [221, 340] on icon at bounding box center [222, 336] width 20 height 20
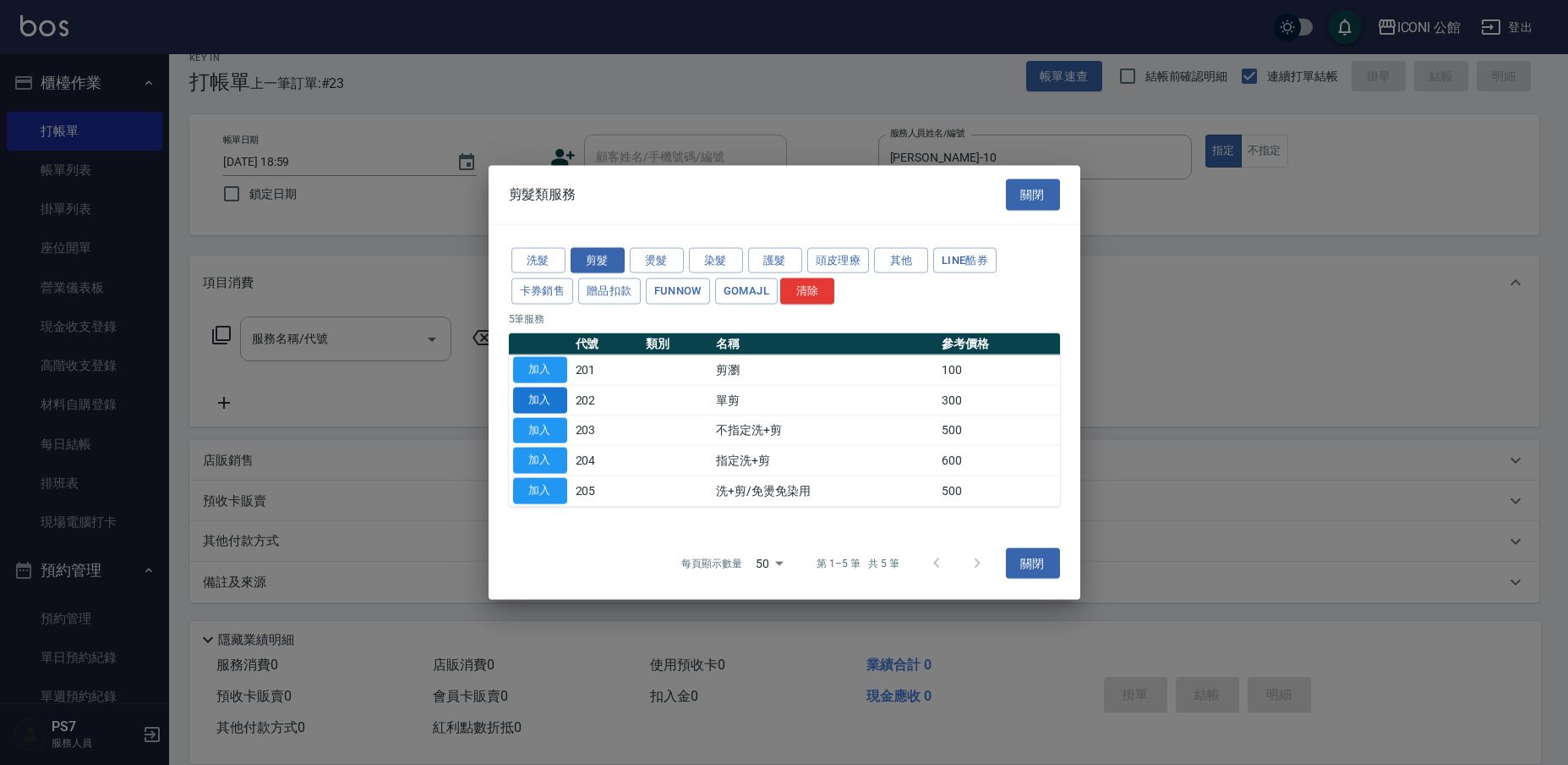
click at [552, 397] on button "加入" at bounding box center [540, 400] width 54 height 26
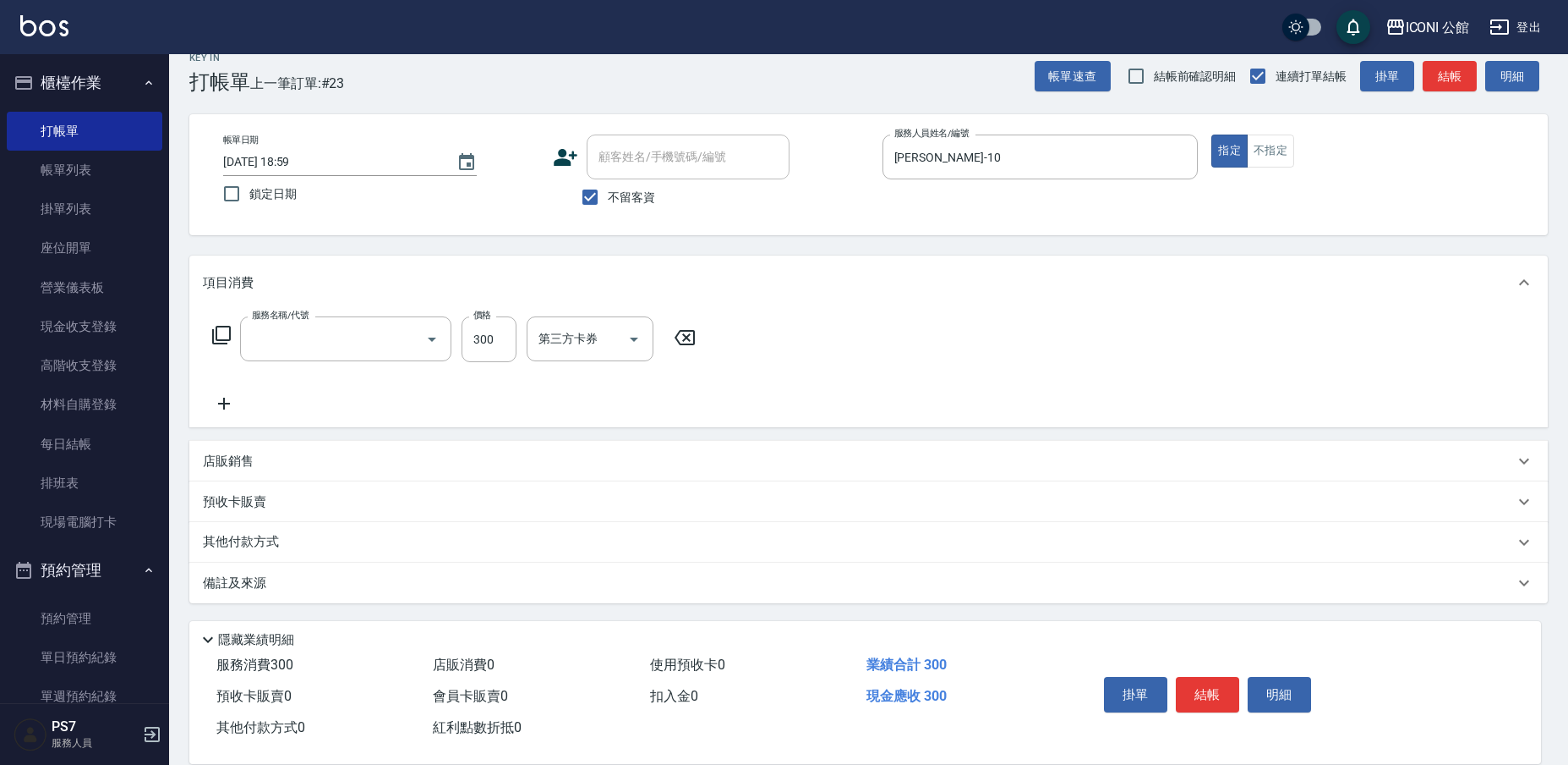
type input "單剪(202)"
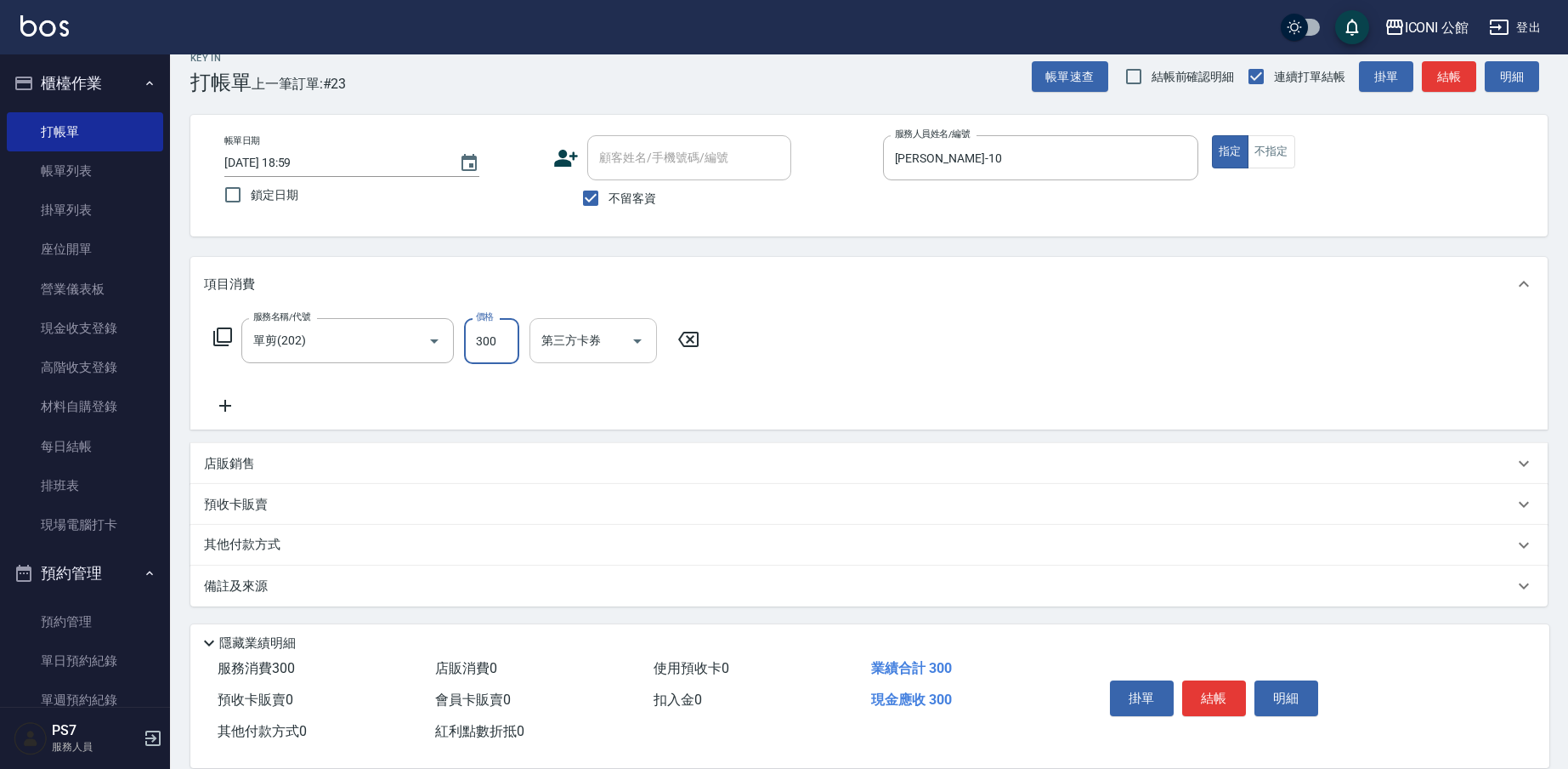
drag, startPoint x: 471, startPoint y: 336, endPoint x: 656, endPoint y: 321, distance: 185.6
click at [694, 341] on div "服務名稱/代號 單剪(202) 服務名稱/代號 價格 300 價格 第三方卡券 第三方卡券" at bounding box center [457, 341] width 506 height 46
type input "200"
click at [225, 338] on icon at bounding box center [222, 336] width 20 height 20
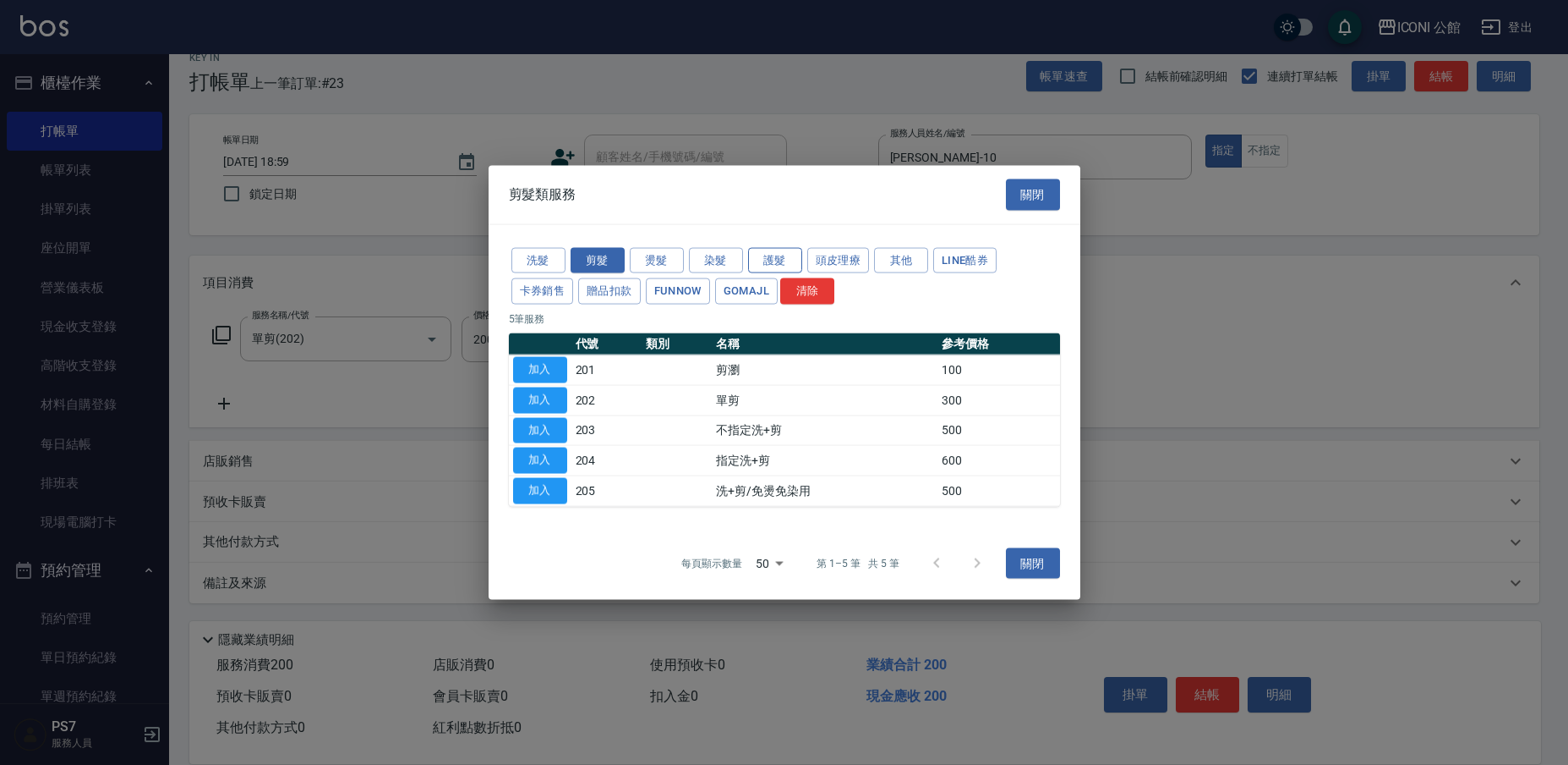
click at [770, 261] on button "護髮" at bounding box center [775, 261] width 54 height 26
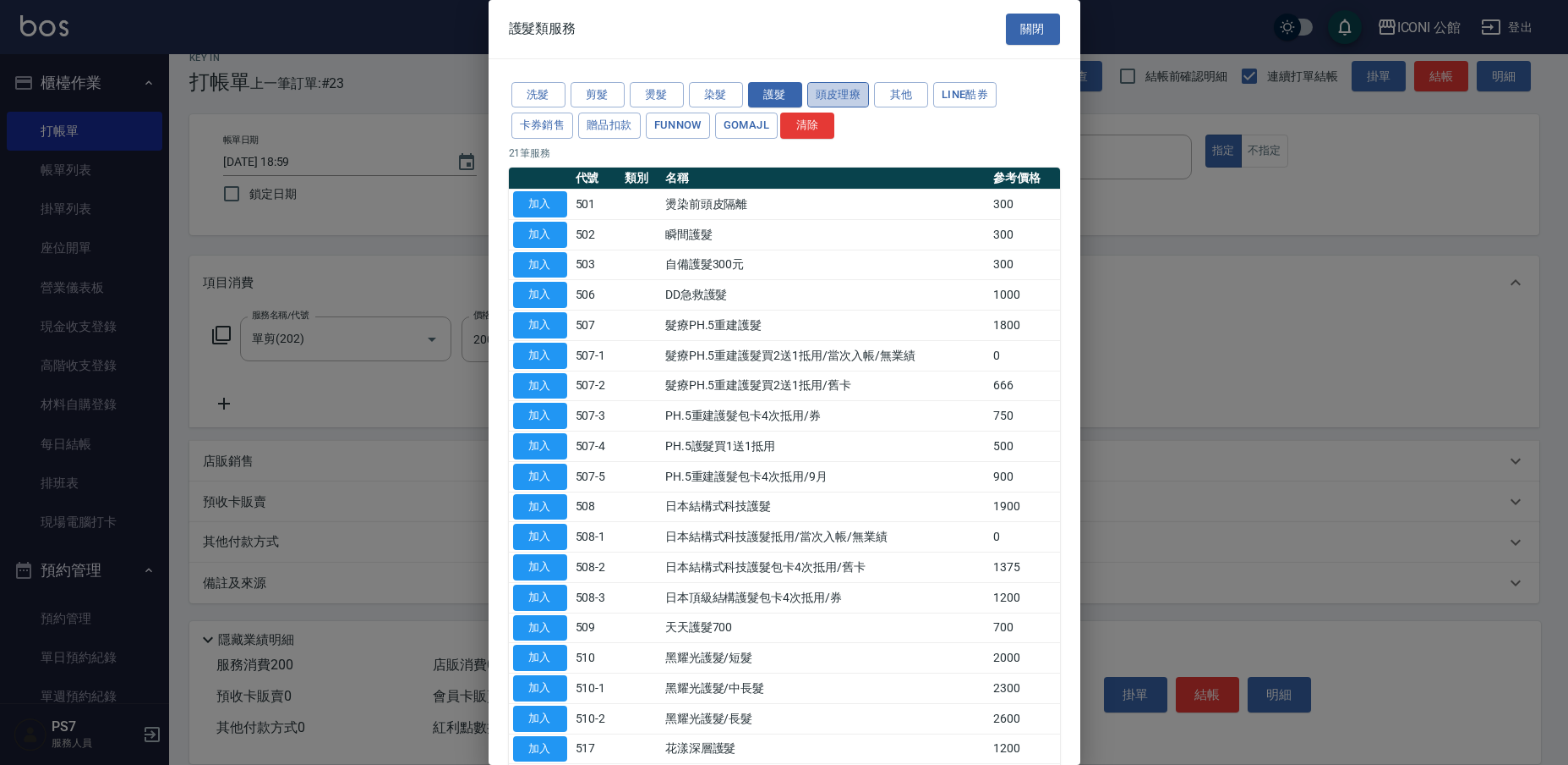
click at [847, 100] on button "頭皮理療" at bounding box center [838, 96] width 62 height 26
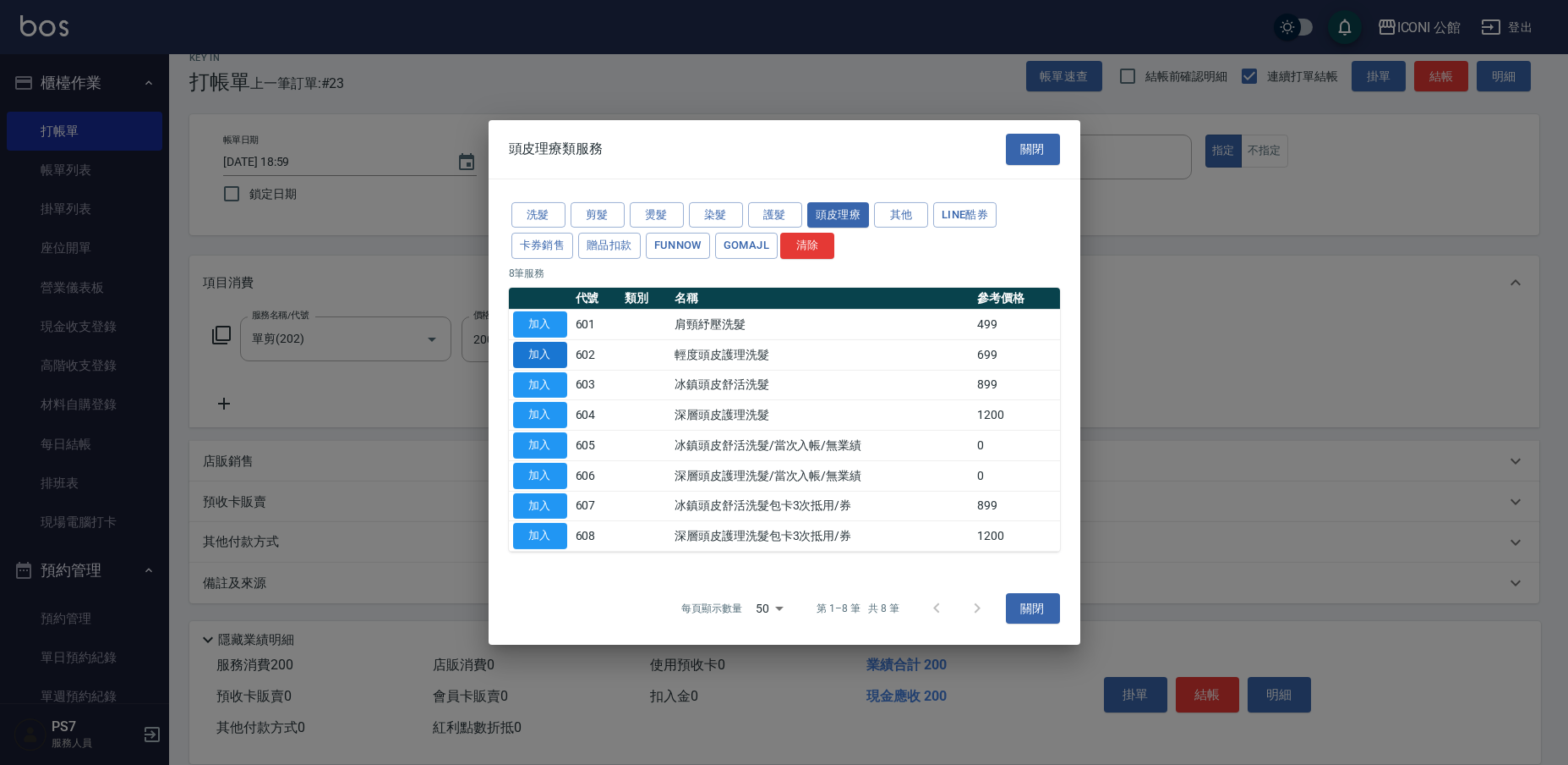
click at [561, 350] on button "加入" at bounding box center [540, 354] width 54 height 26
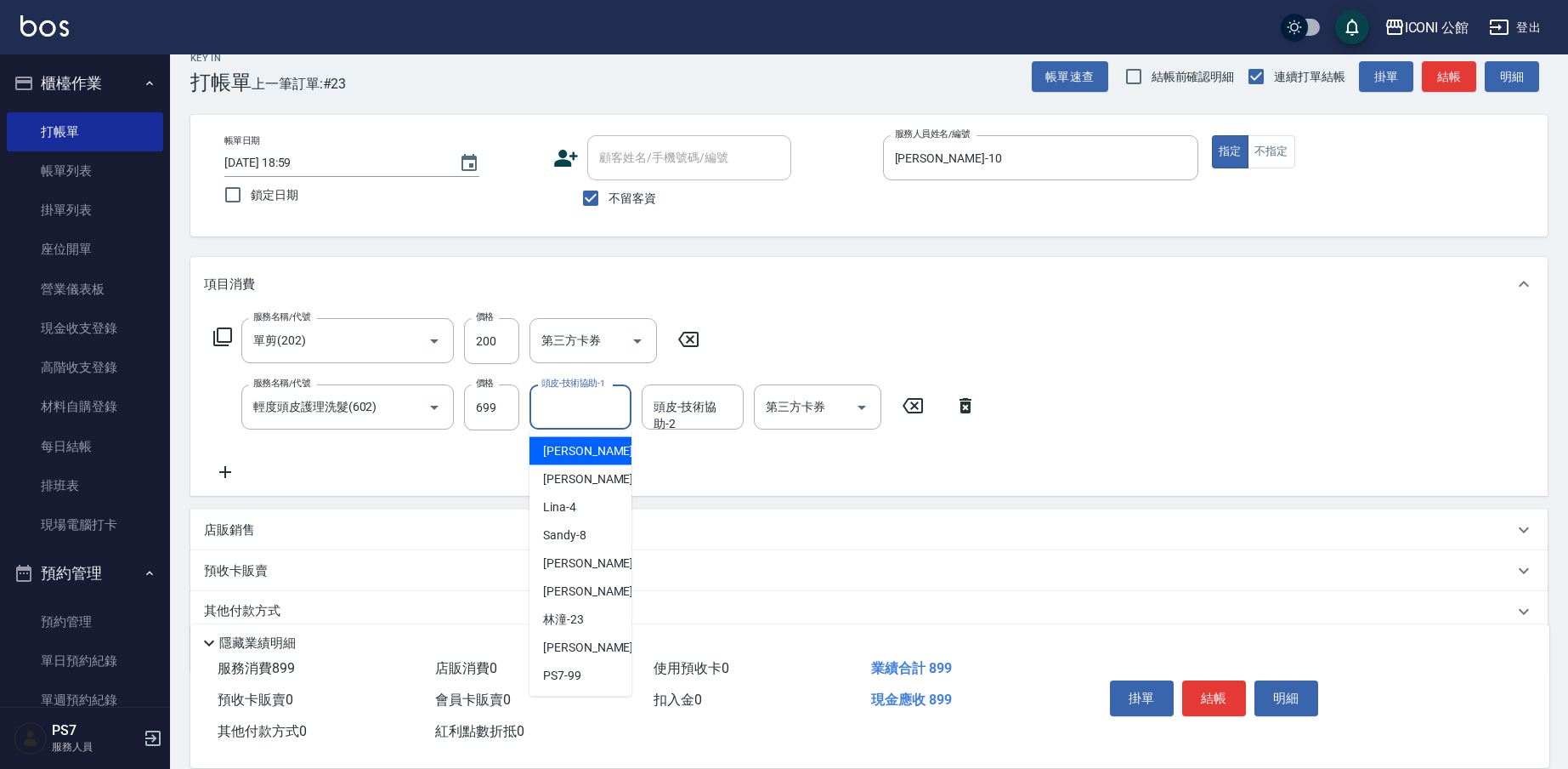
click at [540, 411] on input "頭皮-技術協助-1" at bounding box center [580, 407] width 86 height 30
click at [595, 676] on div "PS7 -99" at bounding box center [581, 676] width 102 height 28
type input "PS7-99"
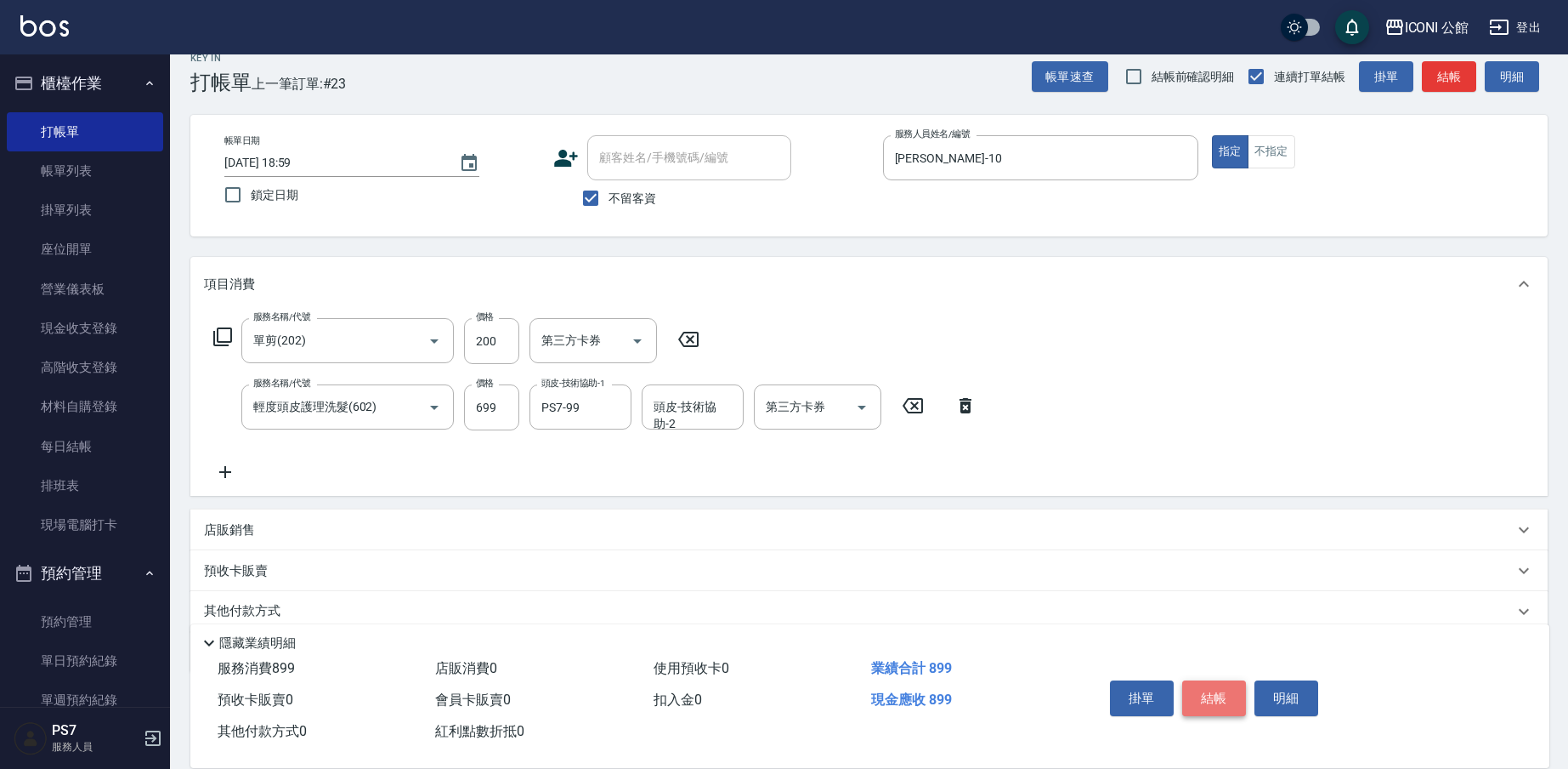
click at [1219, 706] on button "結帳" at bounding box center [1214, 698] width 63 height 35
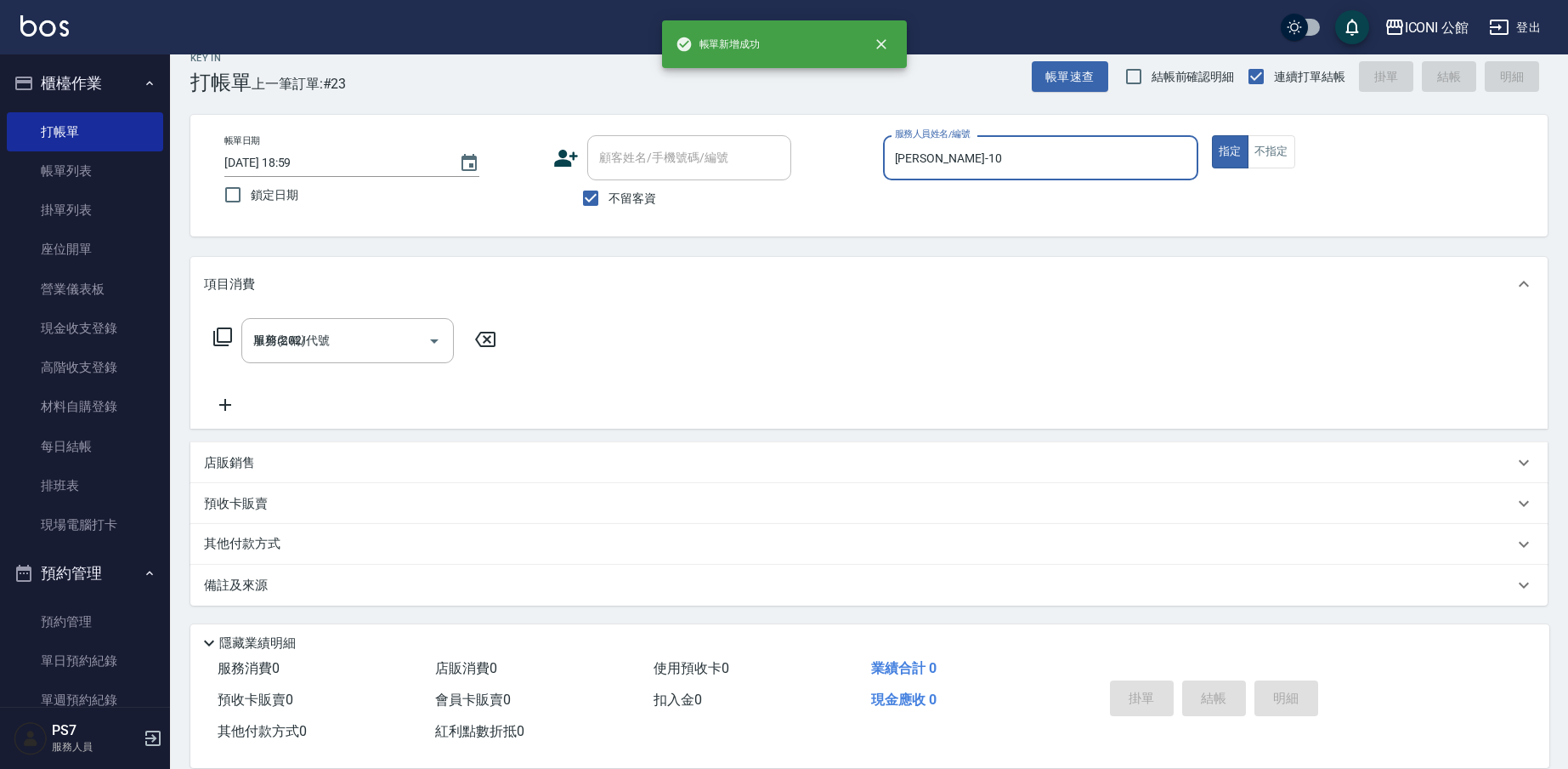
type input "[DATE] 19:00"
click at [947, 154] on input "服務人員姓名/編號" at bounding box center [1040, 158] width 300 height 30
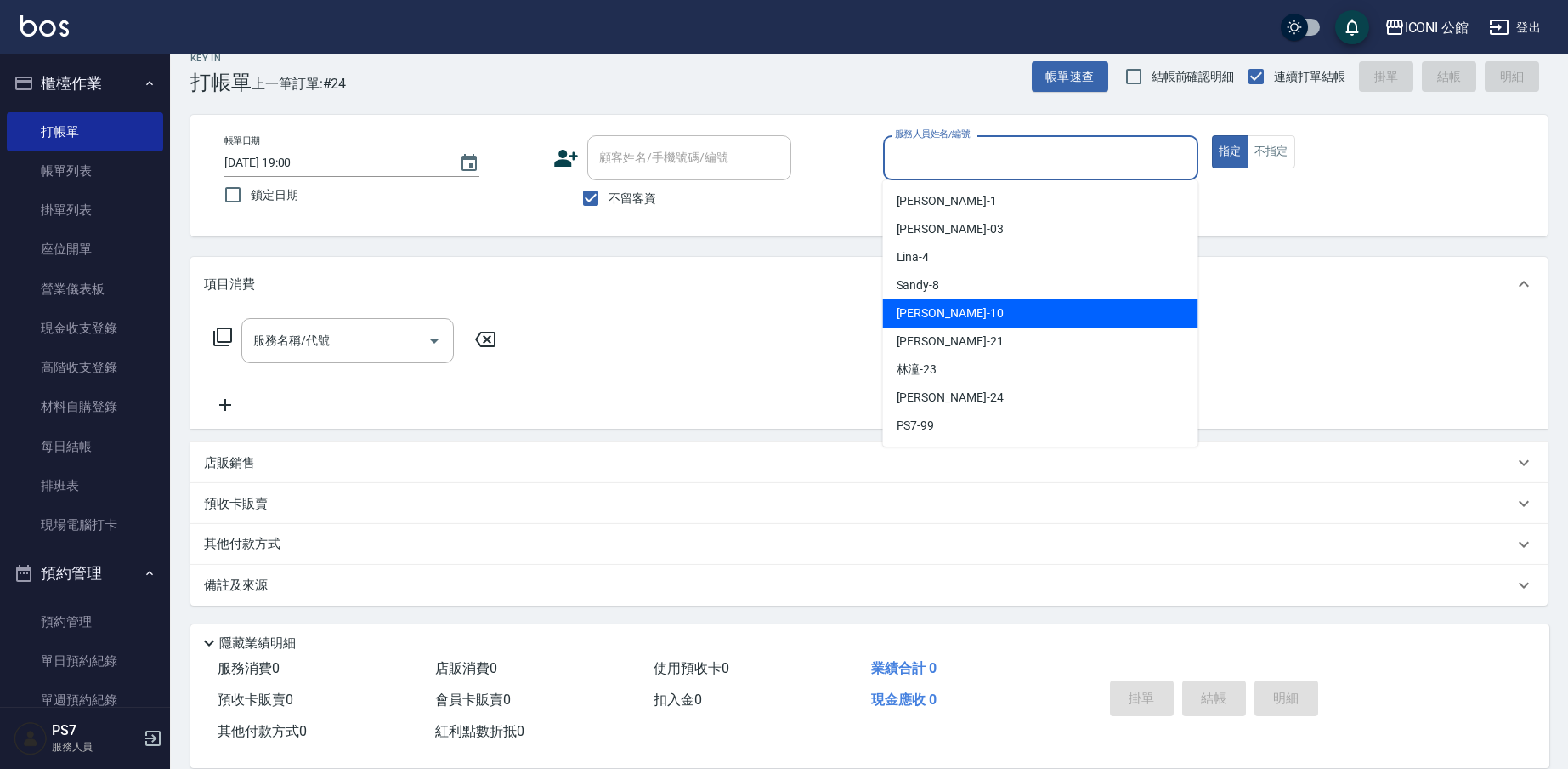
click at [933, 316] on span "[PERSON_NAME] -10" at bounding box center [949, 313] width 107 height 18
type input "[PERSON_NAME]-10"
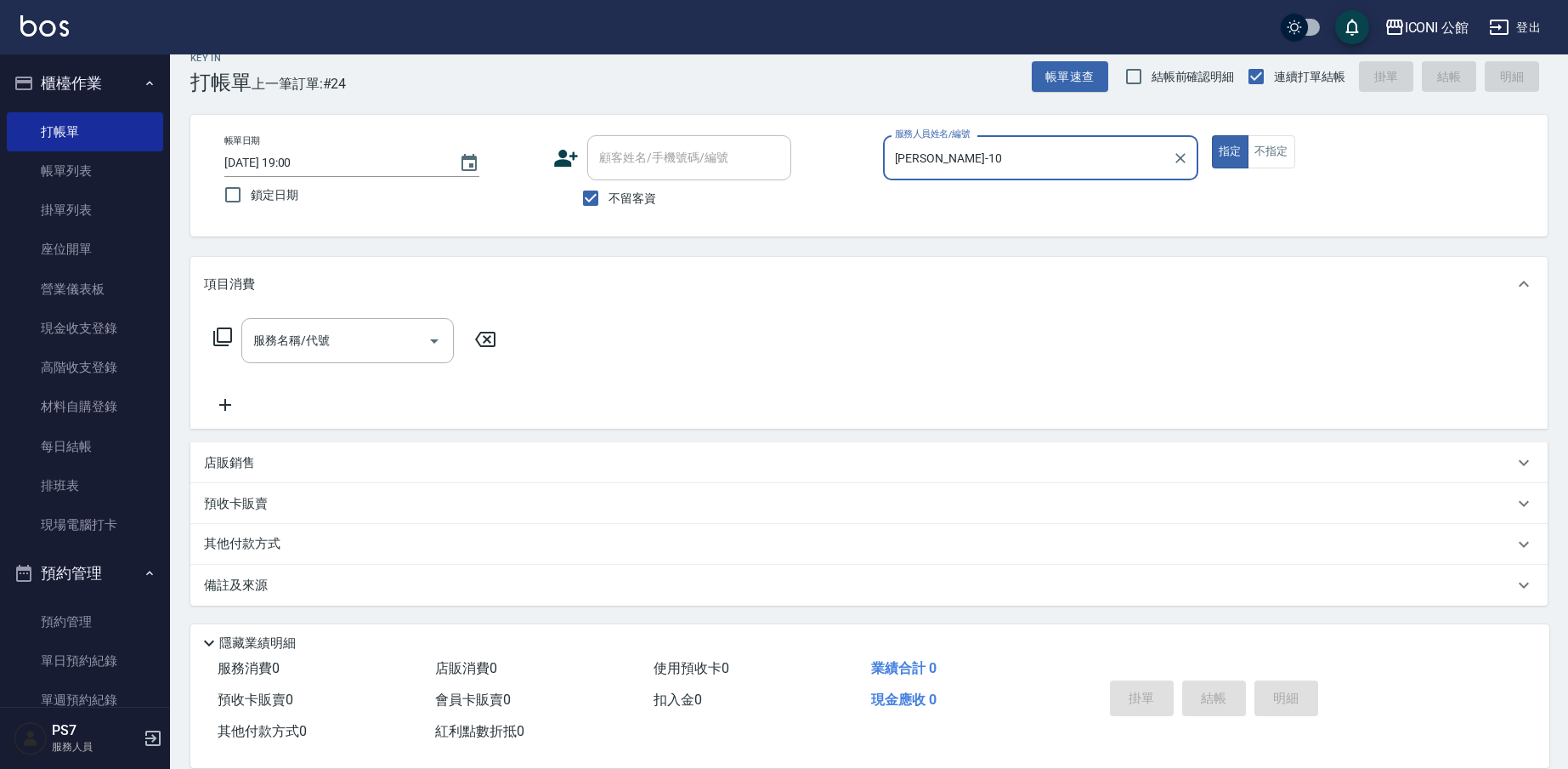
click at [219, 335] on icon at bounding box center [222, 336] width 20 height 20
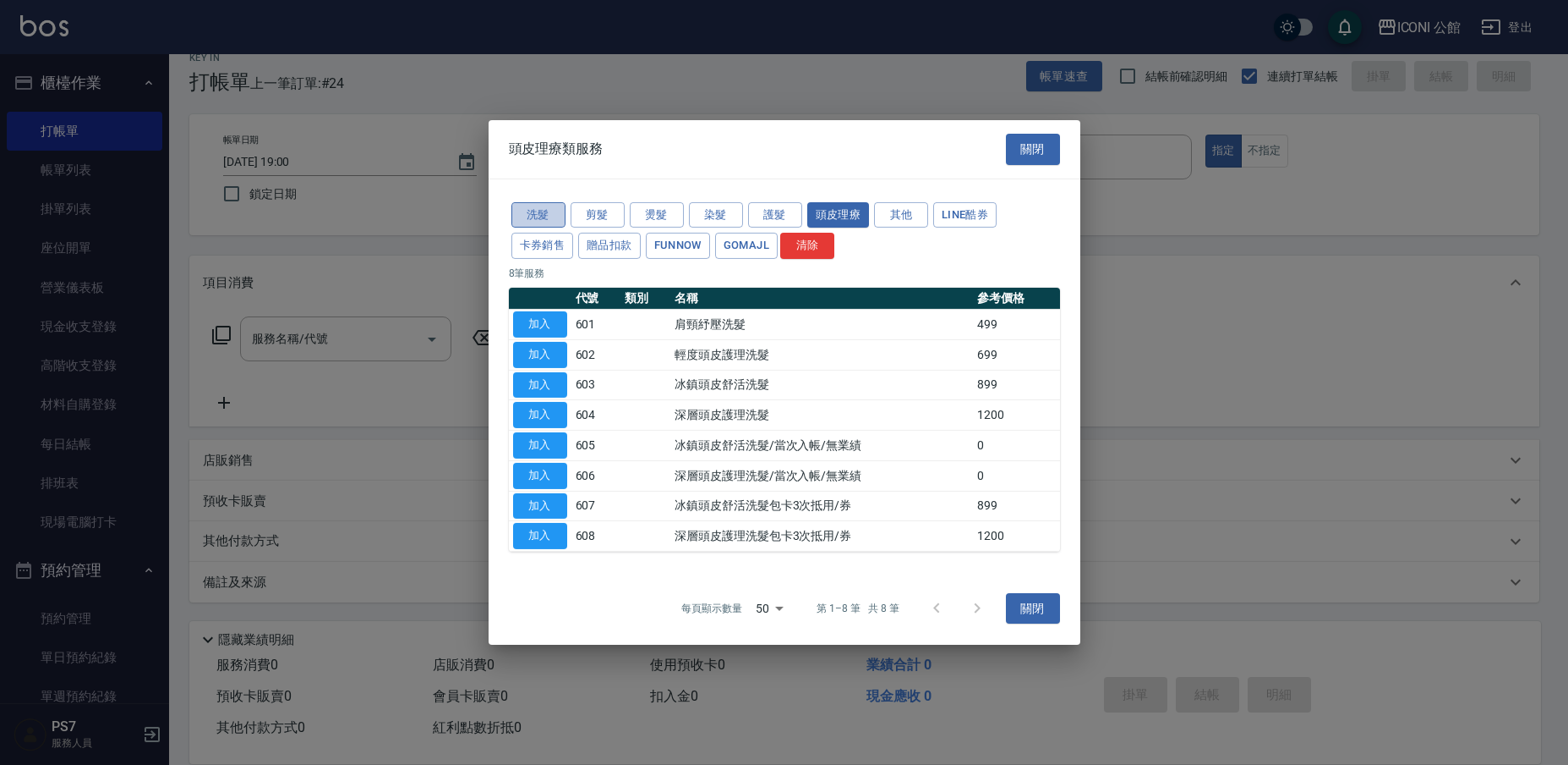
click at [532, 214] on button "洗髮" at bounding box center [538, 214] width 54 height 26
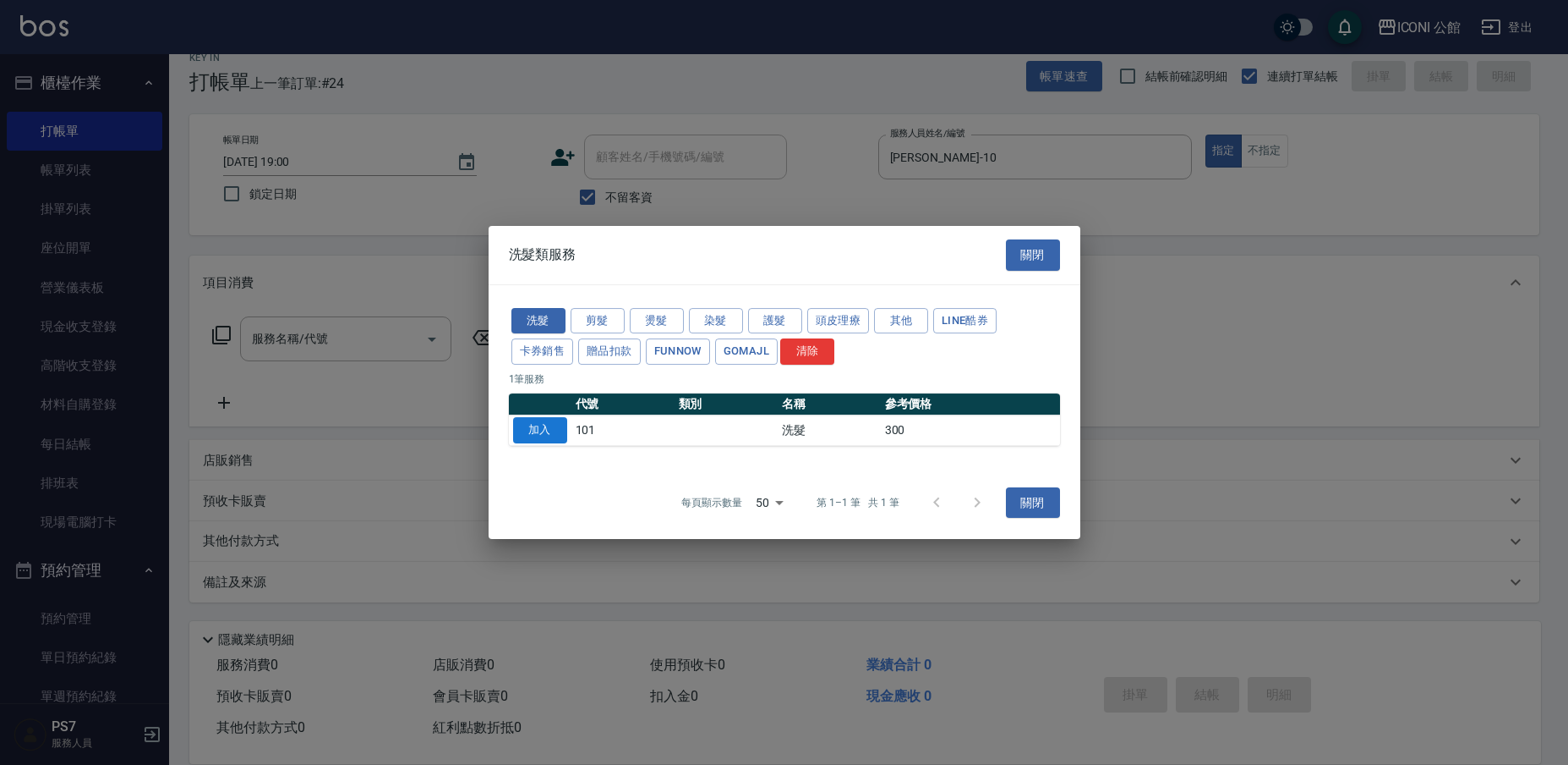
click at [546, 433] on button "加入" at bounding box center [540, 430] width 54 height 26
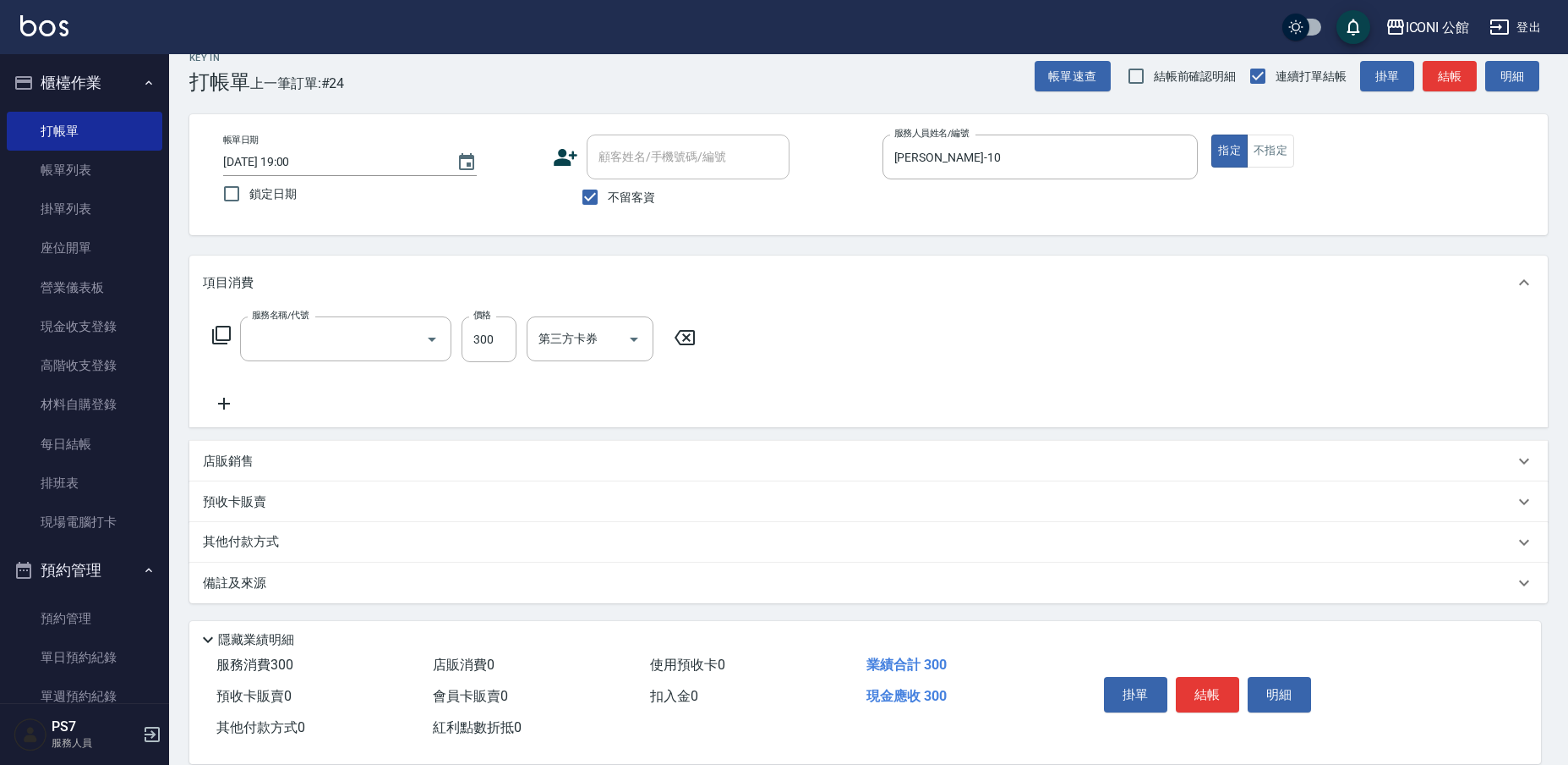
type input "洗髮(101)"
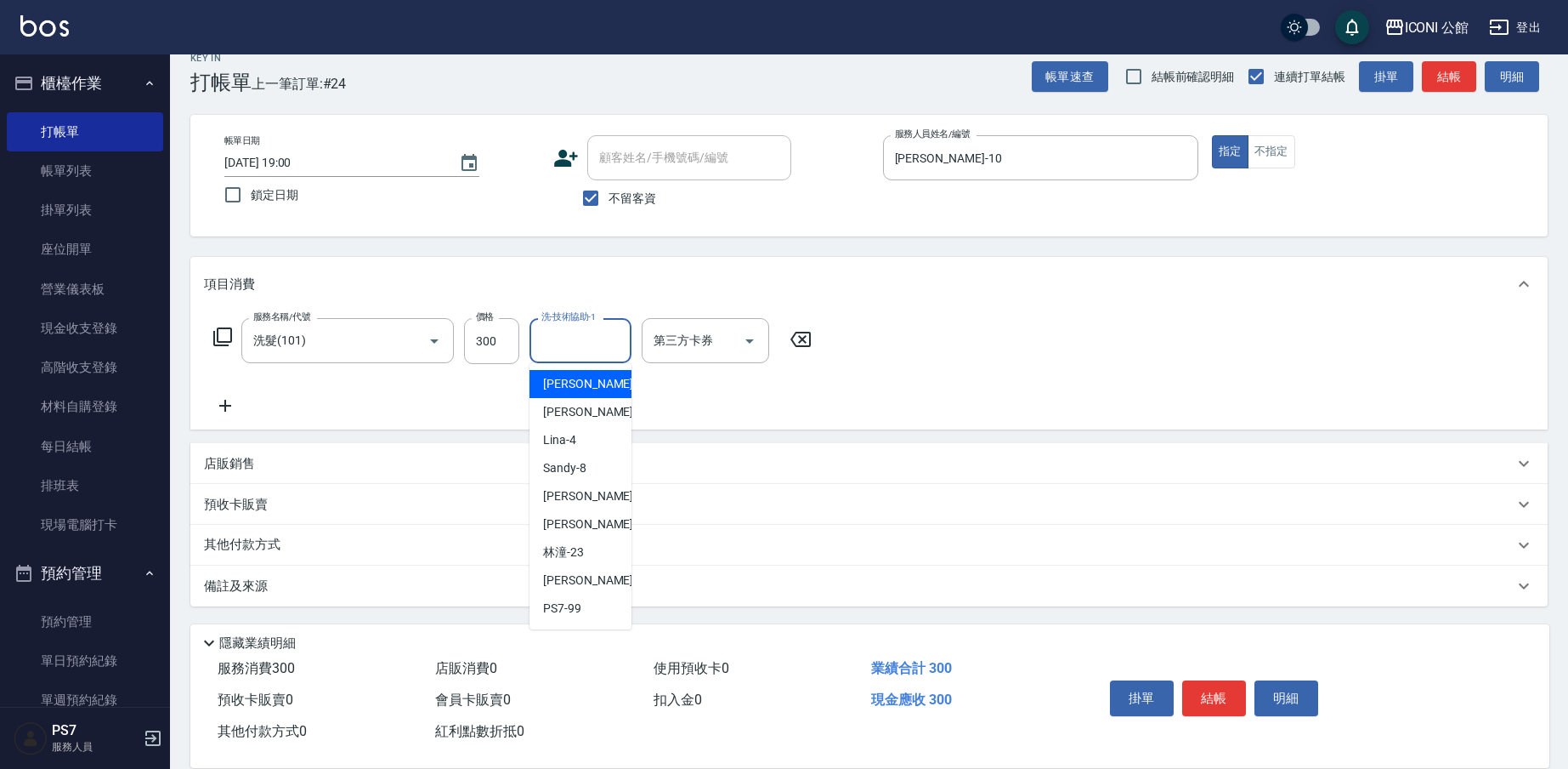
click at [573, 351] on input "洗-技術協助-1" at bounding box center [580, 340] width 86 height 30
click at [622, 534] on div "[PERSON_NAME] -21" at bounding box center [581, 524] width 102 height 28
type input "[PERSON_NAME]-21"
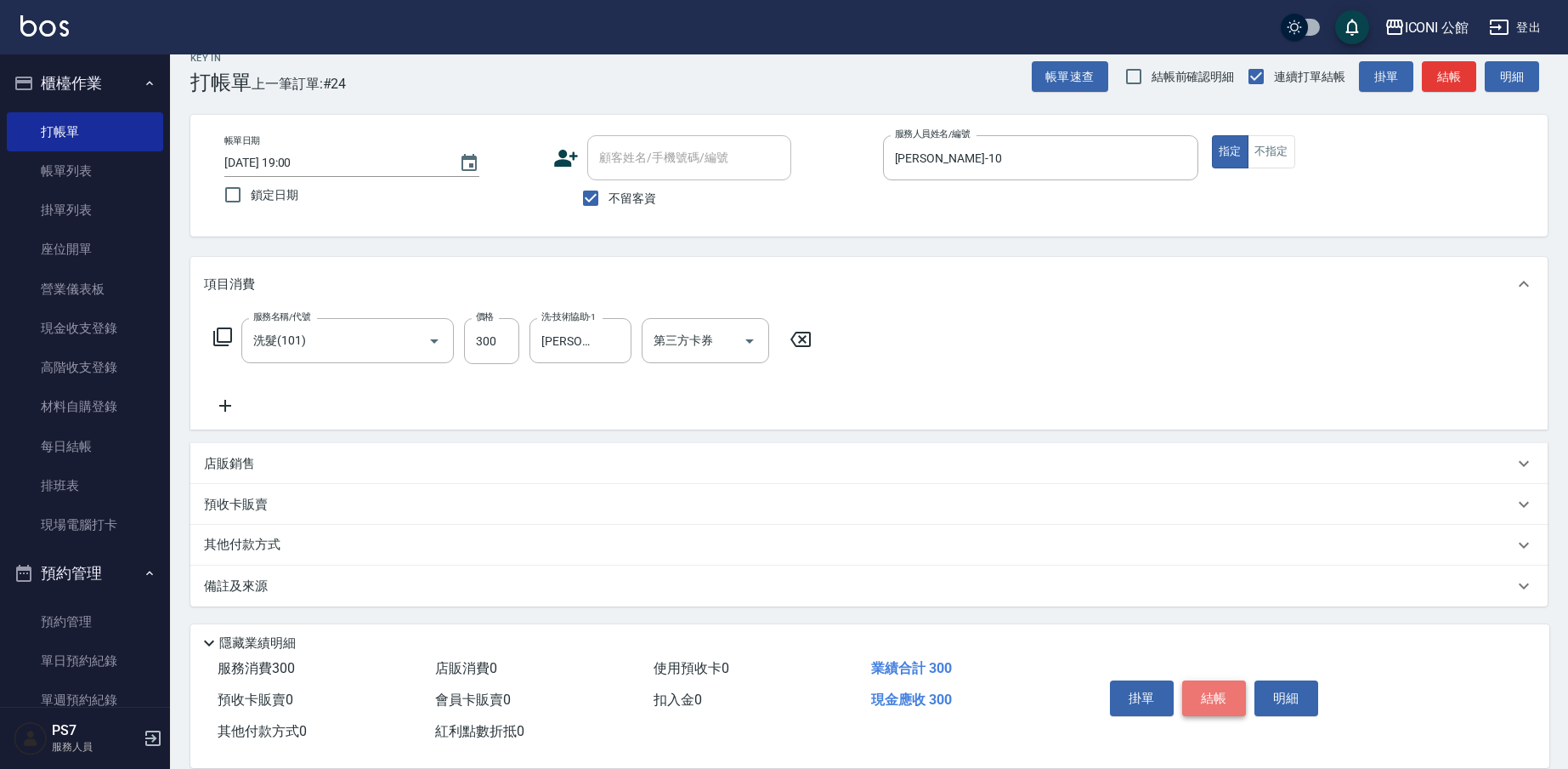
click at [1206, 698] on button "結帳" at bounding box center [1214, 698] width 63 height 35
